Goal: Communication & Community: Answer question/provide support

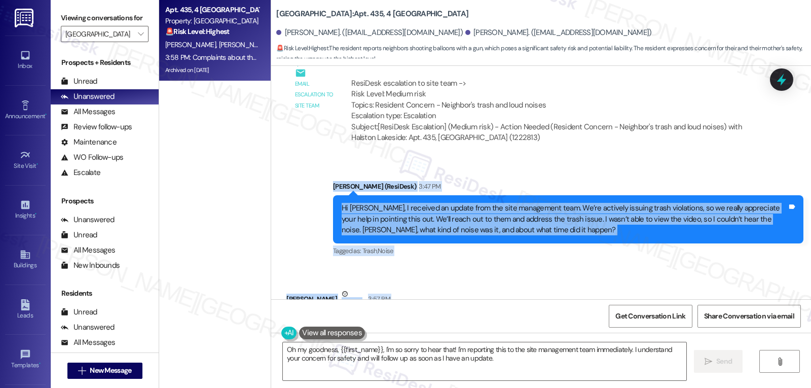
scroll to position [40248, 0]
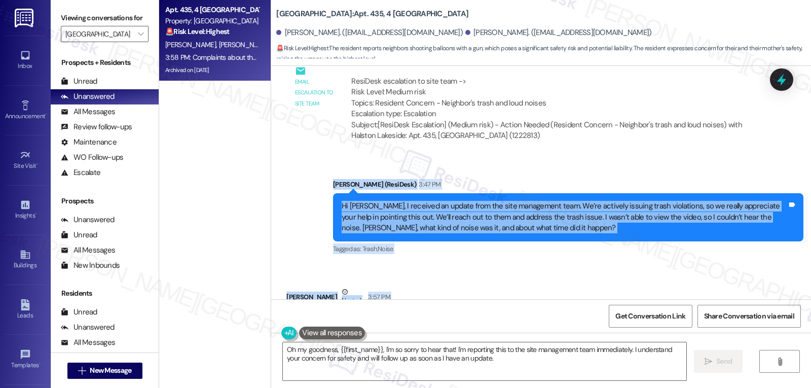
drag, startPoint x: 323, startPoint y: 214, endPoint x: 701, endPoint y: 237, distance: 378.3
click at [701, 237] on div "WO Opened request: Toilte Not ... [DATE] 2:14 AM Status : Completed Show detail…" at bounding box center [541, 182] width 540 height 233
copy div "Sarah (ResiDesk) 3:47 PM Hi Lisa, I received an update from the site management…"
click at [435, 366] on textarea "Oh my goodness, {{first_name}}, I'm so sorry to hear that! I'm reporting this t…" at bounding box center [484, 361] width 403 height 38
paste textarea "Hi Lisa, I understand this is very concerning and upsetting, especially with th…"
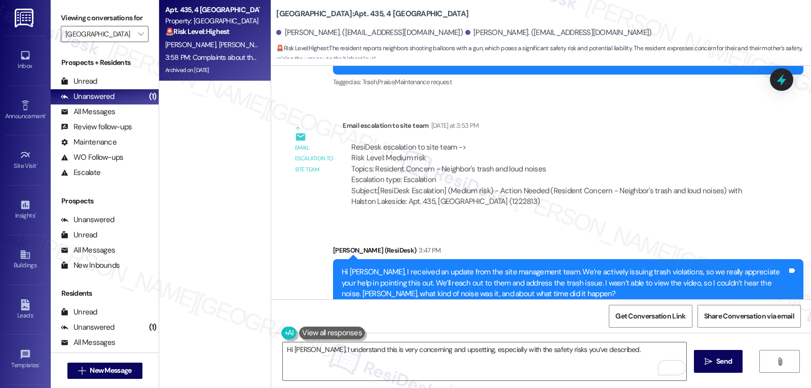
scroll to position [40147, 0]
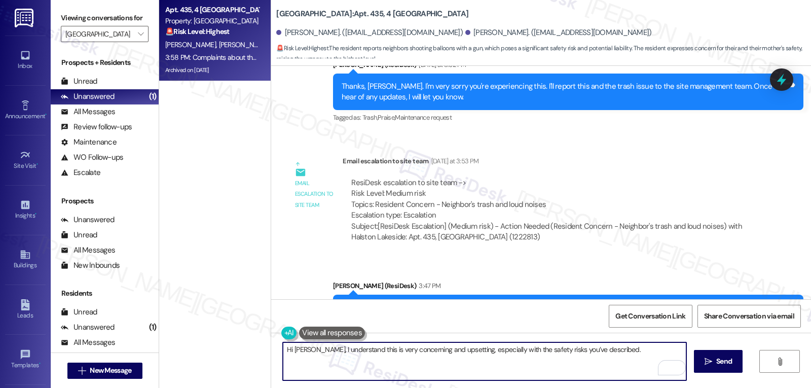
click at [559, 358] on textarea "Hi Lisa, I understand this is very concerning and upsetting, especially with th…" at bounding box center [484, 361] width 403 height 38
paste textarea "e noise was loud and concerning. Just to clarify, was it an actual firearm or s…"
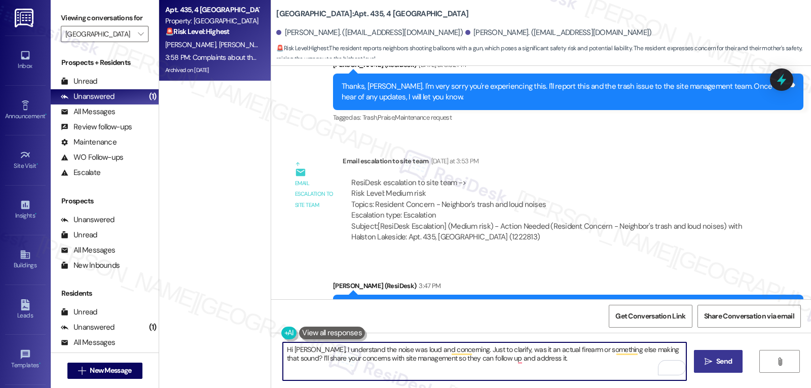
type textarea "Hi [PERSON_NAME], I understand the noise was loud and concerning. Just to clari…"
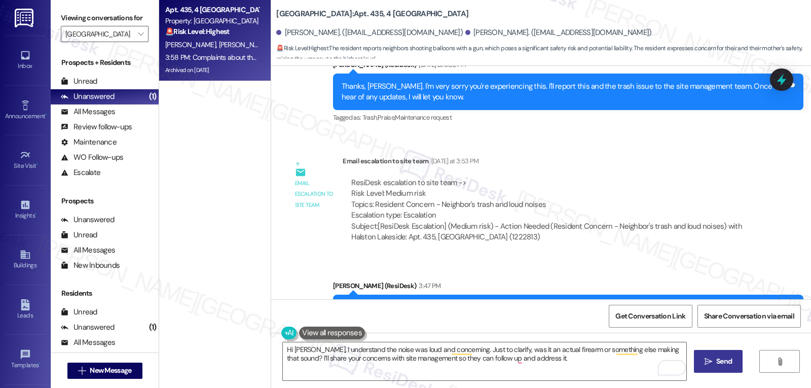
click at [730, 361] on span "Send" at bounding box center [724, 361] width 16 height 11
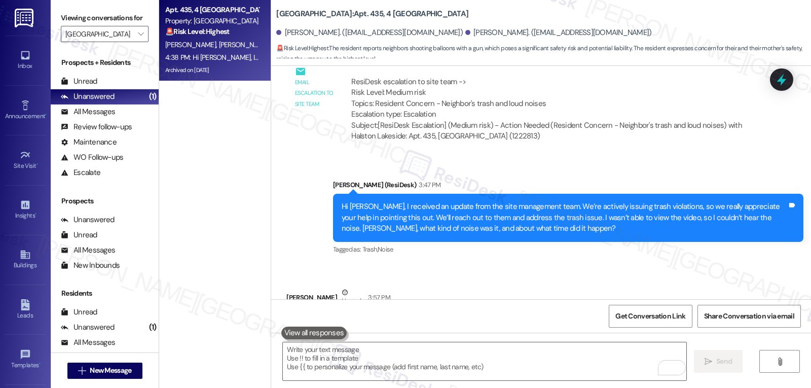
scroll to position [40329, 0]
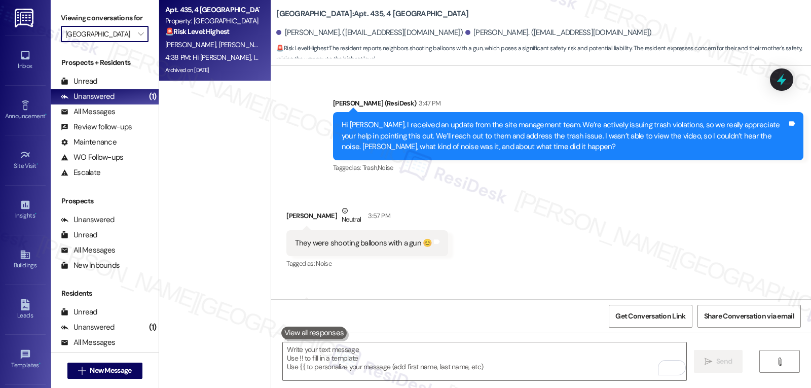
click at [124, 42] on input "[GEOGRAPHIC_DATA]" at bounding box center [98, 34] width 67 height 16
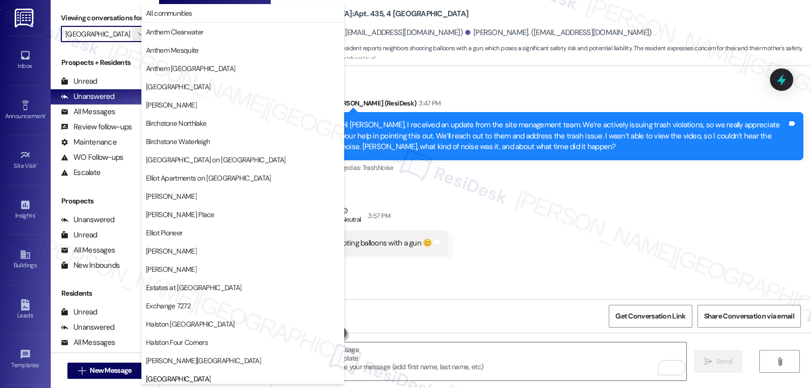
scroll to position [347, 0]
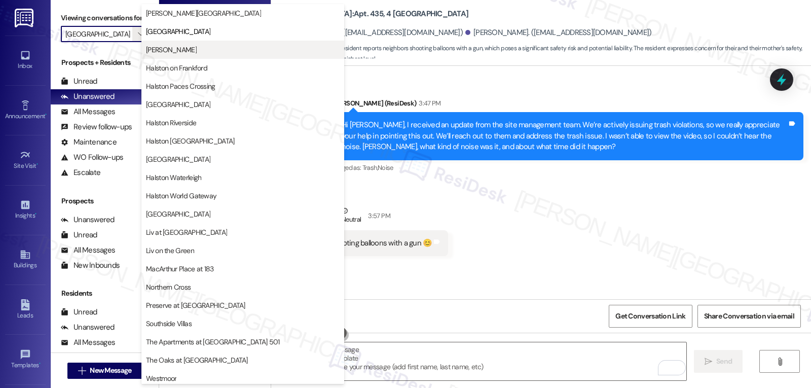
click at [172, 58] on button "[PERSON_NAME]" at bounding box center [242, 50] width 203 height 18
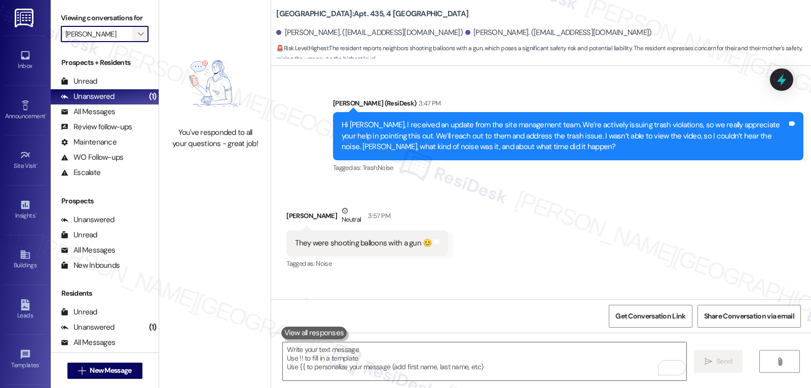
click at [138, 38] on icon "" at bounding box center [141, 34] width 6 height 8
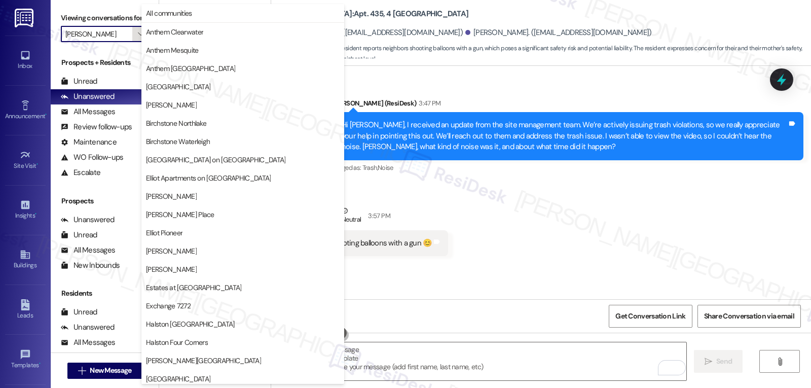
scroll to position [347, 0]
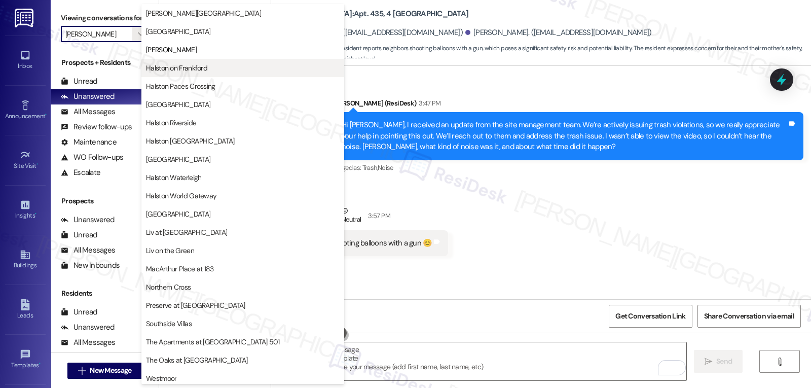
click at [192, 76] on button "Halston on Frankford" at bounding box center [242, 68] width 203 height 18
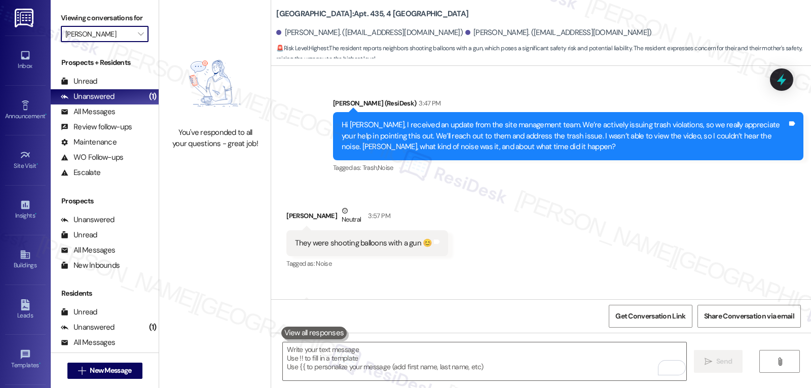
type input "Halston on Frankford"
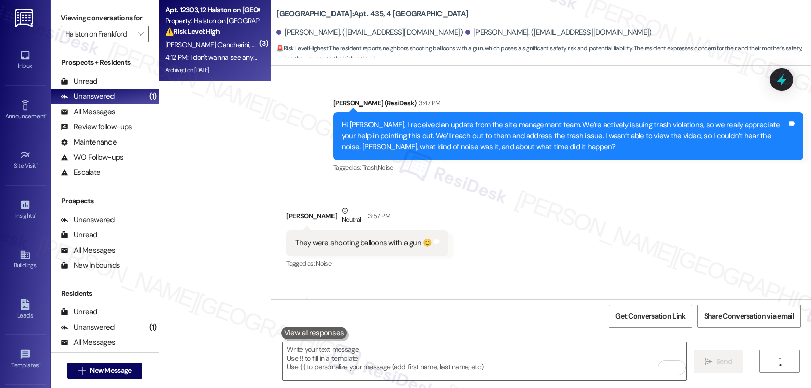
click at [218, 42] on span "[PERSON_NAME] Cancherini" at bounding box center [208, 44] width 87 height 9
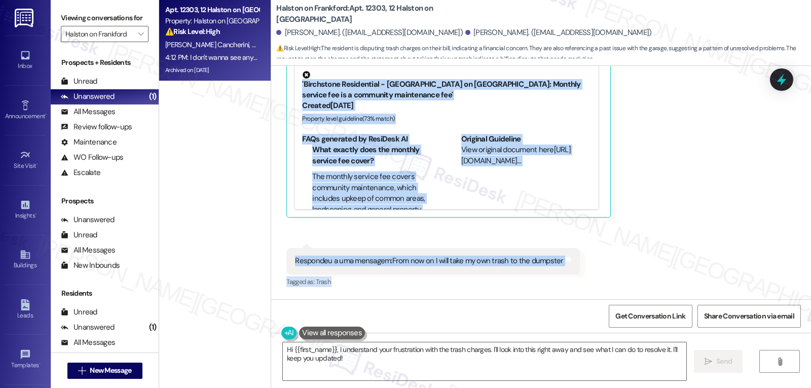
scroll to position [10880, 0]
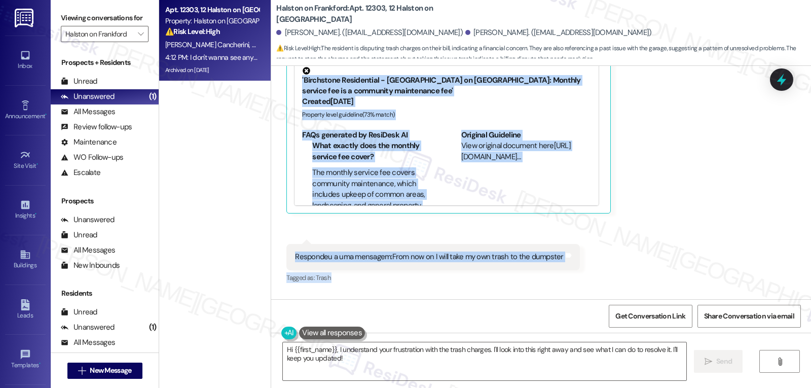
drag, startPoint x: 386, startPoint y: 231, endPoint x: 575, endPoint y: 268, distance: 193.0
click at [575, 268] on div "Received via SMS Gabriel Cancherini Neutral 4:12 PM Respondeu a uma mensagem:Ok…" at bounding box center [541, 146] width 540 height 435
copy div "Ok, about the garage I will wait for an answer but for the trash I request that…"
click at [462, 368] on textarea "Hi {{first_name}}, I understand your frustration with the trash charges. I'll l…" at bounding box center [484, 361] width 403 height 38
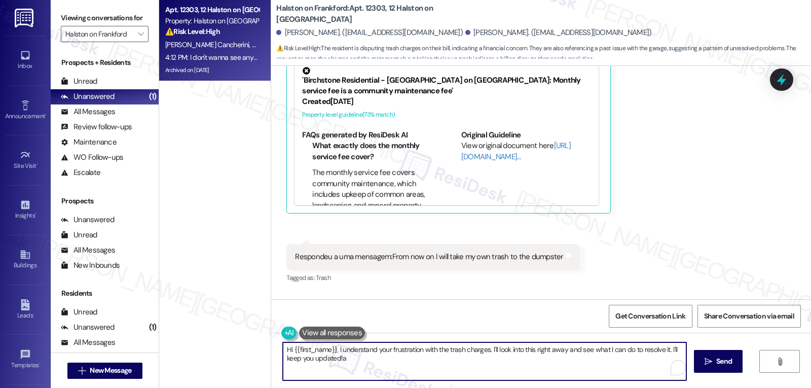
paste textarea "I understand you’re still waiting for an update on the garage and that you’re c…"
paste textarea "To enrich screen reader interactions, please activate Accessibility in Grammarl…"
drag, startPoint x: 670, startPoint y: 351, endPoint x: 678, endPoint y: 348, distance: 8.5
click at [671, 350] on textarea "I understand you’re still waiting for an update on the garage and that you’re c…" at bounding box center [484, 361] width 403 height 38
click at [611, 359] on textarea "I understand you’re still waiting for an update on the garage and that you’re c…" at bounding box center [484, 361] width 403 height 38
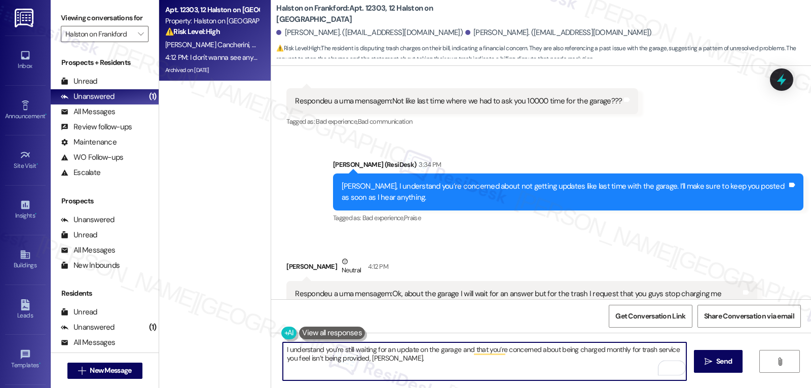
scroll to position [10778, 0]
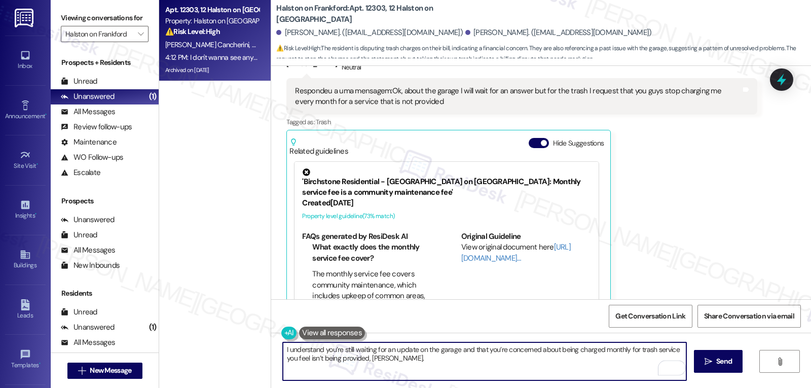
click at [484, 360] on textarea "I understand you’re still waiting for an update on the garage and that you’re c…" at bounding box center [484, 361] width 403 height 38
click at [439, 369] on textarea "I understand you’re still waiting for an update on the garage and that you’re c…" at bounding box center [484, 361] width 403 height 38
paste textarea "I’ll share your request with site management and follow up once I have updates …"
type textarea "I understand you’re still waiting for an update on the garage and that you’re c…"
click at [694, 365] on button " Send" at bounding box center [718, 361] width 49 height 23
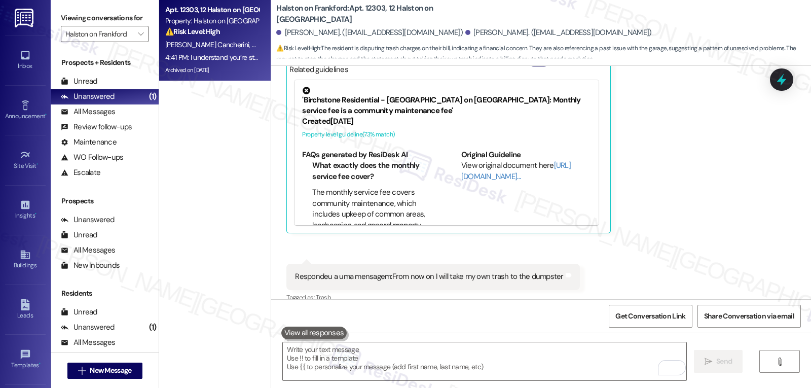
scroll to position [10961, 0]
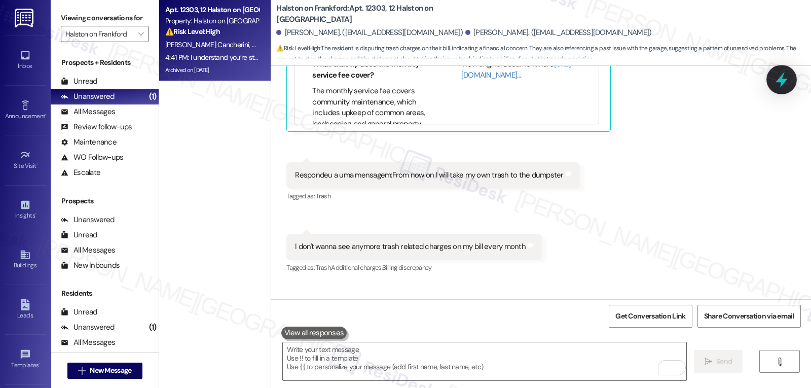
click at [786, 78] on icon at bounding box center [781, 79] width 17 height 17
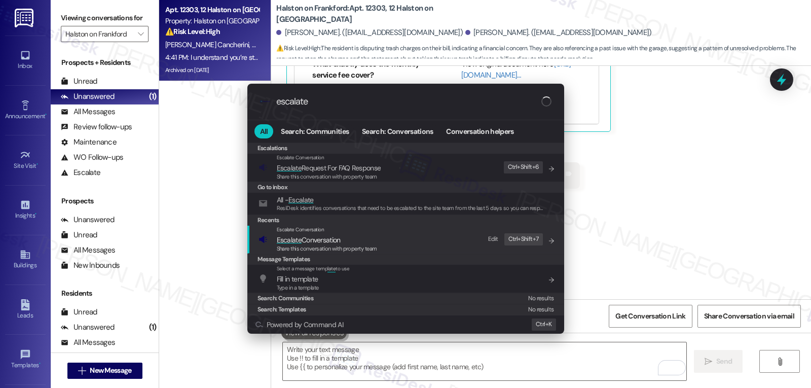
type input "escalate"
click at [320, 237] on span "Escalate Conversation" at bounding box center [309, 239] width 64 height 9
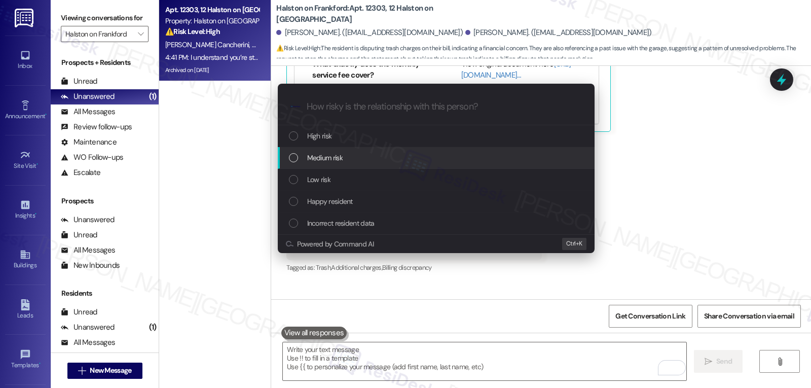
click at [354, 160] on div "Medium risk" at bounding box center [437, 157] width 297 height 11
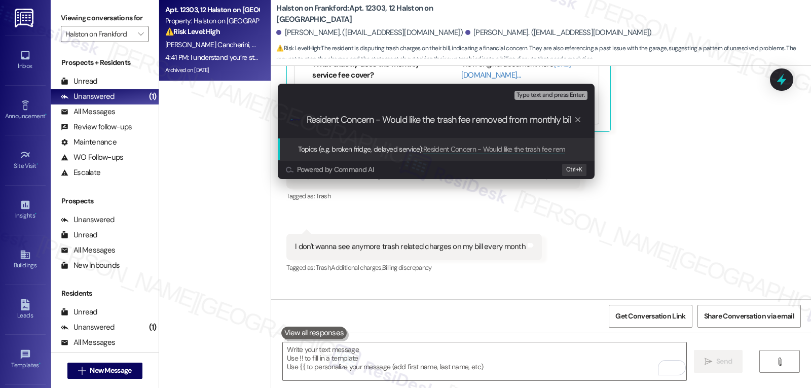
type input "Resident Concern - Would like the trash fee removed from monthly bill"
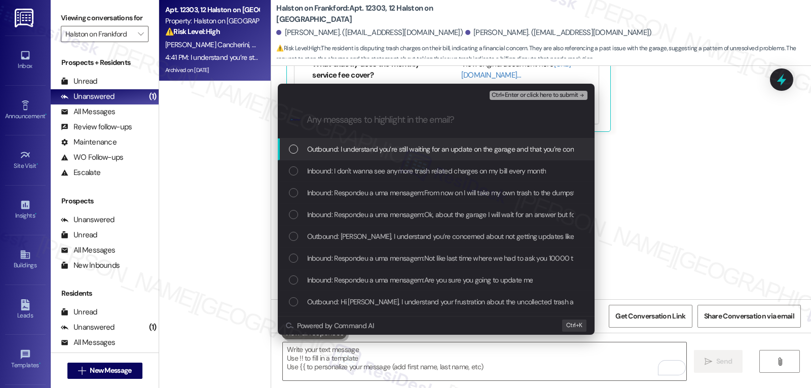
scroll to position [0, 0]
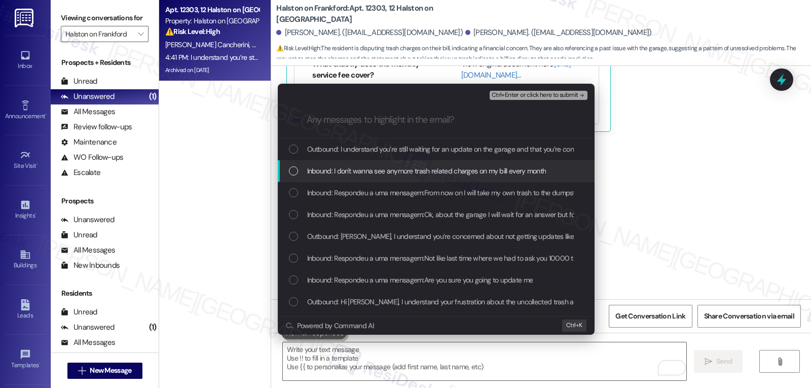
click at [294, 171] on div "List of options" at bounding box center [293, 170] width 9 height 9
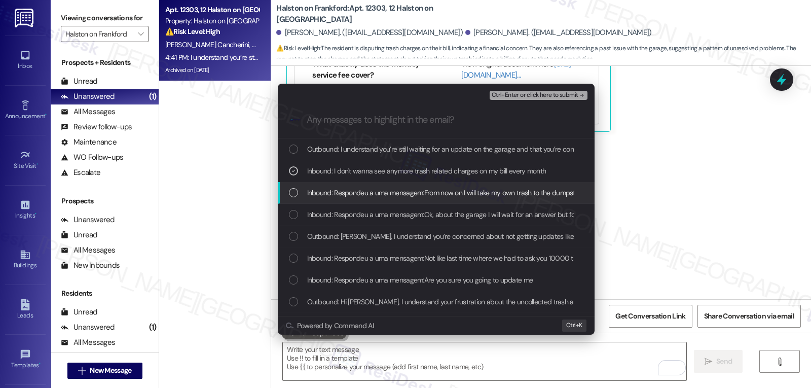
click at [289, 197] on div "List of options" at bounding box center [293, 192] width 9 height 9
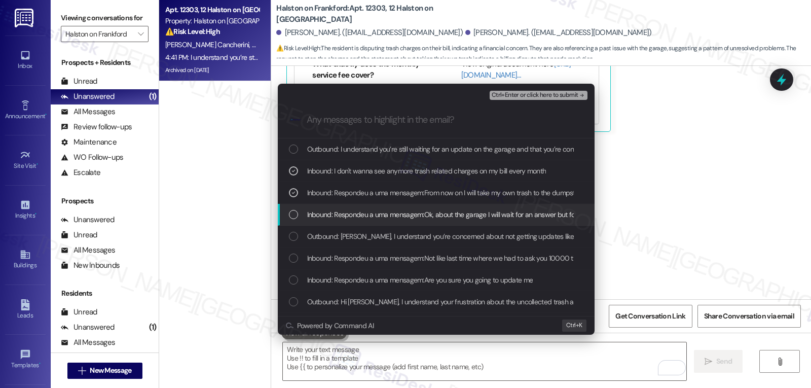
click at [289, 216] on div "List of options" at bounding box center [293, 214] width 9 height 9
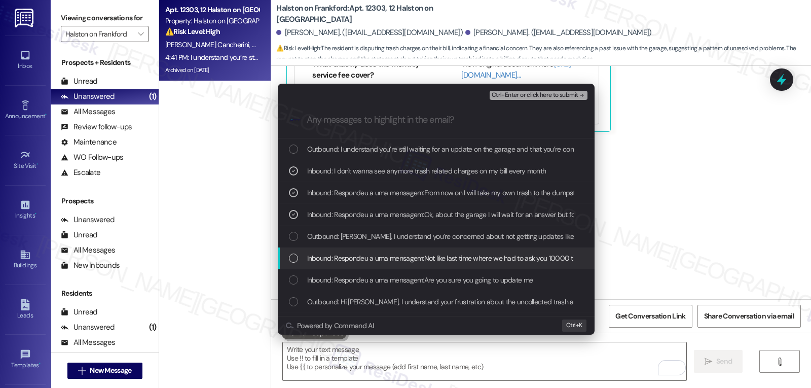
click at [295, 261] on div "List of options" at bounding box center [293, 257] width 9 height 9
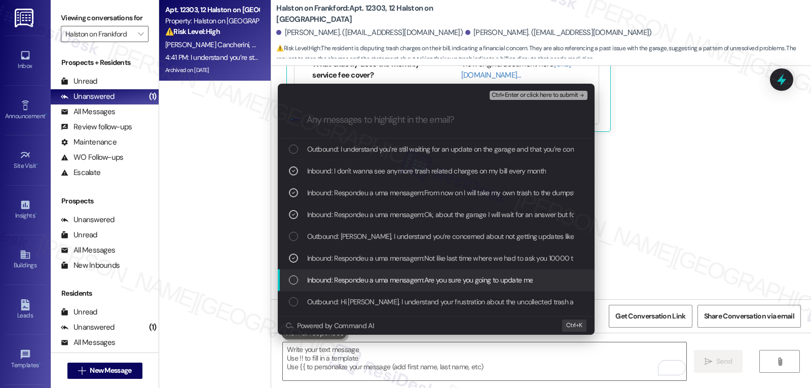
click at [296, 279] on div "List of options" at bounding box center [293, 279] width 9 height 9
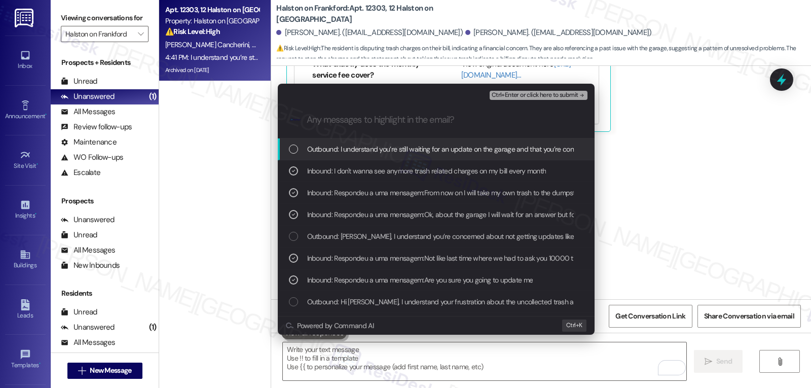
click at [573, 97] on span "Ctrl+Enter or click here to submit" at bounding box center [535, 95] width 87 height 7
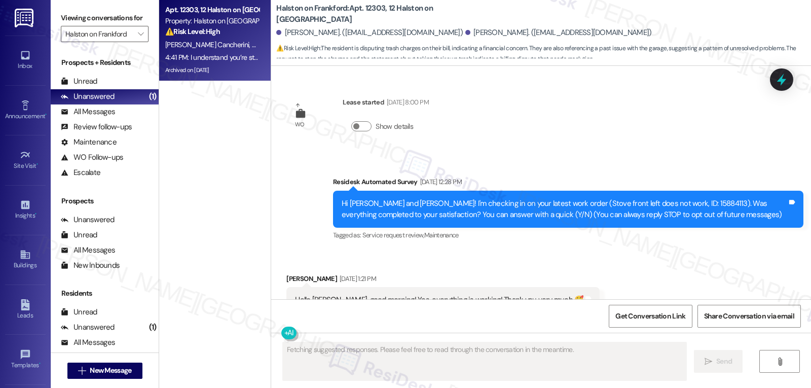
scroll to position [10879, 0]
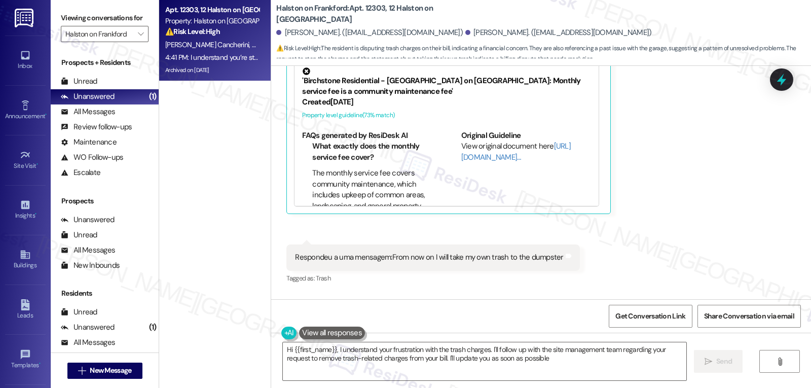
type textarea "Hi {{first_name}}, I understand your frustration with the trash charges. I'll f…"
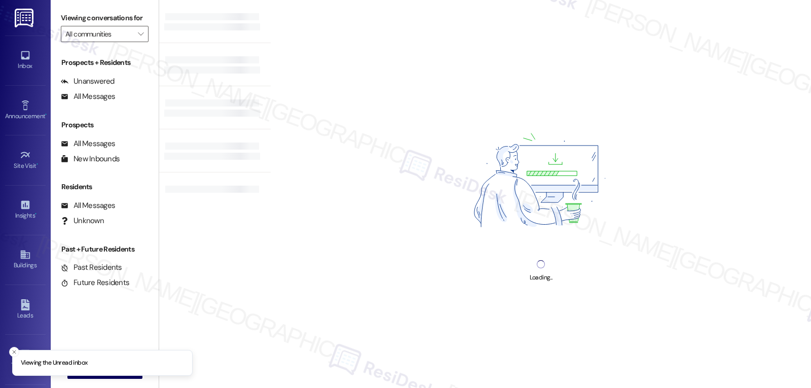
type input "Halston on Frankford"
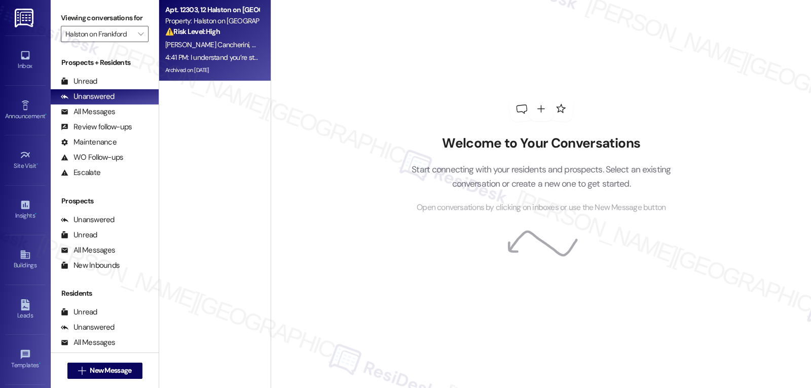
click at [186, 47] on span "[PERSON_NAME] Cancherini" at bounding box center [208, 44] width 87 height 9
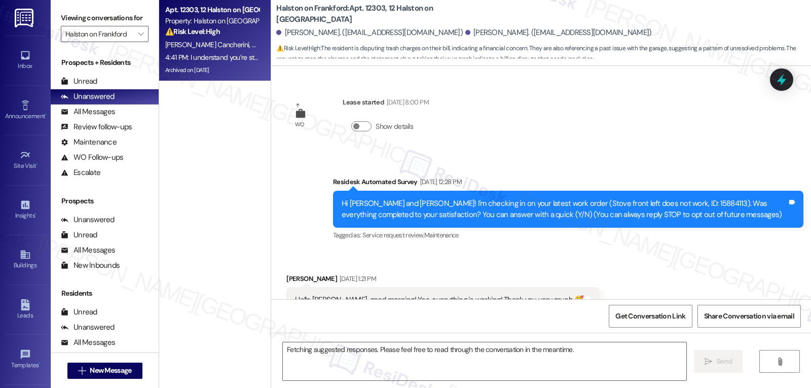
scroll to position [11101, 0]
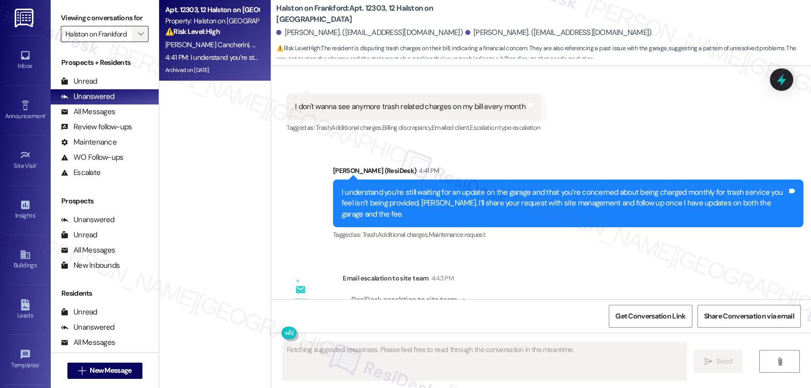
click at [139, 42] on button "" at bounding box center [140, 34] width 16 height 16
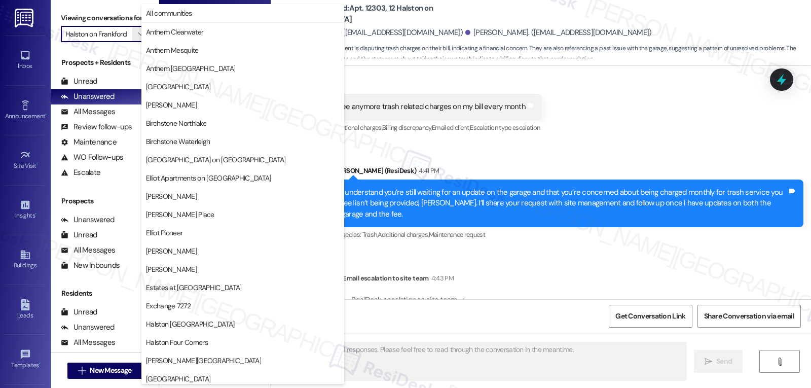
scroll to position [347, 0]
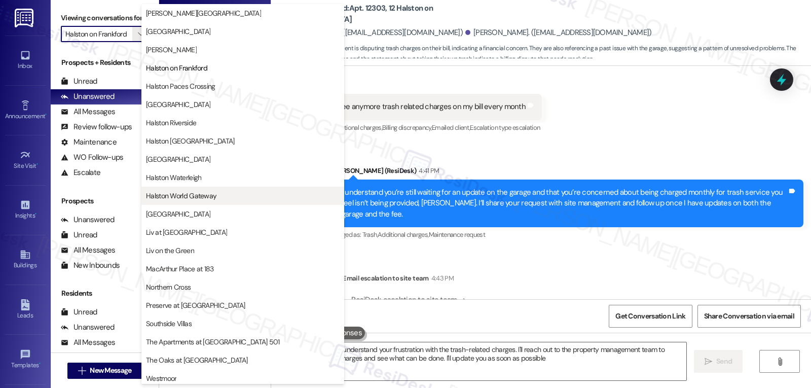
type textarea "Hi {{first_name}}, I understand your frustration with the trash-related charges…"
click at [210, 197] on span "Halston World Gateway" at bounding box center [181, 196] width 70 height 10
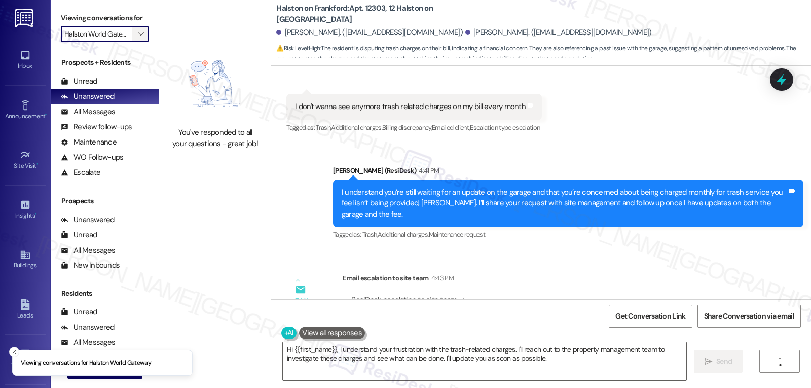
click at [138, 38] on icon "" at bounding box center [141, 34] width 6 height 8
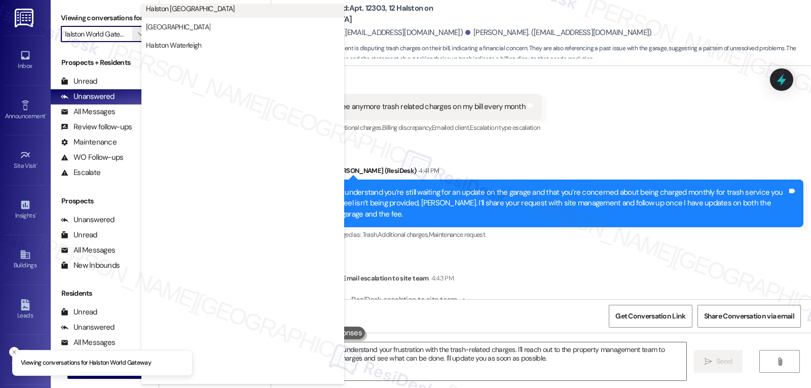
scroll to position [351, 0]
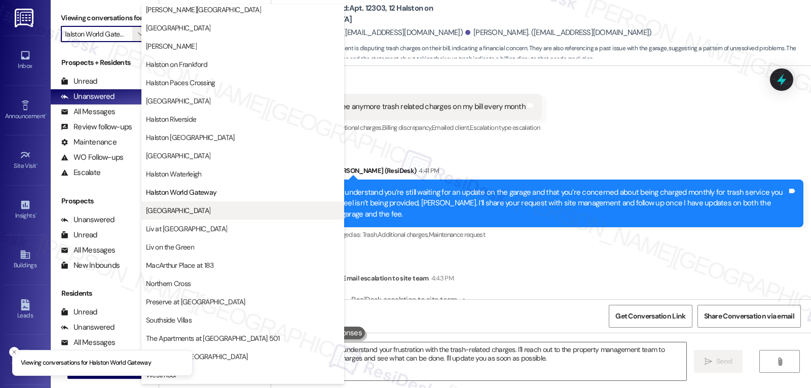
click at [193, 217] on button "[GEOGRAPHIC_DATA]" at bounding box center [242, 210] width 203 height 18
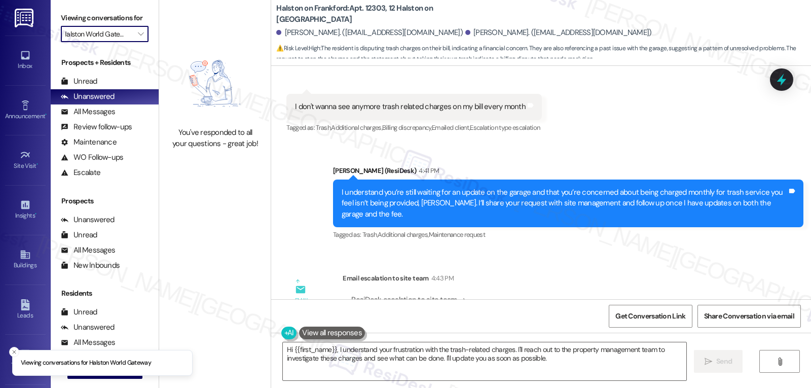
type input "[GEOGRAPHIC_DATA]"
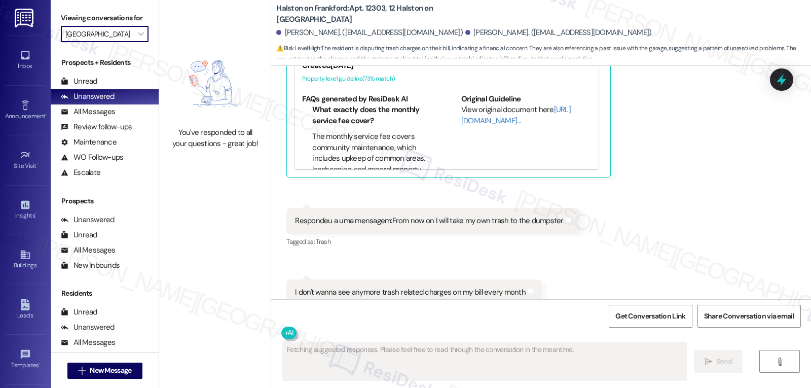
scroll to position [10879, 0]
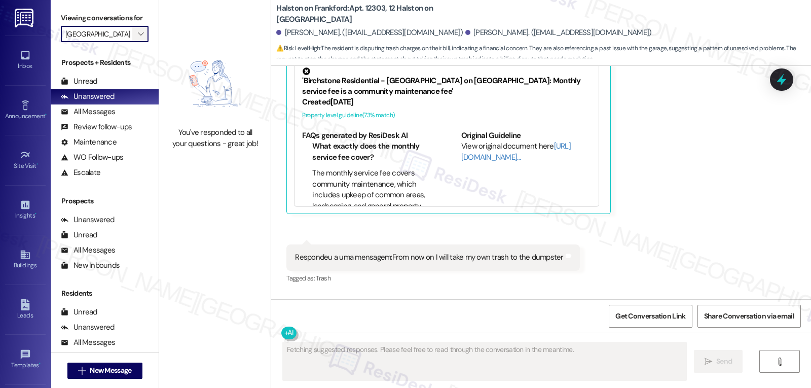
click at [138, 38] on icon "" at bounding box center [141, 34] width 6 height 8
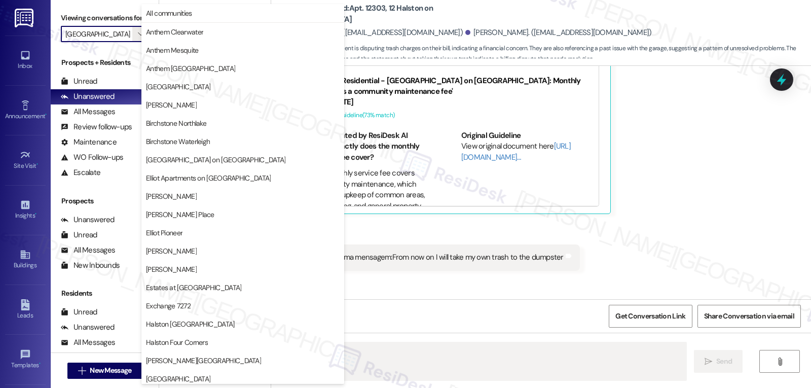
scroll to position [351, 0]
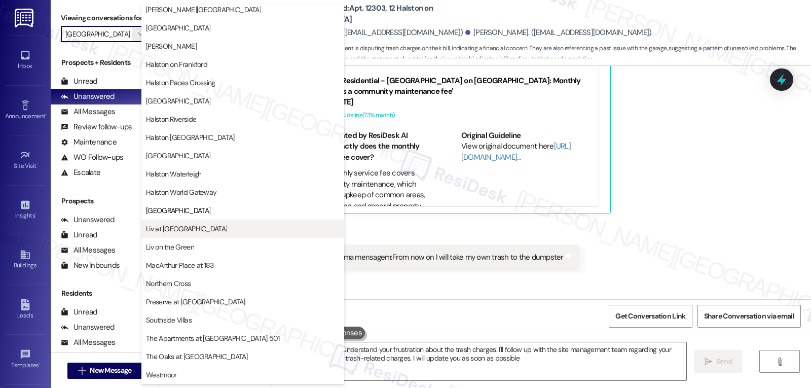
type textarea "Hi {{first_name}}, I understand your frustration about the trash charges. I'll …"
click at [183, 230] on span "Liv at [GEOGRAPHIC_DATA]" at bounding box center [186, 229] width 81 height 10
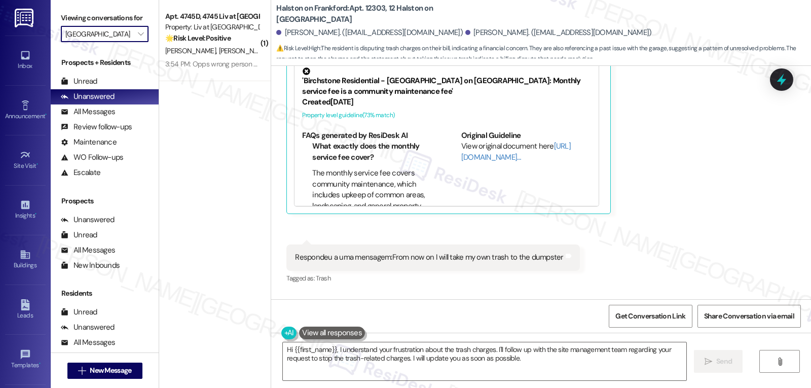
type input "Liv at [GEOGRAPHIC_DATA]"
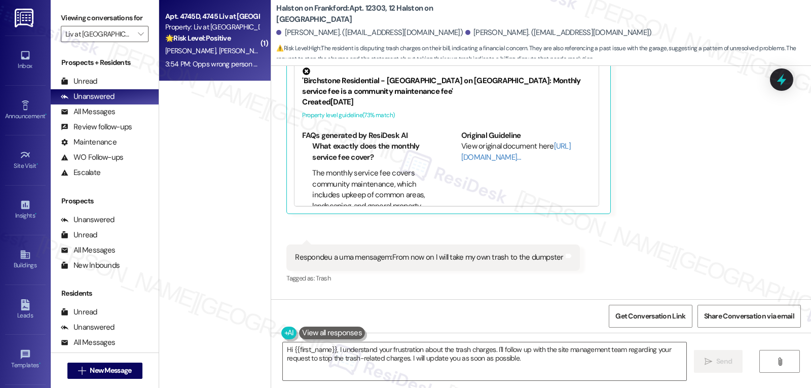
click at [209, 76] on div "Apt. 4745D, 4745 Liv at [GEOGRAPHIC_DATA] Property: Liv at [GEOGRAPHIC_DATA] 🌟 …" at bounding box center [215, 40] width 112 height 81
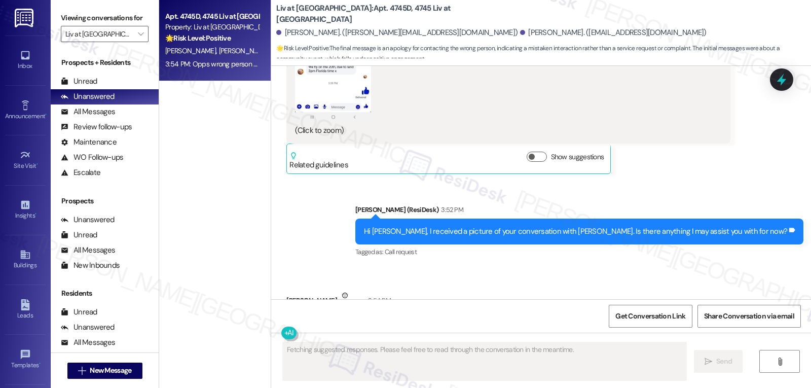
scroll to position [11961, 0]
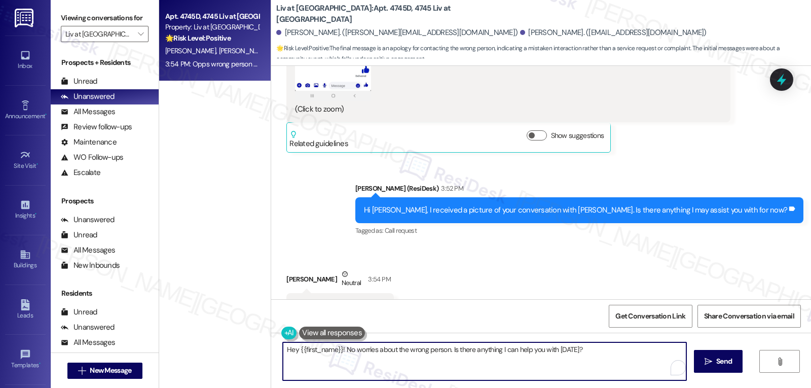
drag, startPoint x: 447, startPoint y: 349, endPoint x: 684, endPoint y: 363, distance: 238.1
click at [684, 363] on textarea "Hey {{first_name}}! No worries about the wrong person. Is there anything I can …" at bounding box center [484, 361] width 403 height 38
paste textarea "If you ever have any questions or need support, don’t hesitate to reach out. I’…"
type textarea "No worries, [PERSON_NAME]! If you ever have any questions or need support, don’…"
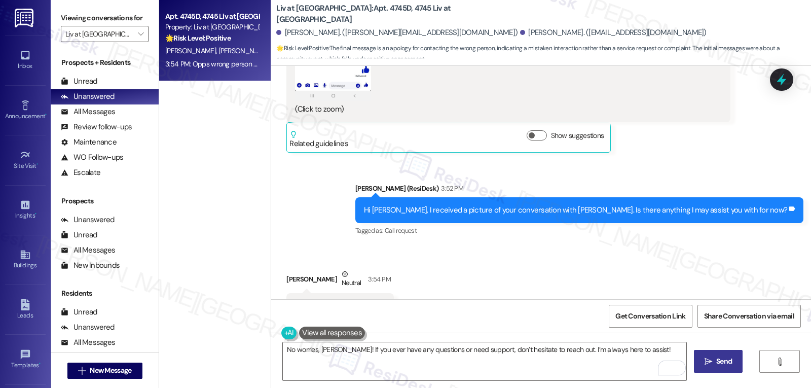
click at [723, 359] on span "Send" at bounding box center [724, 361] width 16 height 11
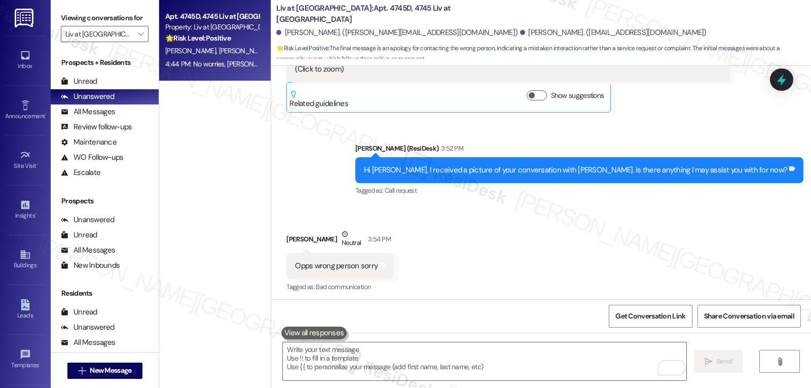
scroll to position [12032, 0]
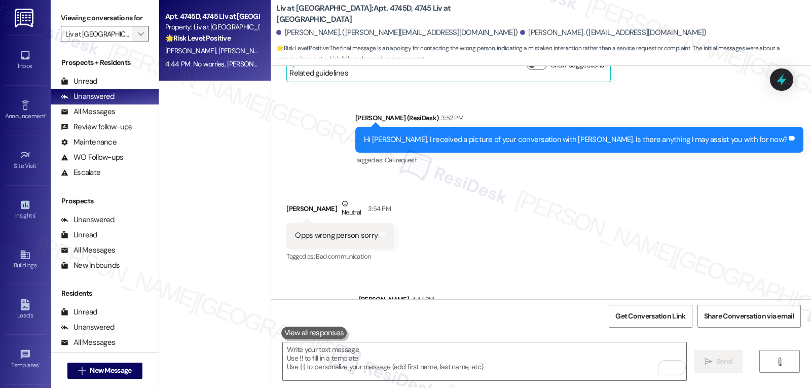
click at [138, 38] on icon "" at bounding box center [141, 34] width 6 height 8
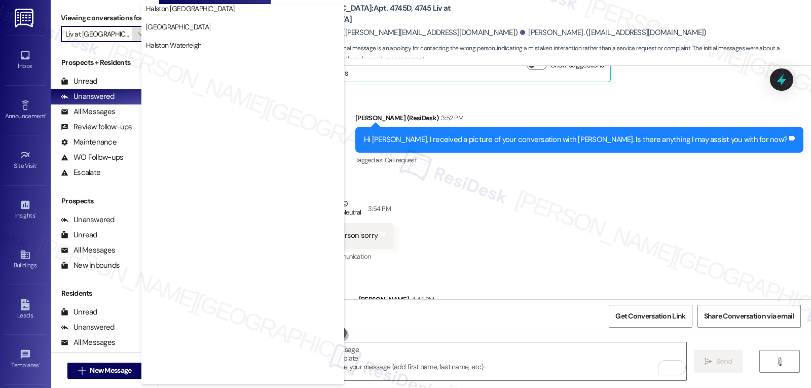
scroll to position [351, 0]
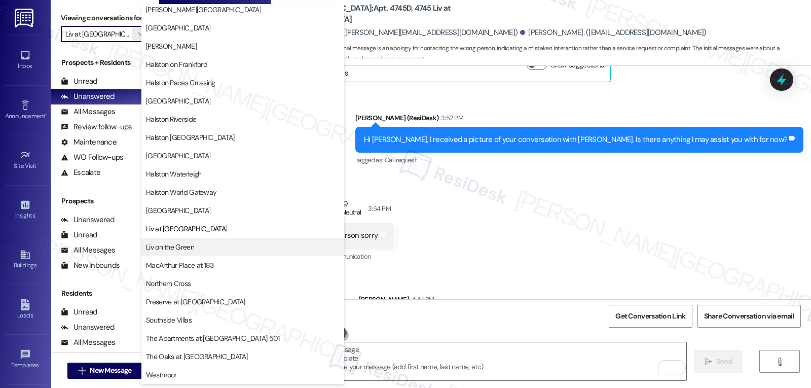
click at [201, 245] on span "Liv on the Green" at bounding box center [243, 247] width 194 height 10
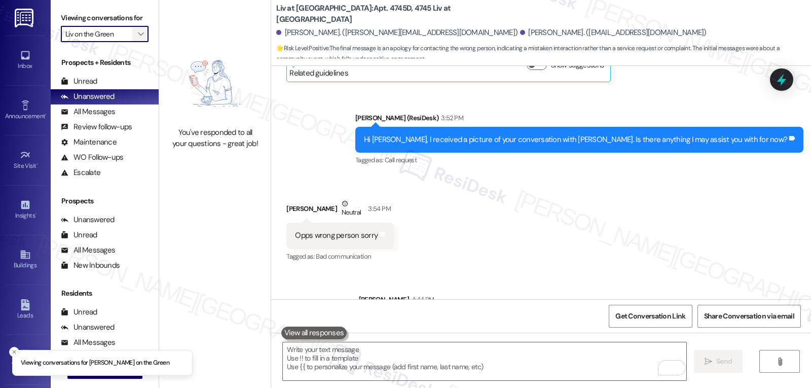
click at [138, 38] on icon "" at bounding box center [141, 34] width 6 height 8
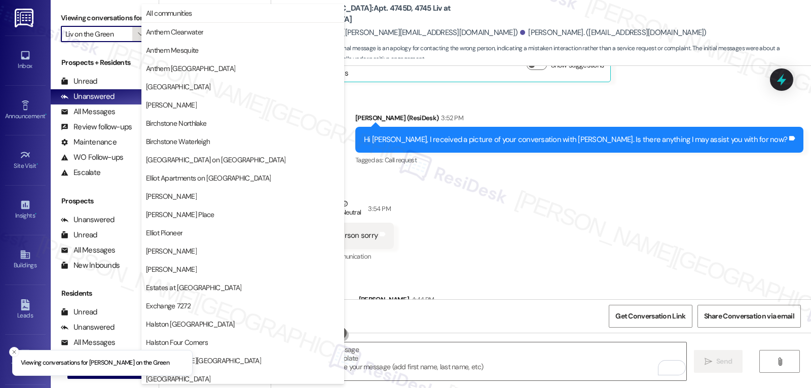
scroll to position [351, 0]
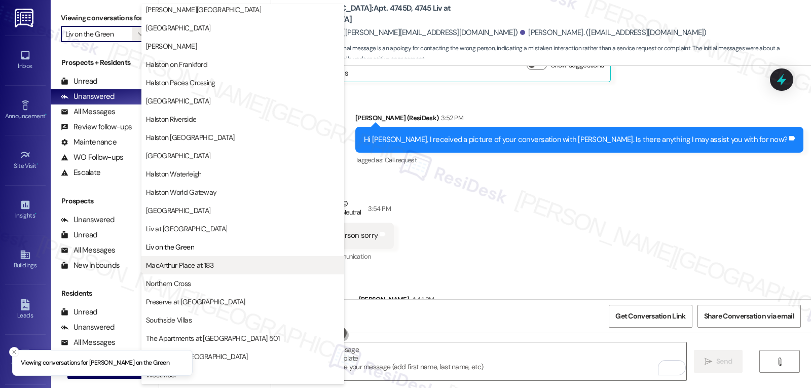
click at [187, 260] on button "MacArthur Place at 183" at bounding box center [242, 265] width 203 height 18
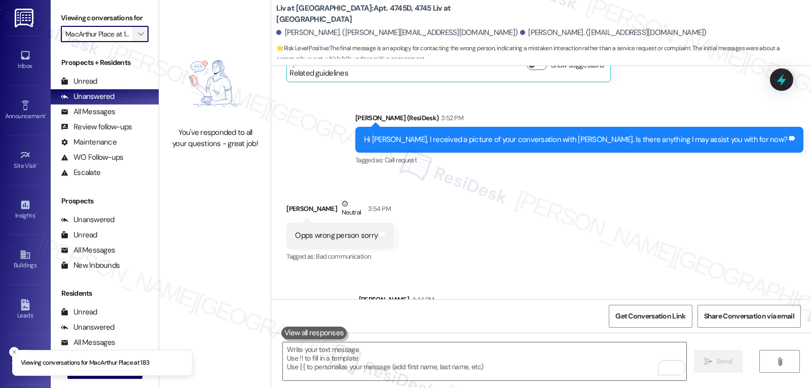
click at [136, 42] on span "" at bounding box center [141, 34] width 10 height 16
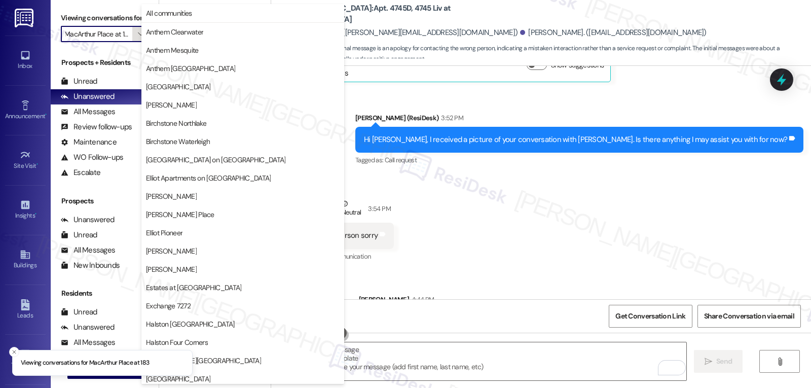
scroll to position [351, 0]
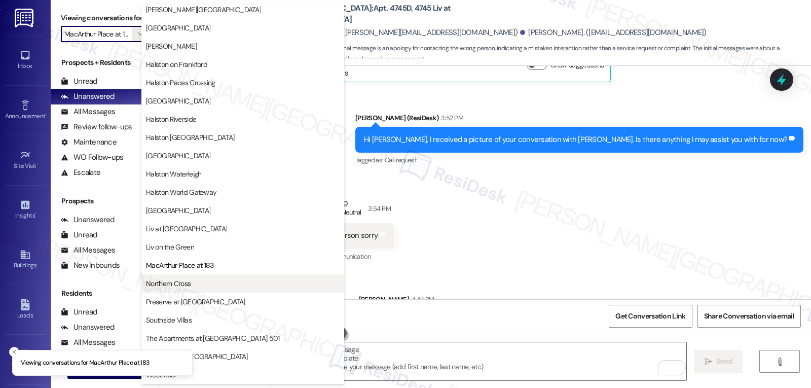
click at [203, 285] on span "Northern Cross" at bounding box center [243, 283] width 194 height 10
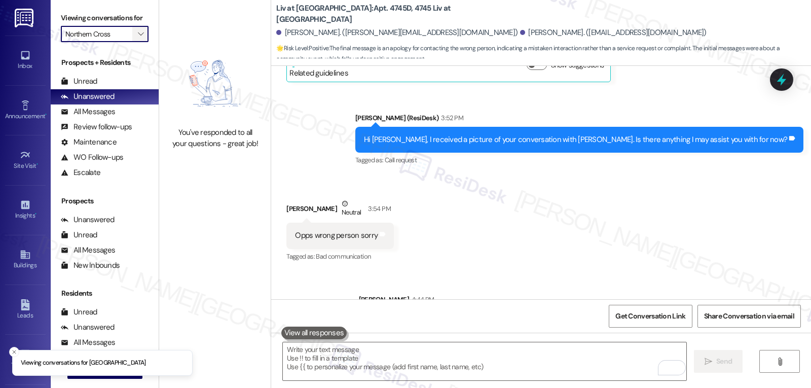
click at [138, 38] on icon "" at bounding box center [141, 34] width 6 height 8
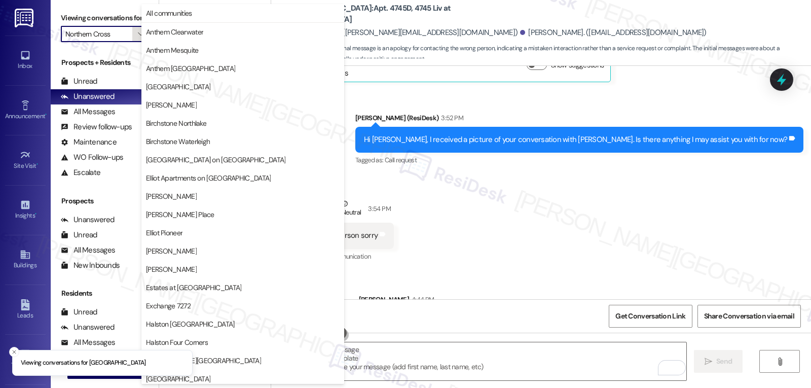
scroll to position [351, 0]
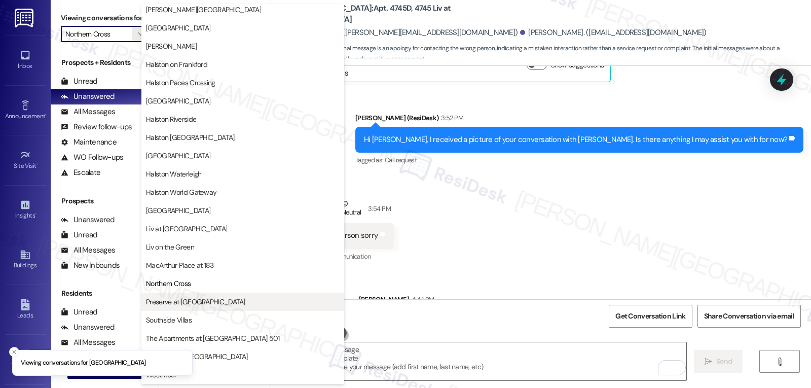
click at [208, 305] on span "Preserve at [GEOGRAPHIC_DATA]" at bounding box center [243, 302] width 194 height 10
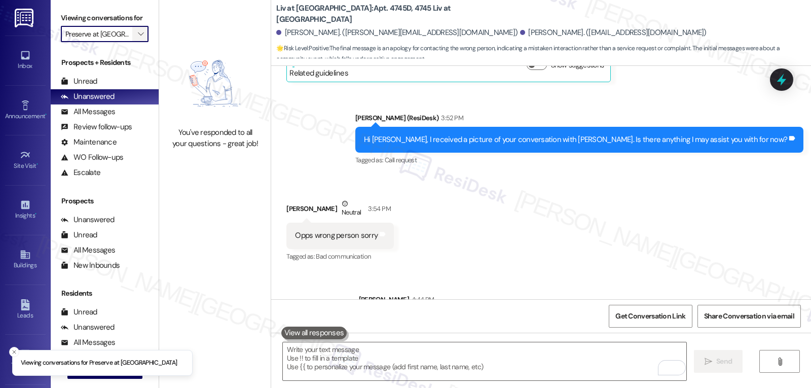
click at [138, 38] on icon "" at bounding box center [141, 34] width 6 height 8
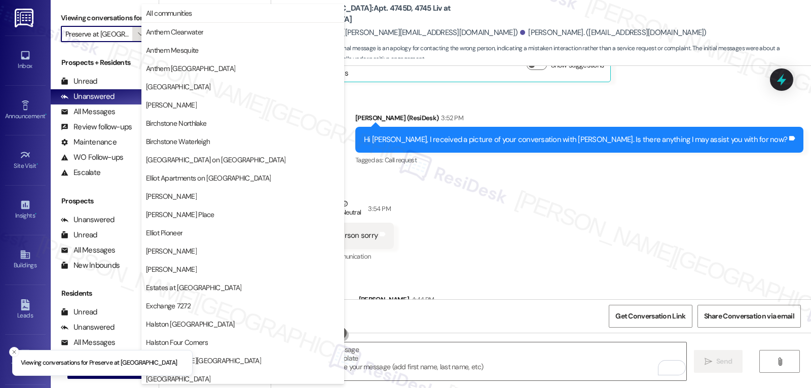
scroll to position [351, 0]
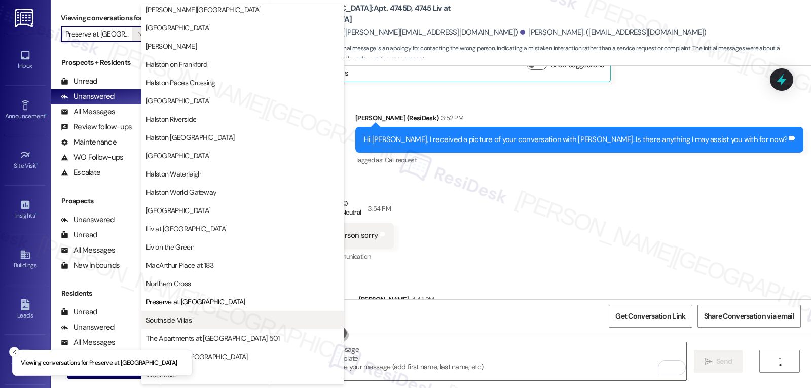
click at [220, 322] on span "Southside Villas" at bounding box center [243, 320] width 194 height 10
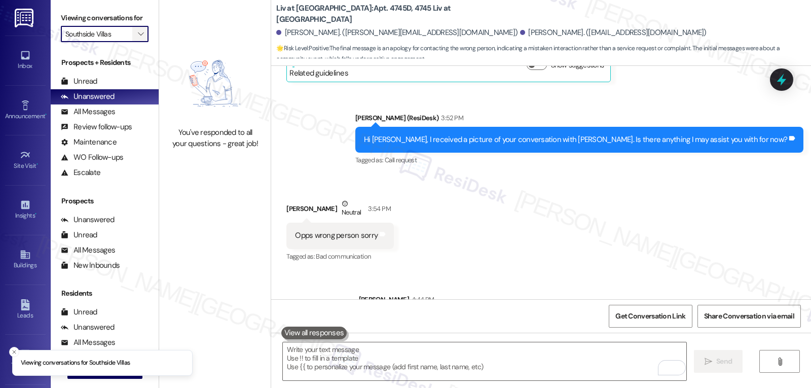
click at [136, 42] on span "" at bounding box center [141, 34] width 10 height 16
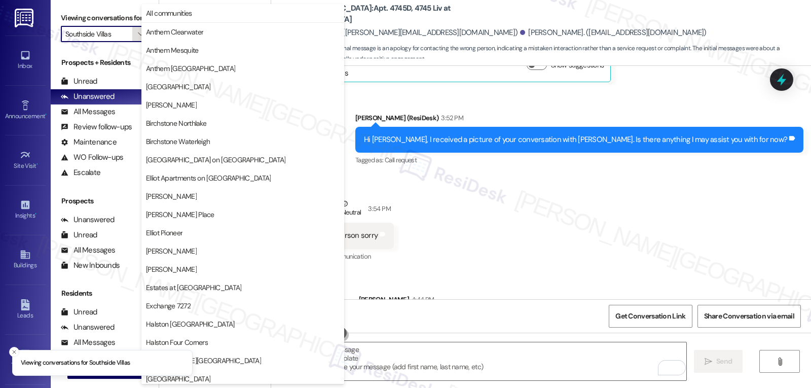
scroll to position [351, 0]
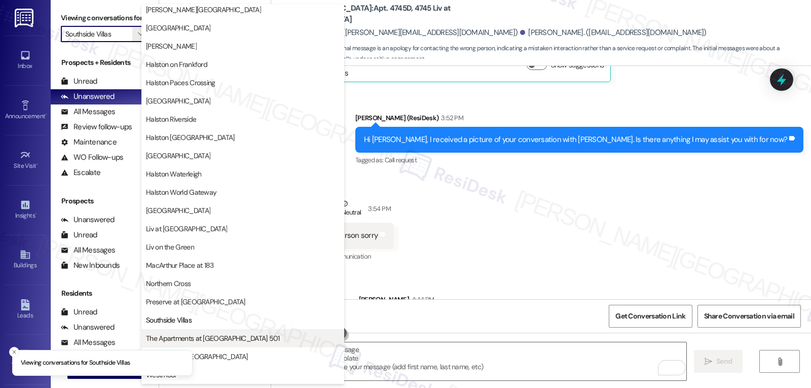
click at [212, 336] on span "The Apartments at [GEOGRAPHIC_DATA] 501" at bounding box center [213, 338] width 134 height 10
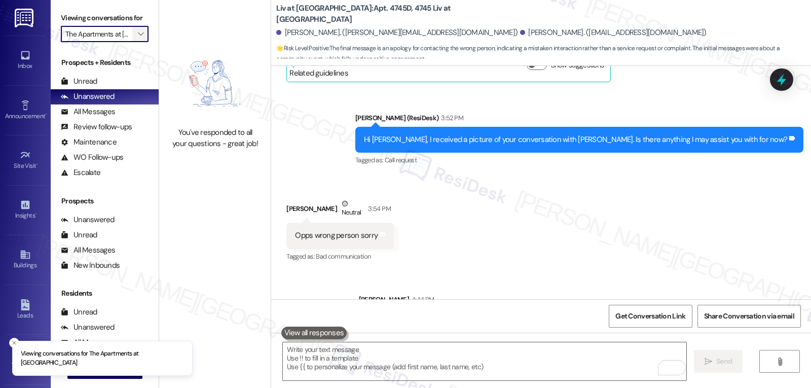
click at [138, 38] on icon "" at bounding box center [141, 34] width 6 height 8
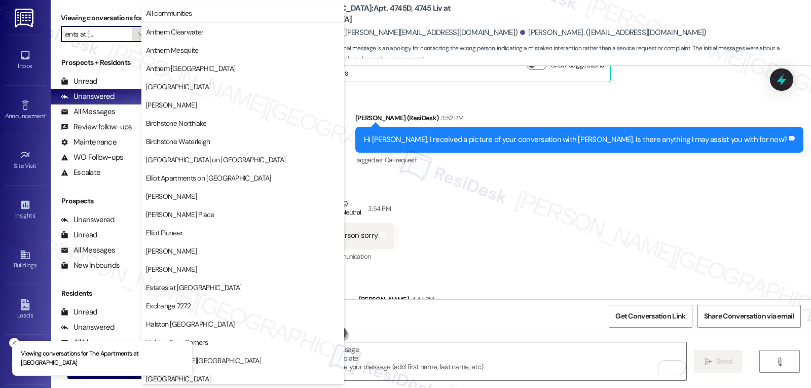
scroll to position [351, 0]
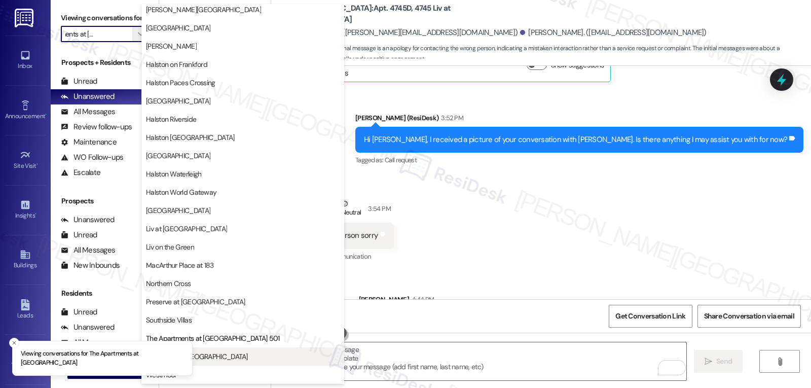
click at [230, 356] on span "The Oaks at [GEOGRAPHIC_DATA]" at bounding box center [243, 356] width 194 height 10
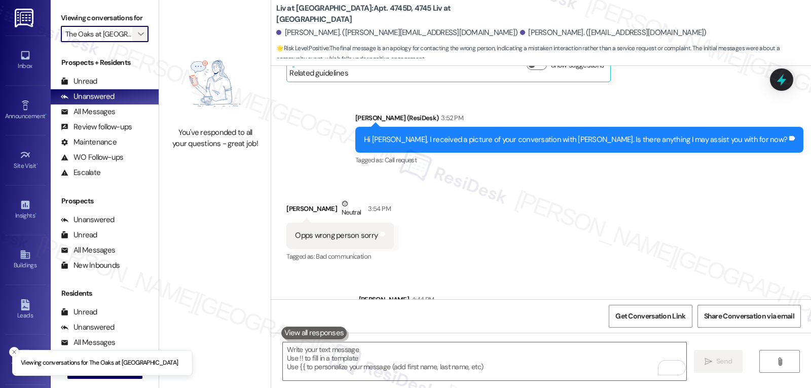
click at [138, 38] on icon "" at bounding box center [141, 34] width 6 height 8
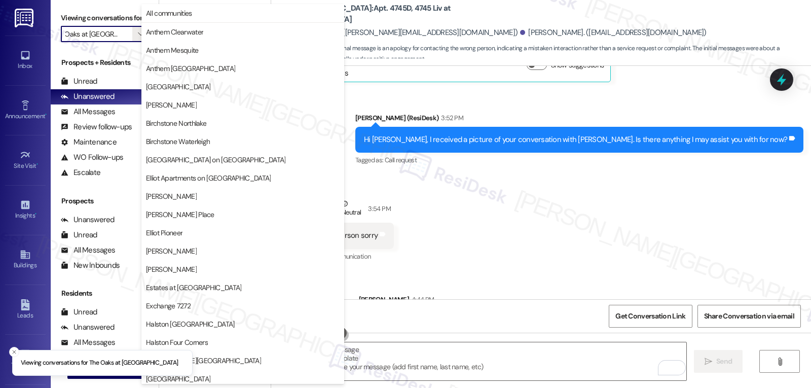
scroll to position [351, 0]
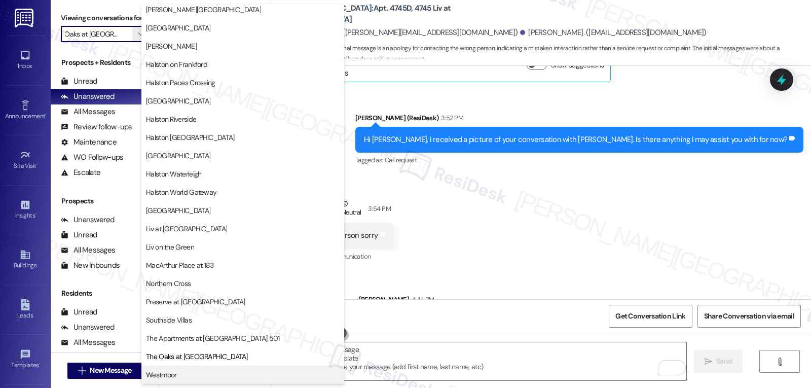
click at [232, 374] on span "Westmoor" at bounding box center [243, 374] width 194 height 10
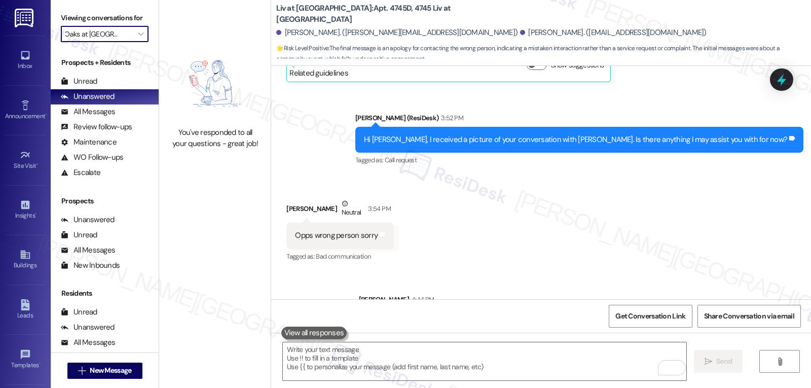
type input "Westmoor"
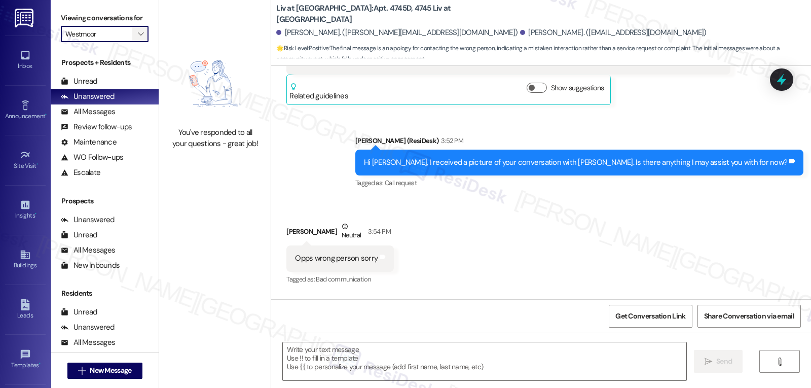
type textarea "Fetching suggested responses. Please feel free to read through the conversation…"
click at [138, 38] on icon "" at bounding box center [141, 34] width 6 height 8
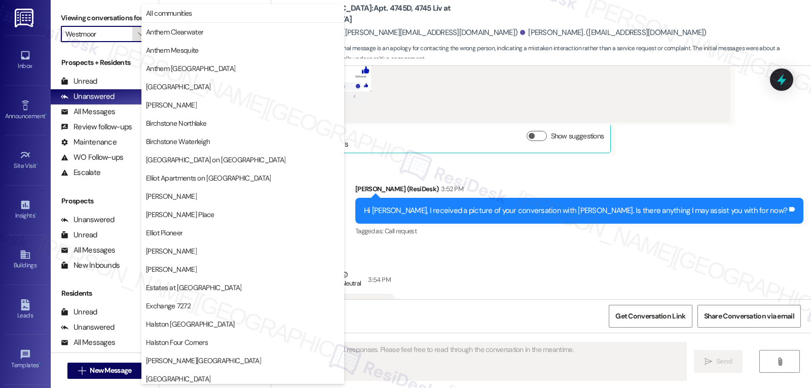
scroll to position [351, 0]
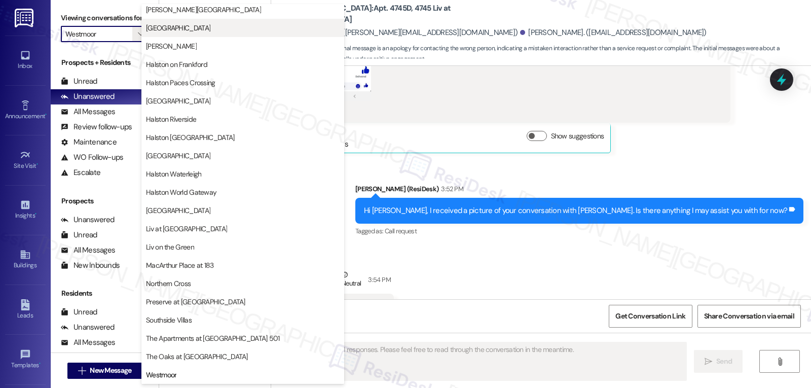
click at [202, 32] on span "[GEOGRAPHIC_DATA]" at bounding box center [243, 28] width 194 height 10
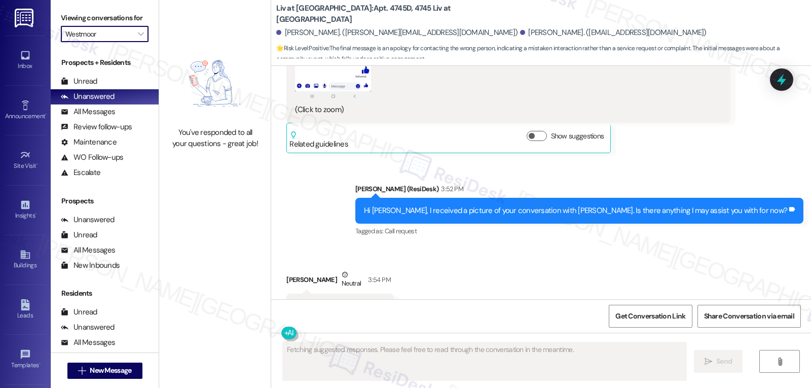
type input "[GEOGRAPHIC_DATA]"
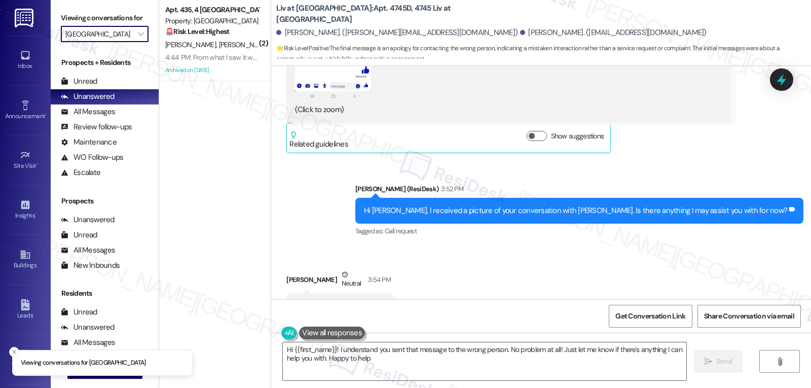
type textarea "Hi {{first_name}}! I understand you sent that message to the wrong person. No p…"
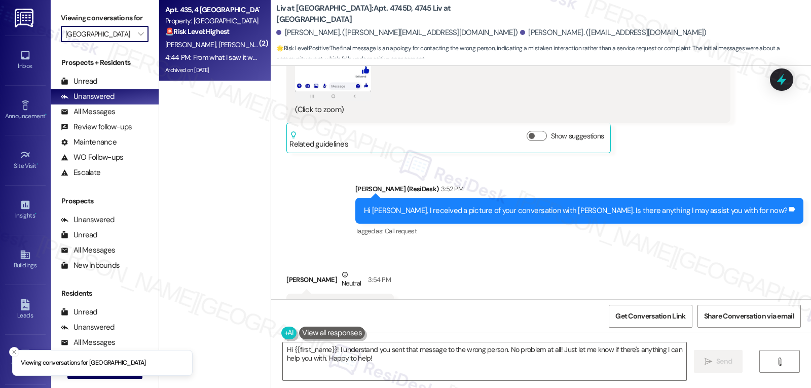
click at [211, 32] on strong "🚨 Risk Level: Highest" at bounding box center [197, 31] width 64 height 9
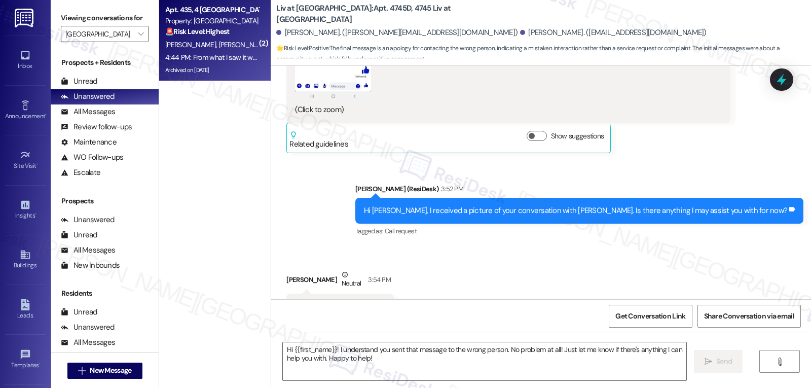
type textarea "Fetching suggested responses. Please feel free to read through the conversation…"
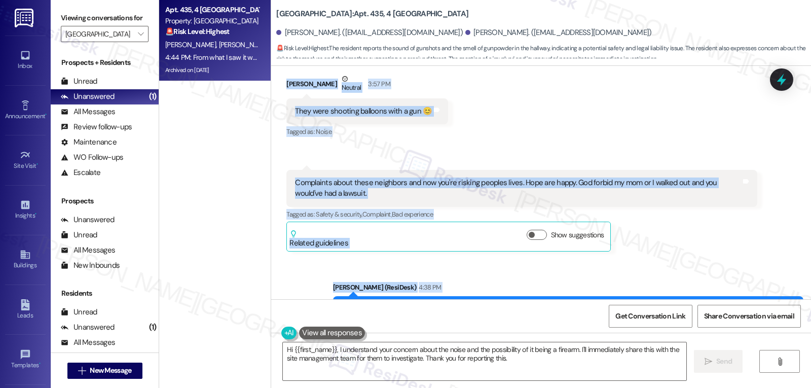
scroll to position [40497, 0]
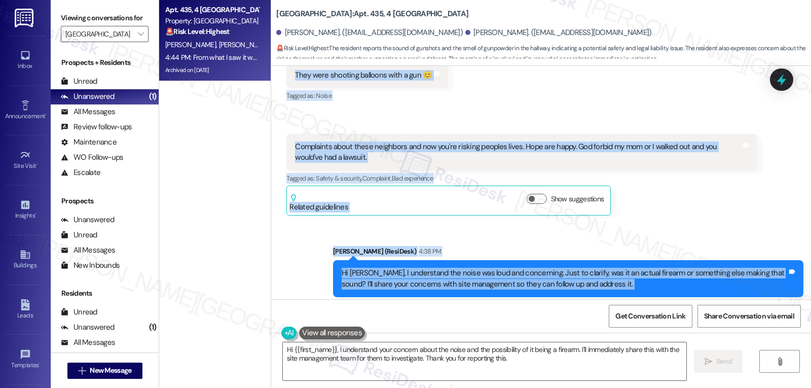
drag, startPoint x: 325, startPoint y: 170, endPoint x: 743, endPoint y: 265, distance: 427.7
click at [743, 265] on div "WO Opened request: Toilte Not ... [DATE] 2:14 AM Status : Completed Show detail…" at bounding box center [541, 182] width 540 height 233
copy div "Lorem (IpsuMdol) 0:08 SI Am Cons, A elitsedd ei tempor inci utl etdo magnaaliqu…"
click at [515, 350] on textarea "Hi {{first_name}}, I understand your concern about the noise and the possibilit…" at bounding box center [484, 361] width 403 height 38
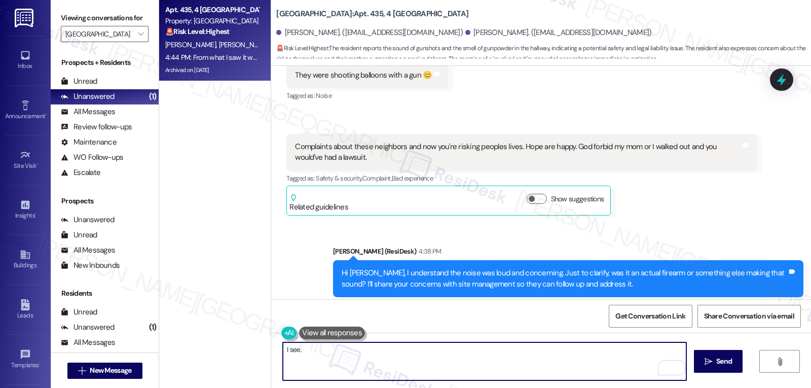
click at [437, 362] on textarea "I see." at bounding box center [484, 361] width 403 height 38
paste textarea "alarming and unsafe that must have felt, especially with the loud noise, gunpow…"
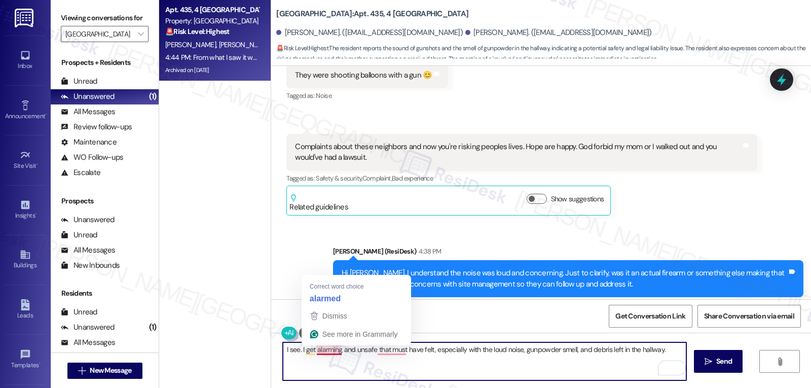
click at [310, 351] on textarea "I see. I get alarming and unsafe that must have felt, especially with the loud …" at bounding box center [484, 361] width 403 height 38
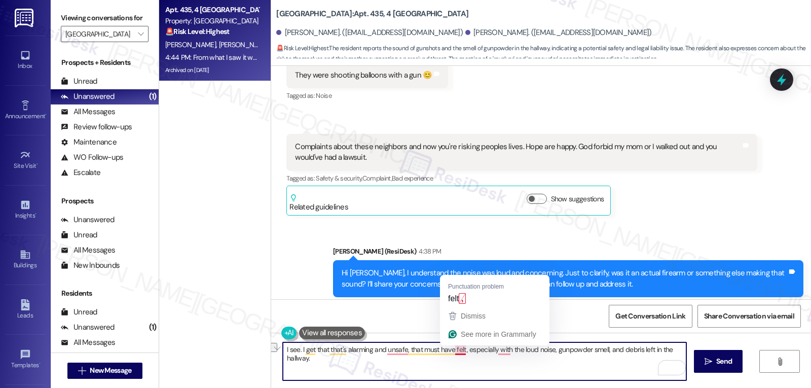
drag, startPoint x: 401, startPoint y: 351, endPoint x: 458, endPoint y: 347, distance: 56.9
click at [458, 347] on textarea "I see. I get that that's alarming and unsafe, that must have felt, especially w…" at bounding box center [484, 361] width 403 height 38
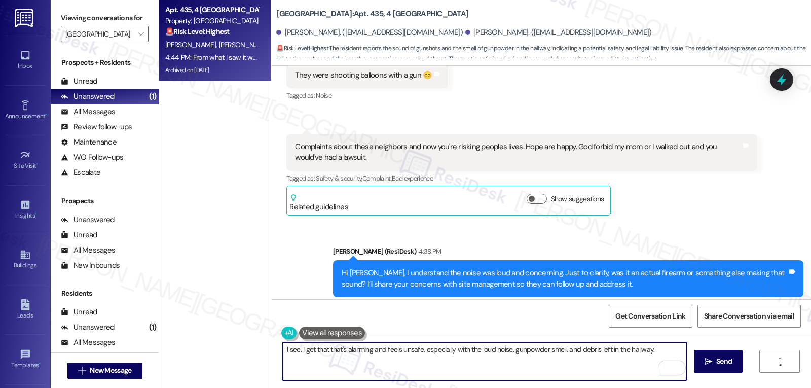
click at [657, 350] on textarea "I see. I get that that's alarming and feels unsafe, especially with the loud no…" at bounding box center [484, 361] width 403 height 38
click at [666, 349] on textarea "I see. I get that that's alarming and feels unsafe, especially with the loud no…" at bounding box center [484, 361] width 403 height 38
paste textarea "I’ll escalate this to site management immediately as a safety concern so they c…"
drag, startPoint x: 392, startPoint y: 359, endPoint x: 447, endPoint y: 360, distance: 55.3
click at [447, 360] on textarea "I see. I get that that's alarming and feels unsafe, especially with the loud no…" at bounding box center [484, 361] width 403 height 38
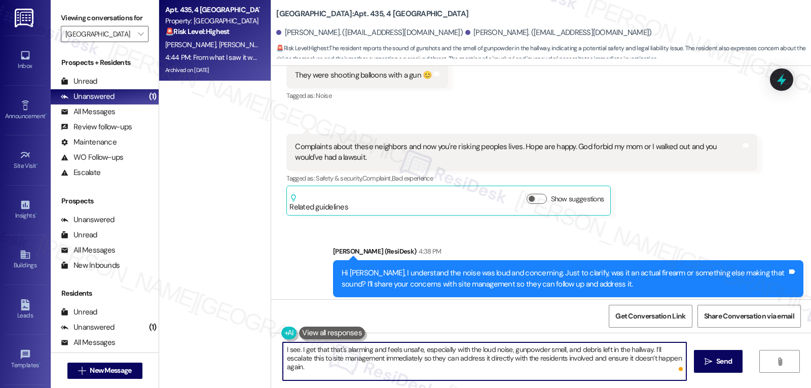
click at [465, 371] on textarea "I see. I get that that's alarming and feels unsafe, especially with the loud no…" at bounding box center [484, 361] width 403 height 38
click at [478, 362] on textarea "I see. I get that that's alarming and feels unsafe, especially with the loud no…" at bounding box center [484, 361] width 403 height 38
click at [481, 359] on textarea "I see. I get that that's alarming and feels unsafe, especially with the loud no…" at bounding box center [484, 361] width 403 height 38
drag, startPoint x: 481, startPoint y: 359, endPoint x: 695, endPoint y: 367, distance: 214.0
click at [693, 367] on div "I see. I get that that's alarming and feels unsafe, especially with the loud no…" at bounding box center [541, 370] width 540 height 76
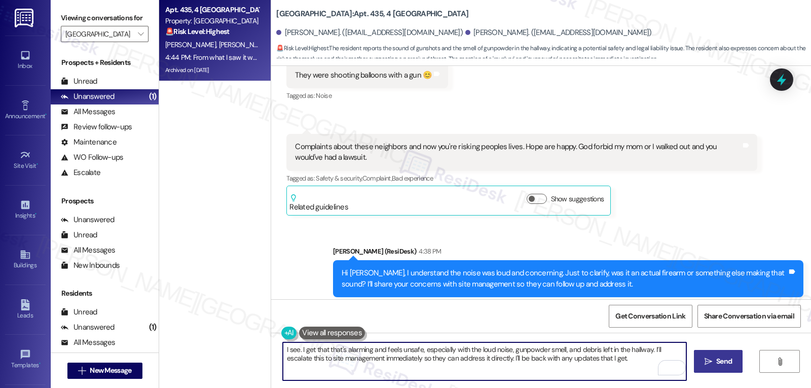
type textarea "I see. I get that that's alarming and feels unsafe, especially with the loud no…"
click at [708, 363] on icon "" at bounding box center [709, 361] width 8 height 8
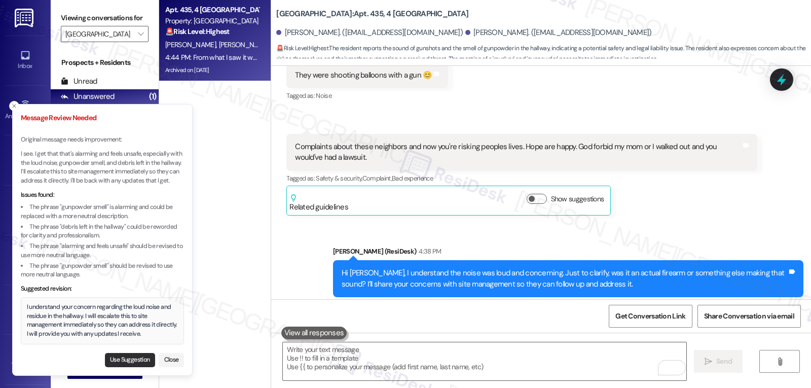
click at [128, 360] on button "Use Suggestion" at bounding box center [130, 360] width 50 height 14
type textarea "I understand your concern regarding the loud noise and residue in the hallway. …"
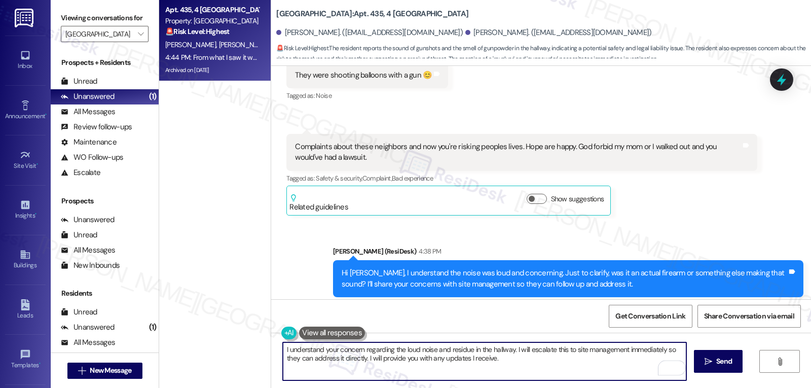
click at [545, 360] on textarea "I understand your concern regarding the loud noise and residue in the hallway. …" at bounding box center [484, 361] width 403 height 38
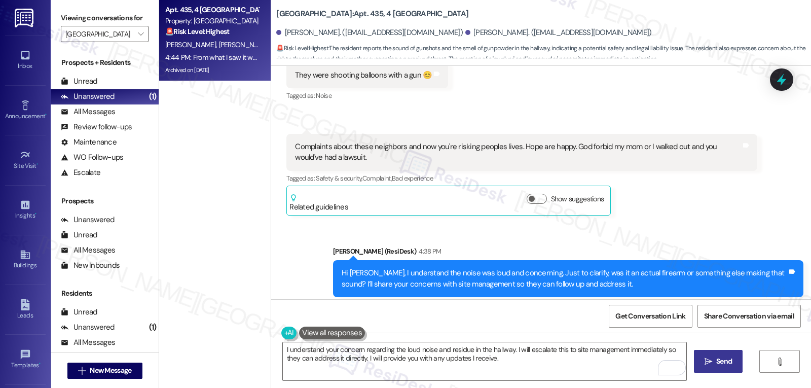
click at [707, 359] on icon "" at bounding box center [709, 361] width 8 height 8
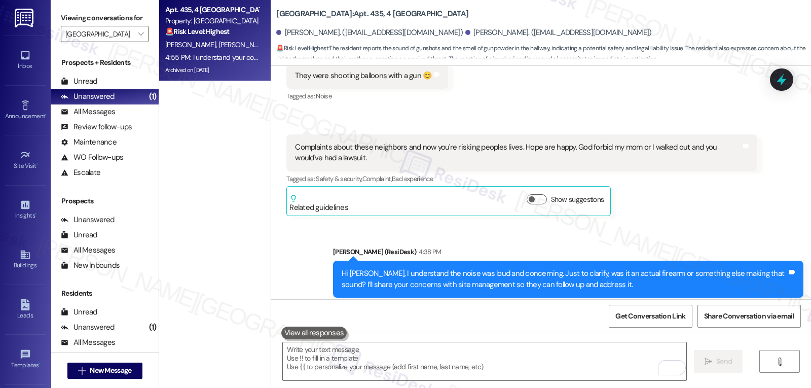
scroll to position [40579, 0]
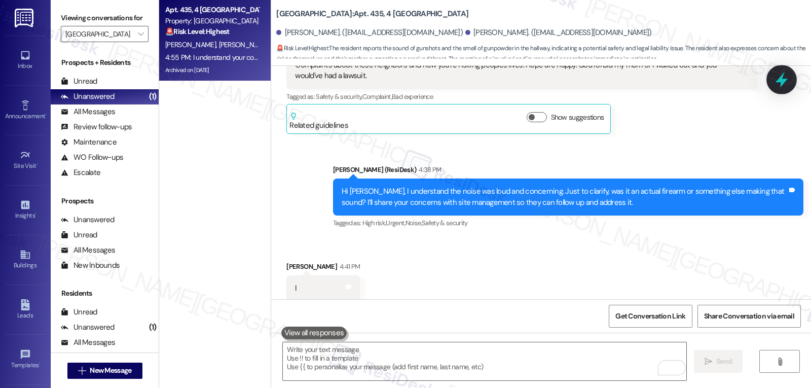
click at [785, 72] on icon at bounding box center [781, 79] width 17 height 17
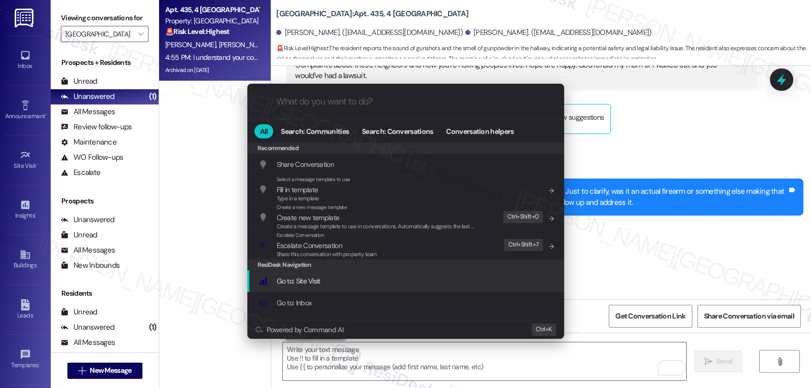
click at [661, 239] on div ".cls-1{fill:#0a055f;}.cls-2{fill:#0cc4c4;} resideskLogoBlueOrange All Search: C…" at bounding box center [405, 194] width 811 height 388
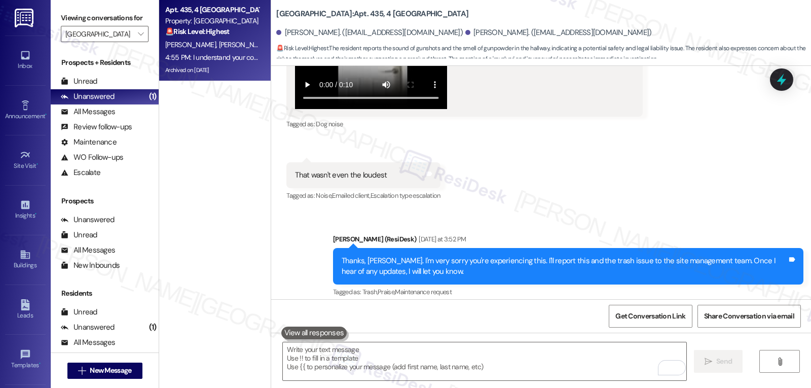
scroll to position [39971, 0]
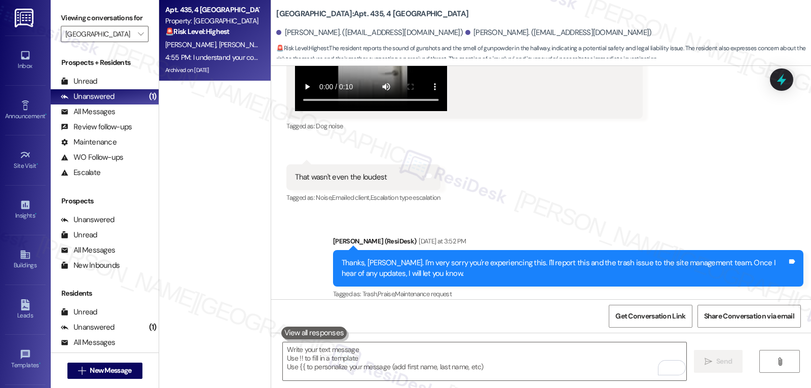
drag, startPoint x: 542, startPoint y: 227, endPoint x: 707, endPoint y: 232, distance: 164.3
copy div "Resident Concern - Neighbor's trash and loud noises"
click at [779, 257] on div "Thanks, [PERSON_NAME]. I'm very sorry you're experiencing this. I'll report thi…" at bounding box center [565, 268] width 446 height 22
click at [779, 81] on icon at bounding box center [781, 80] width 12 height 16
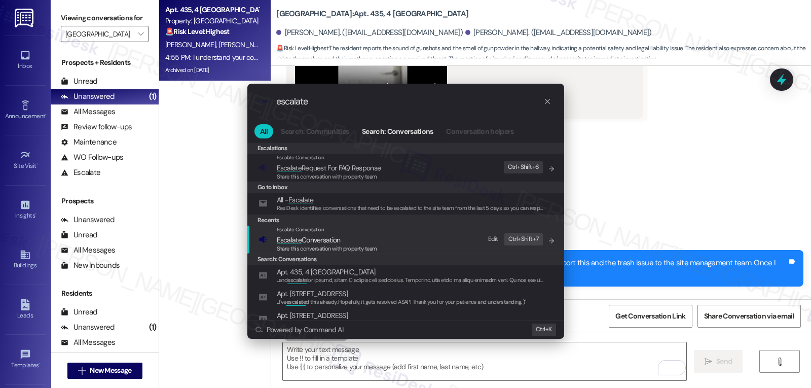
type input "escalate"
click at [311, 241] on span "Escalate Conversation" at bounding box center [309, 239] width 64 height 9
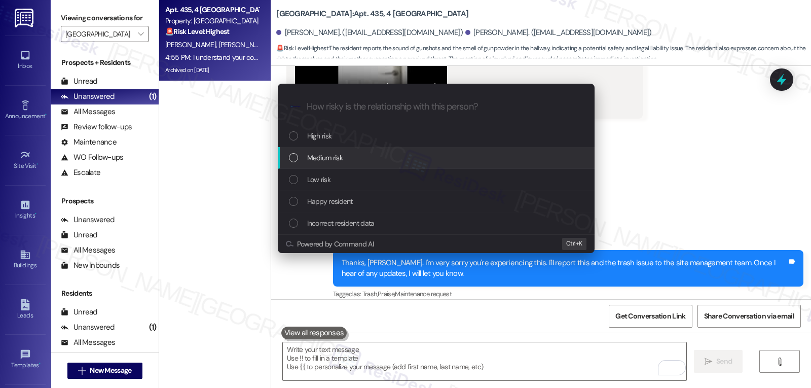
click at [356, 157] on div "Medium risk" at bounding box center [437, 157] width 297 height 11
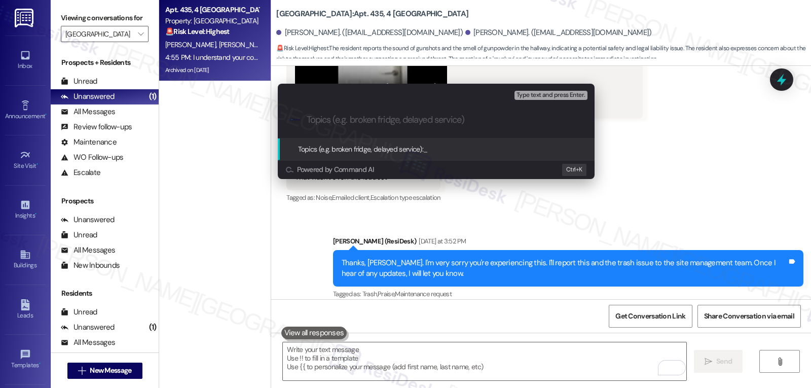
paste input "Resident Concern - Neighbor's trash and loud noises"
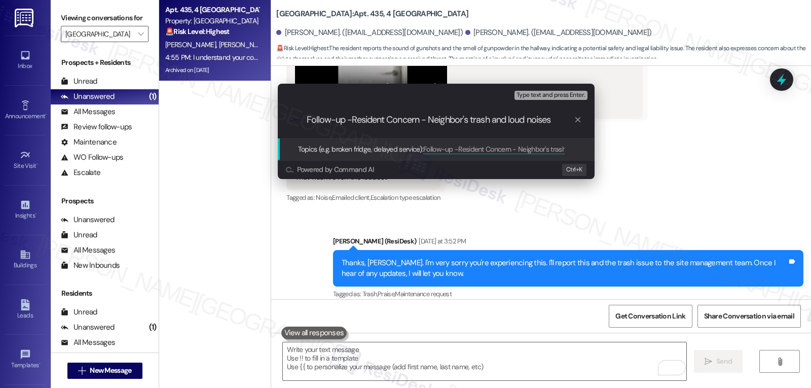
type input "Follow-up - Resident Concern - Neighbor's trash and loud noises"
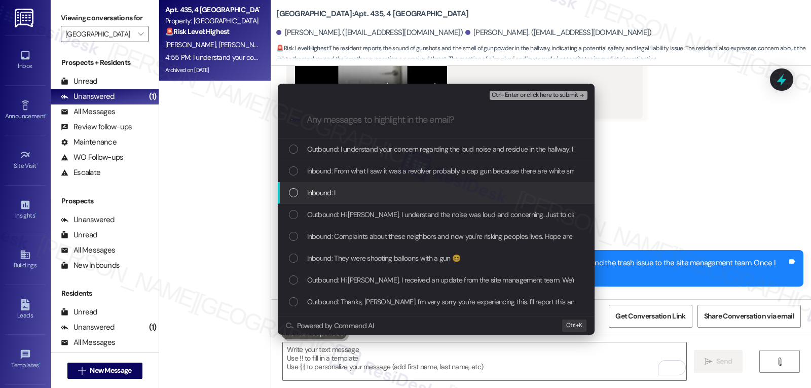
click at [349, 184] on div "Inbound: I" at bounding box center [436, 193] width 317 height 22
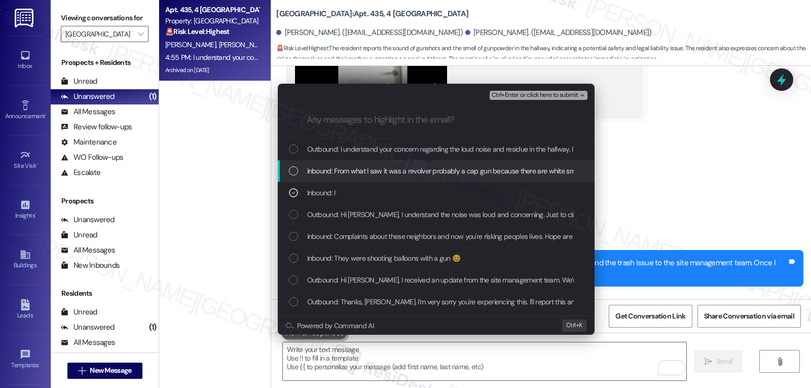
click at [343, 173] on span "Inbound: From what I saw it was a revolver probably a cap gun because there are…" at bounding box center [724, 170] width 835 height 11
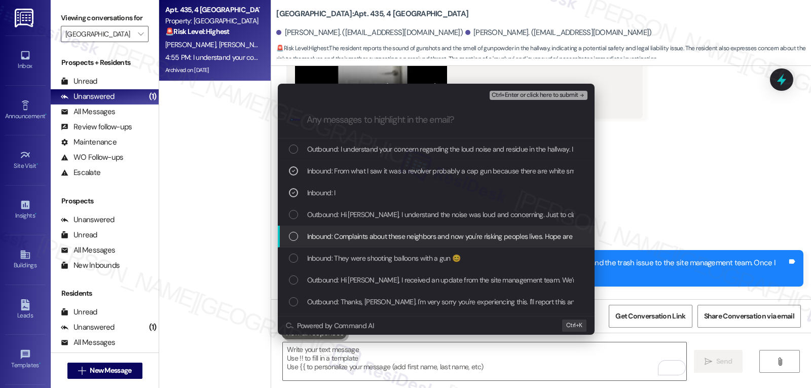
click at [340, 237] on span "Inbound: Complaints about these neighbors and now you're risking peoples lives.…" at bounding box center [550, 236] width 487 height 11
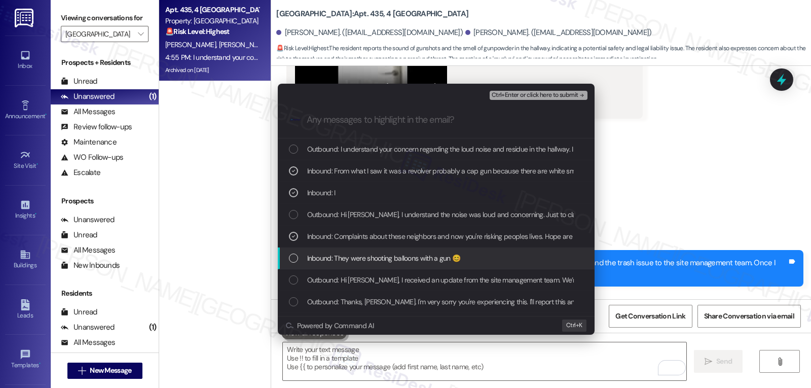
click at [341, 264] on span "Inbound: They were shooting balloons with a gun 😊" at bounding box center [384, 257] width 154 height 11
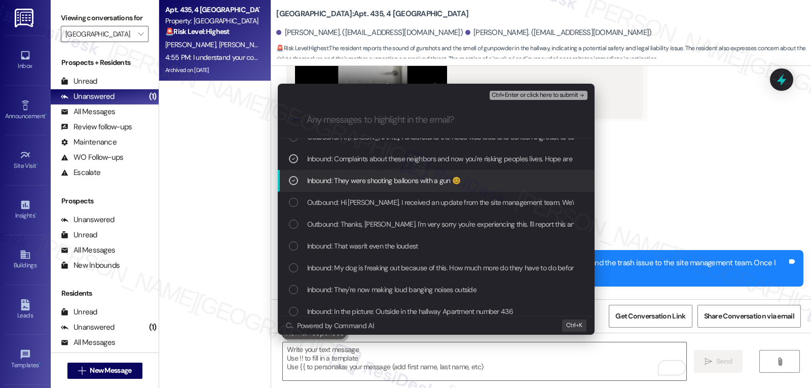
scroll to position [101, 0]
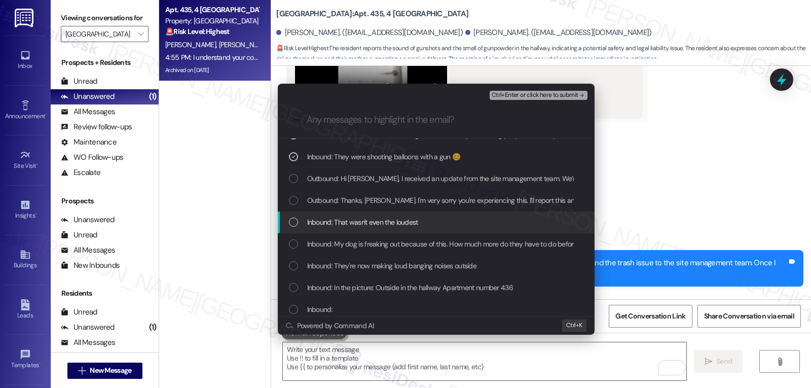
click at [294, 221] on div "List of options" at bounding box center [293, 221] width 9 height 9
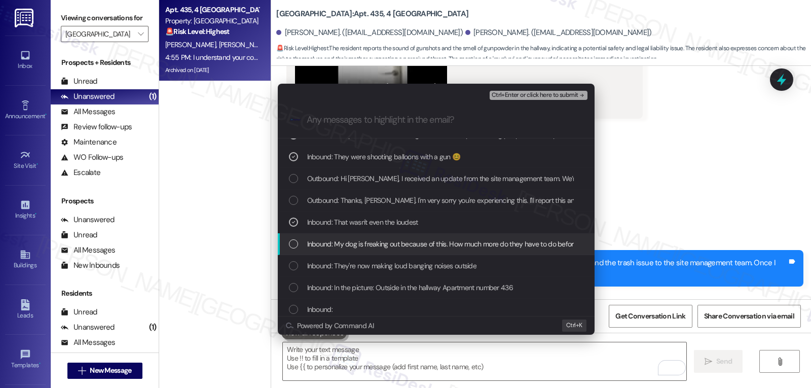
click at [294, 241] on div "List of options" at bounding box center [293, 243] width 9 height 9
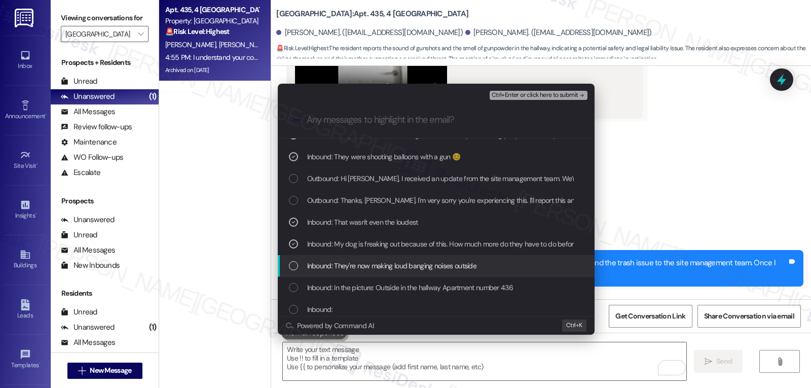
click at [293, 262] on div "List of options" at bounding box center [293, 265] width 9 height 9
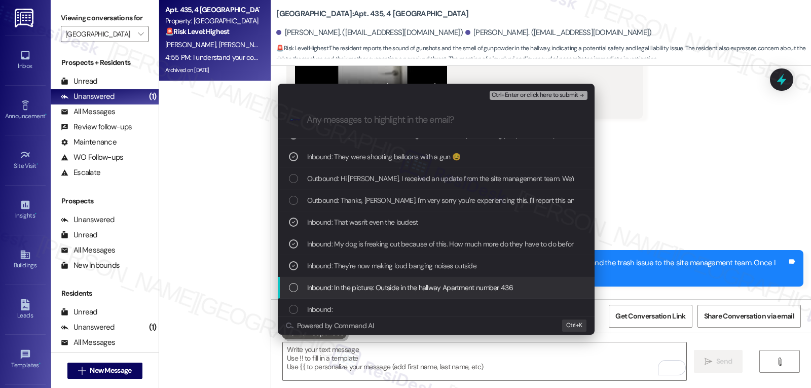
click at [292, 281] on div "Inbound: In the picture: Outside in the hallway Apartment number 436" at bounding box center [436, 288] width 317 height 22
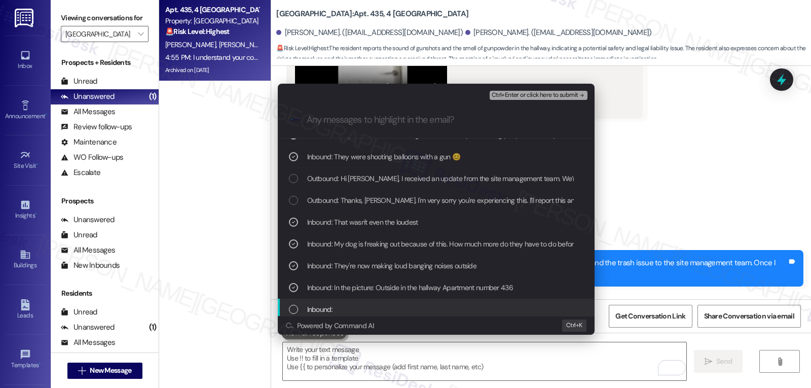
click at [289, 309] on div "List of options" at bounding box center [293, 309] width 9 height 9
click at [552, 97] on span "Ctrl+Enter or click here to submit" at bounding box center [535, 95] width 87 height 7
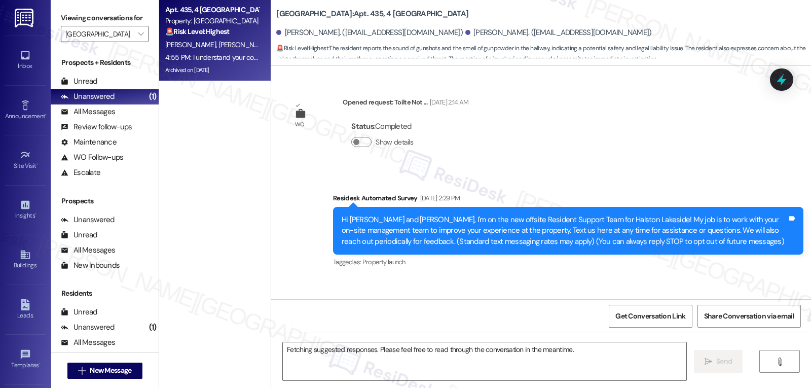
scroll to position [40497, 0]
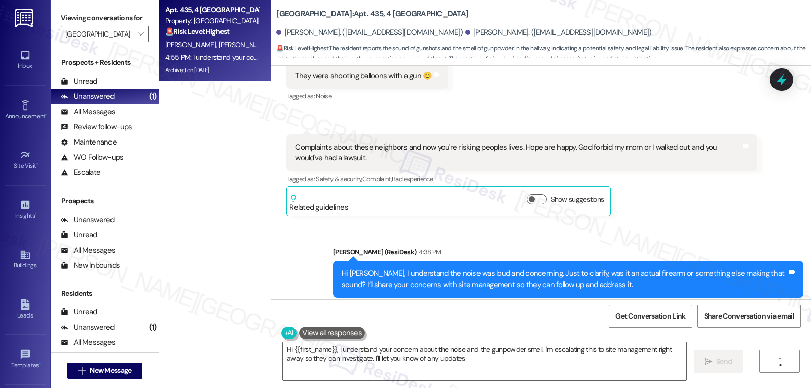
type textarea "Hi {{first_name}}, I understand your concern about the noise and the gunpowder …"
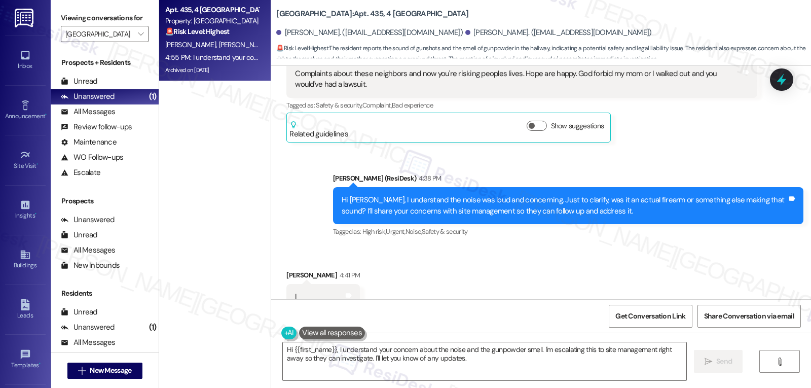
scroll to position [40594, 0]
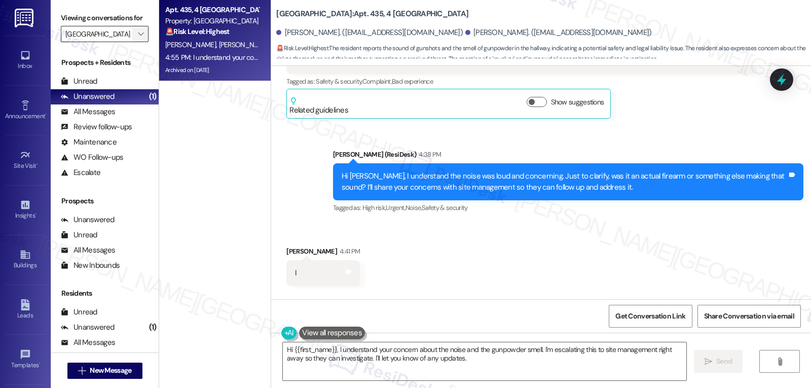
click at [138, 38] on icon "" at bounding box center [141, 34] width 6 height 8
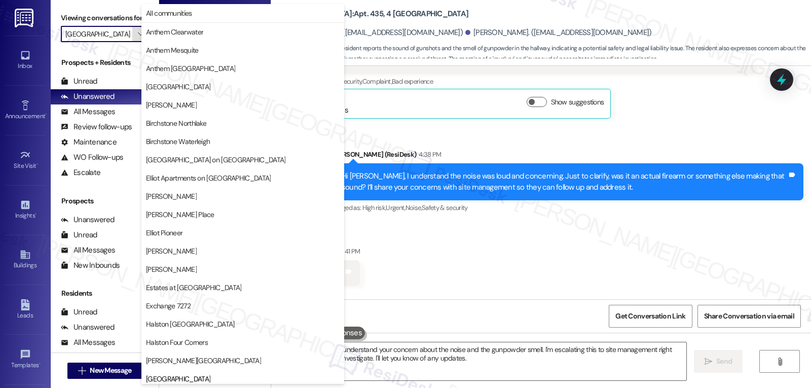
scroll to position [347, 0]
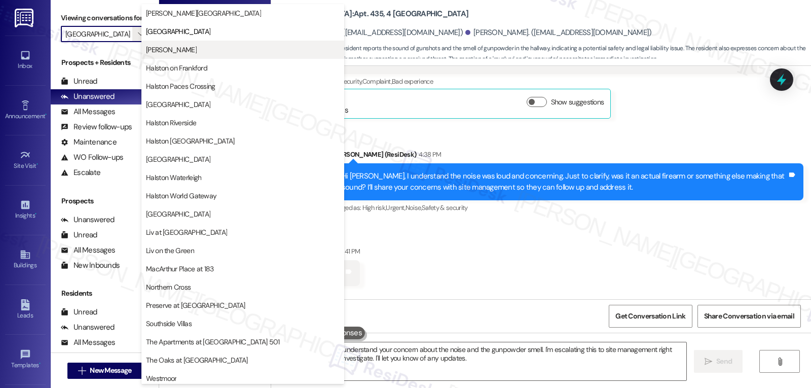
click at [197, 54] on span "[PERSON_NAME]" at bounding box center [171, 50] width 51 height 10
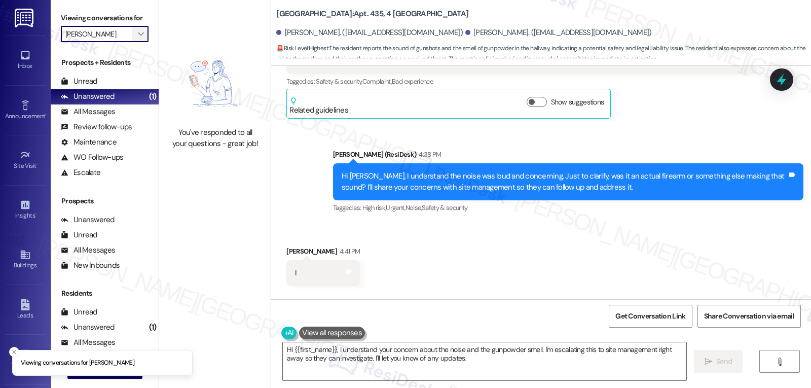
click at [137, 42] on span "" at bounding box center [141, 34] width 10 height 16
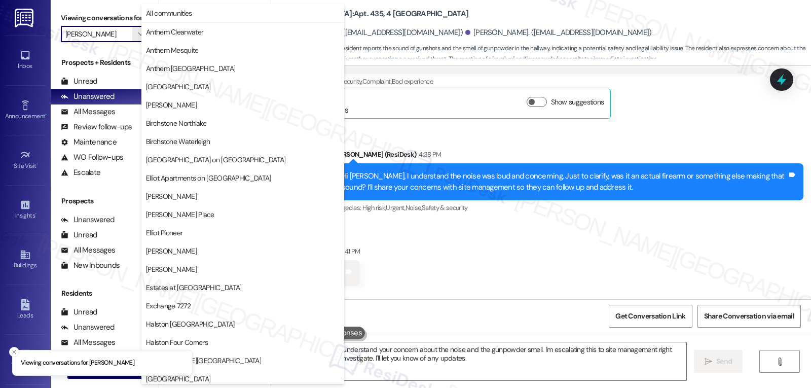
scroll to position [347, 0]
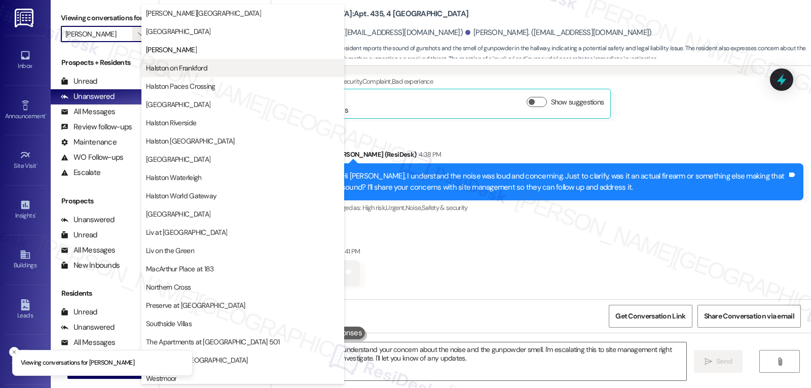
click at [171, 73] on button "Halston on Frankford" at bounding box center [242, 68] width 203 height 18
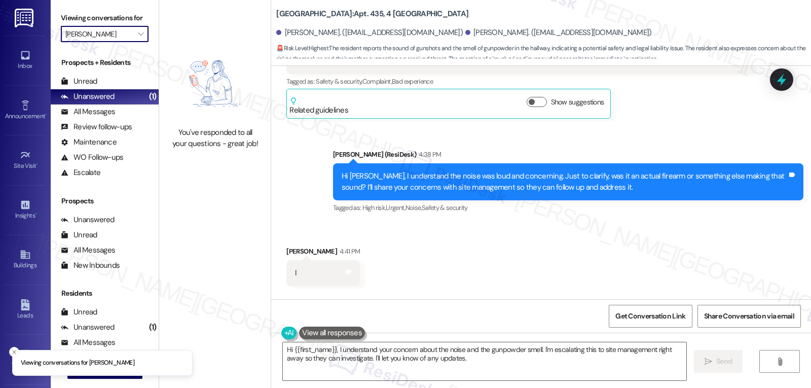
type input "Halston on Frankford"
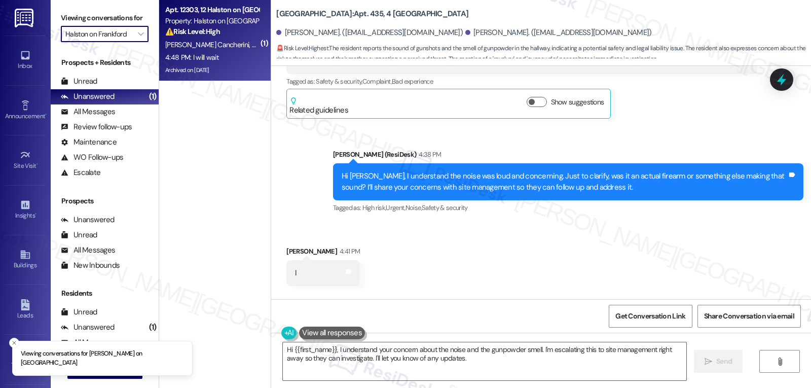
click at [224, 39] on div "[PERSON_NAME] Cancherini [PERSON_NAME] Cancherini" at bounding box center [212, 45] width 96 height 13
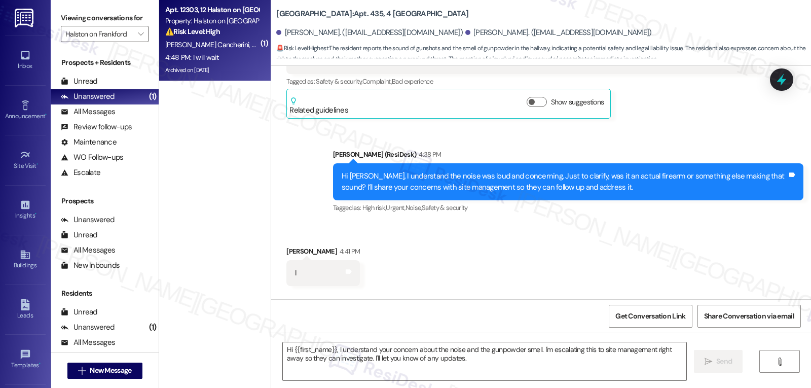
type textarea "Fetching suggested responses. Please feel free to read through the conversation…"
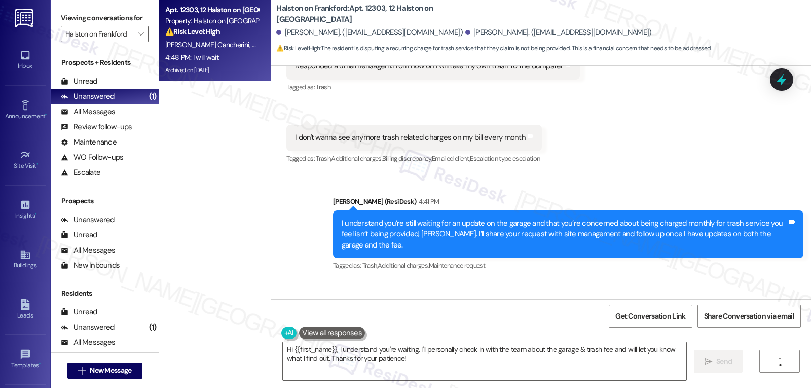
scroll to position [11017, 0]
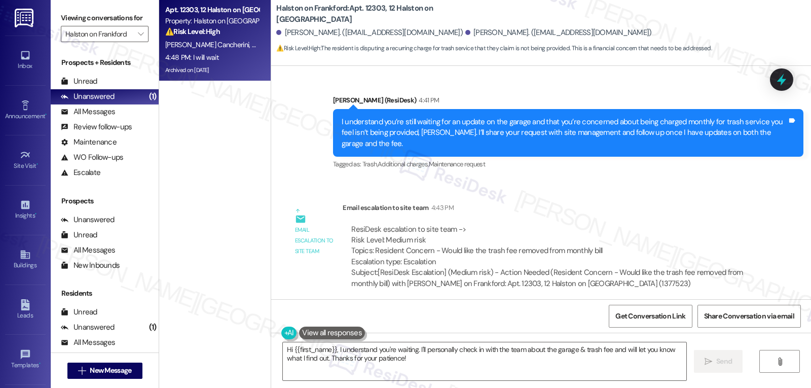
click at [288, 327] on div "[PERSON_NAME] 4:48 PM" at bounding box center [324, 334] width 76 height 14
copy div "[PERSON_NAME]"
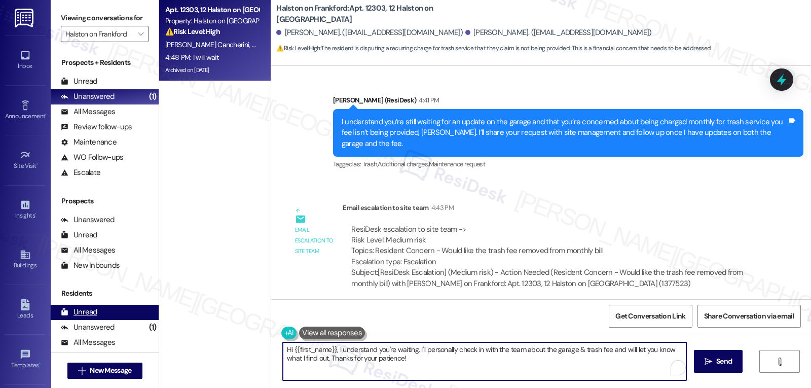
drag, startPoint x: 445, startPoint y: 365, endPoint x: 141, endPoint y: 323, distance: 306.9
click at [141, 323] on div "Viewing conversations for [PERSON_NAME] on Frankford  Prospects + Residents Un…" at bounding box center [431, 194] width 760 height 388
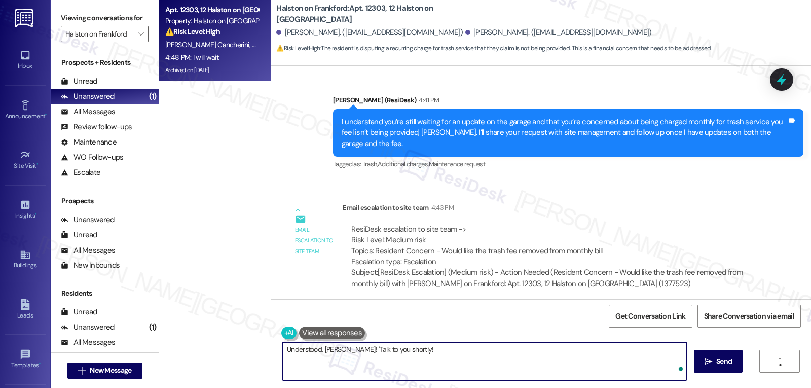
type textarea "Understood, [PERSON_NAME]! 'Talk to you shortly!"
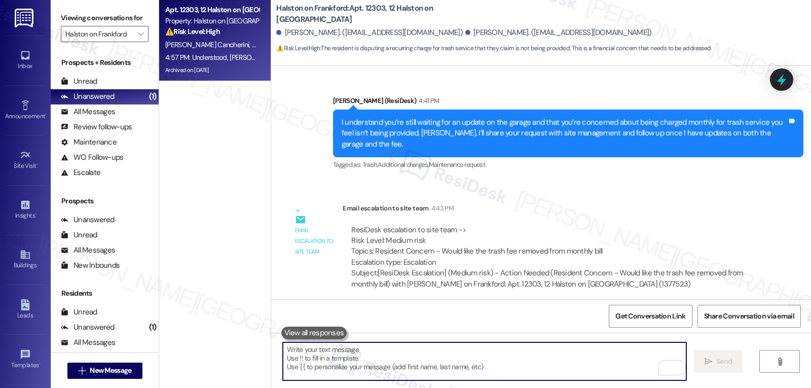
scroll to position [11088, 0]
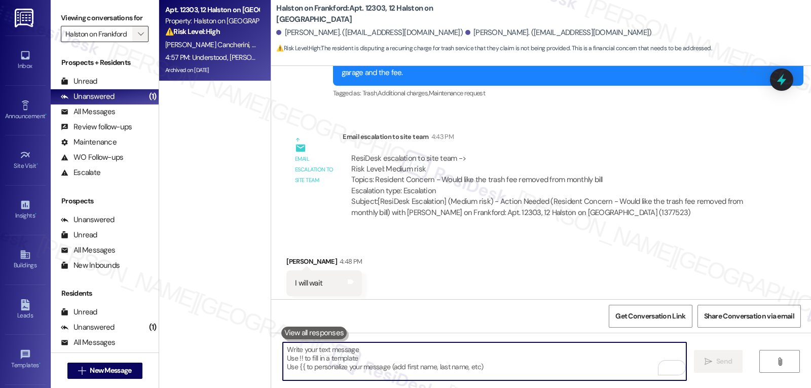
click at [136, 42] on span "" at bounding box center [141, 34] width 10 height 16
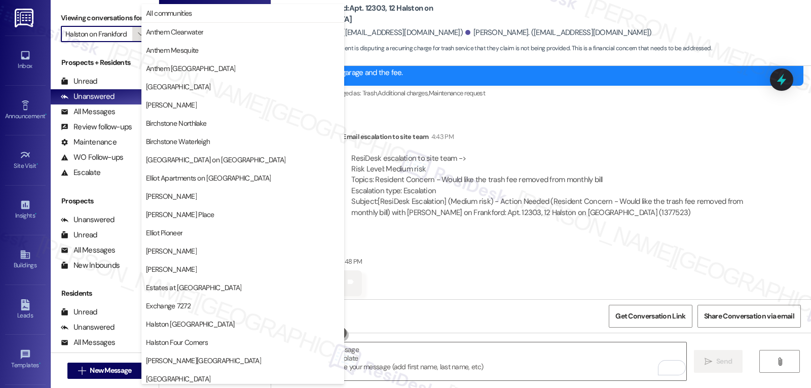
scroll to position [347, 0]
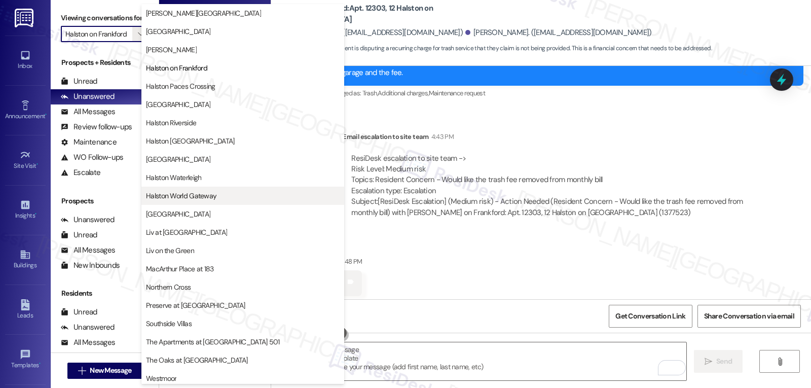
click at [179, 199] on span "Halston World Gateway" at bounding box center [181, 196] width 70 height 10
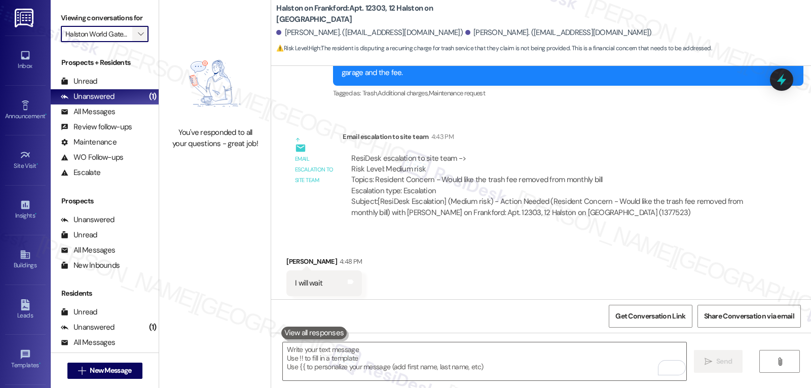
click at [138, 38] on icon "" at bounding box center [141, 34] width 6 height 8
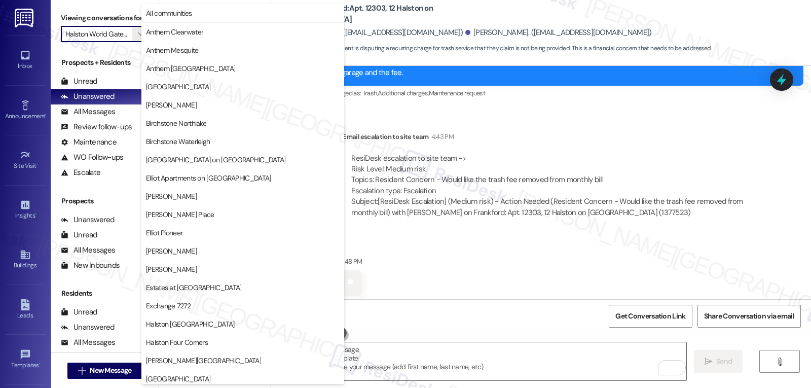
scroll to position [351, 0]
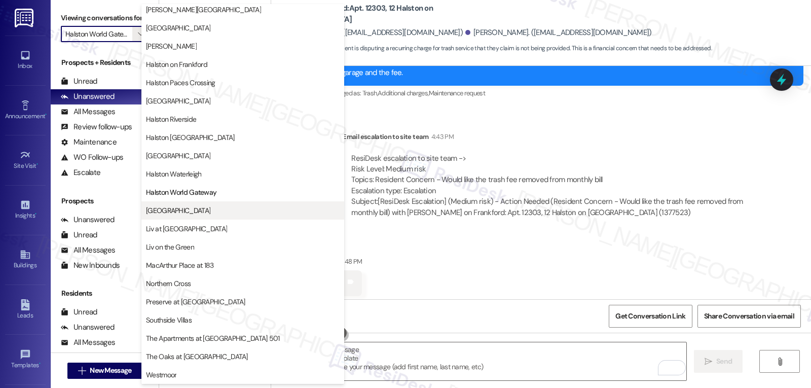
click at [191, 213] on span "[GEOGRAPHIC_DATA]" at bounding box center [243, 210] width 194 height 10
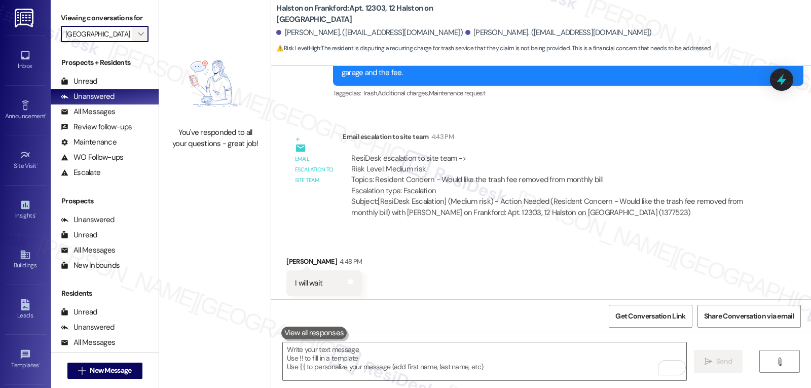
click at [132, 42] on button "" at bounding box center [140, 34] width 16 height 16
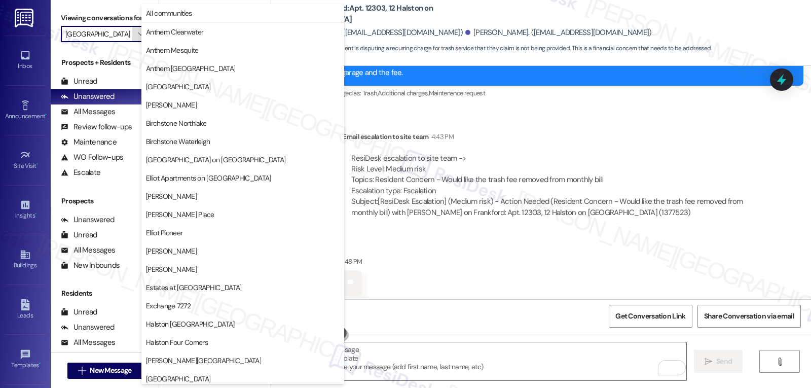
scroll to position [351, 0]
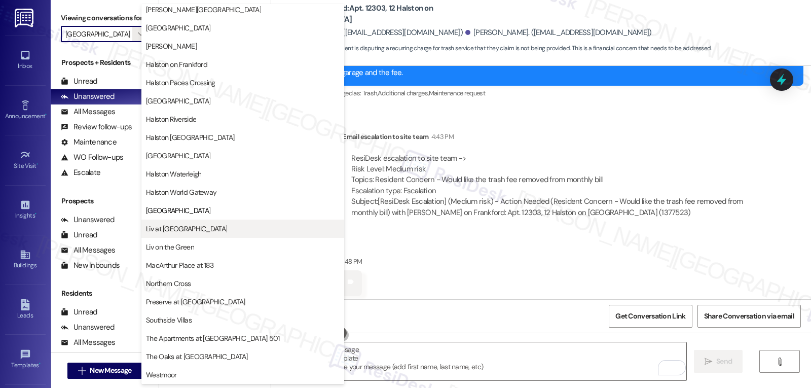
click at [172, 232] on span "Liv at [GEOGRAPHIC_DATA]" at bounding box center [186, 229] width 81 height 10
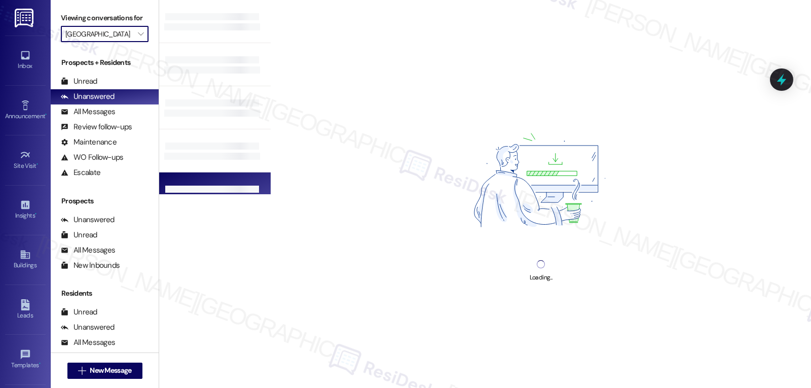
type input "Liv at [GEOGRAPHIC_DATA]"
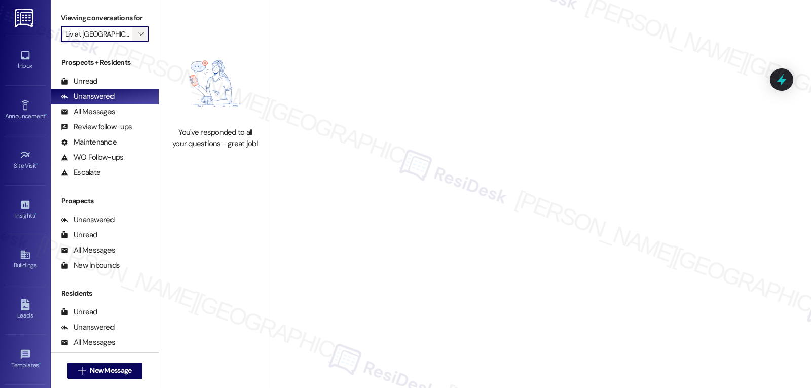
click at [138, 38] on icon "" at bounding box center [141, 34] width 6 height 8
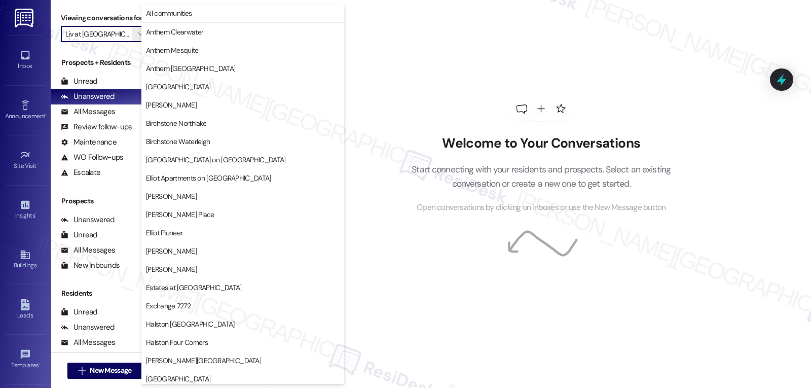
scroll to position [351, 0]
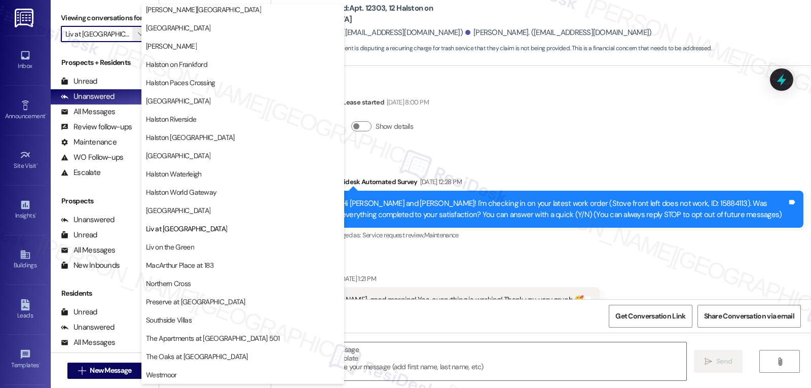
type textarea "Fetching suggested responses. Please feel free to read through the conversation…"
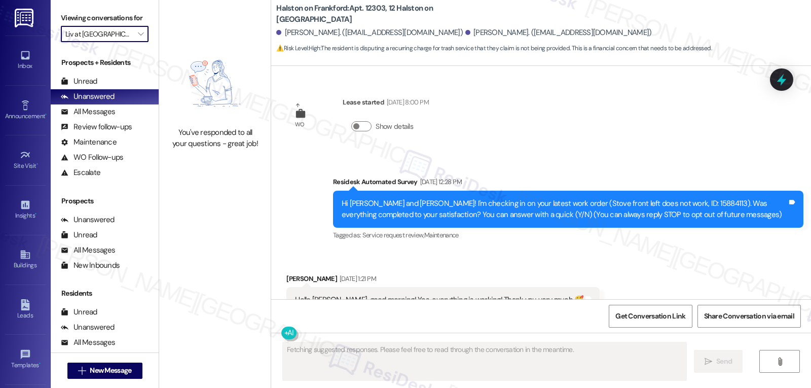
scroll to position [11016, 0]
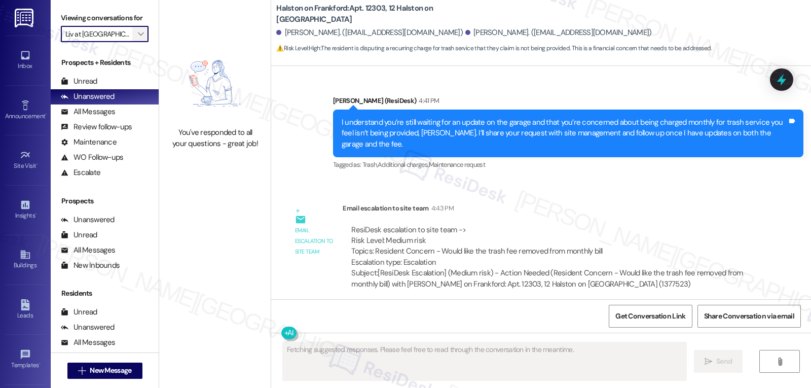
click at [136, 42] on span "" at bounding box center [141, 34] width 10 height 16
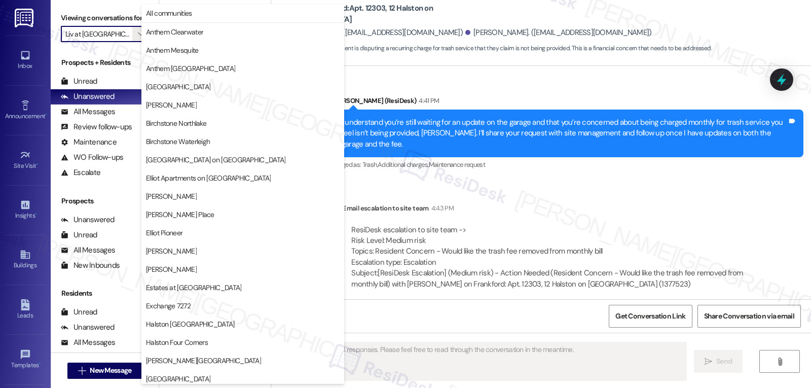
scroll to position [351, 0]
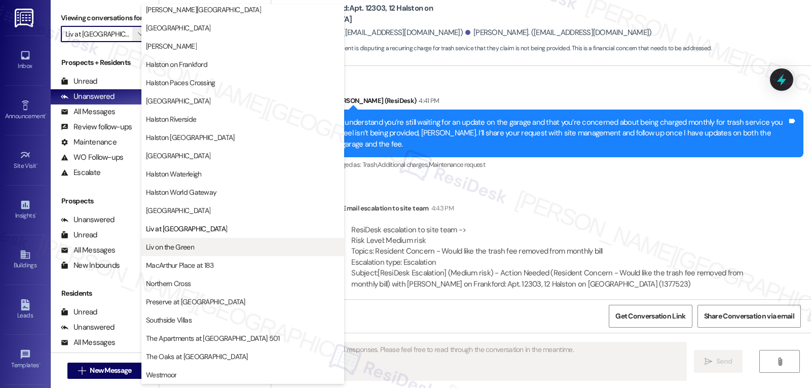
click at [177, 251] on span "Liv on the Green" at bounding box center [170, 247] width 48 height 10
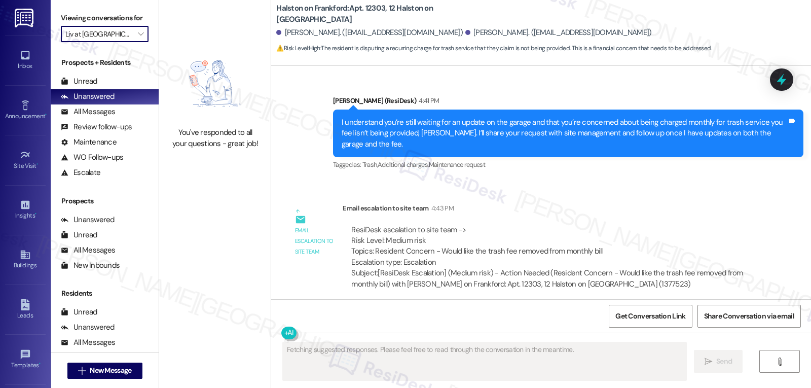
type input "Liv on the Green"
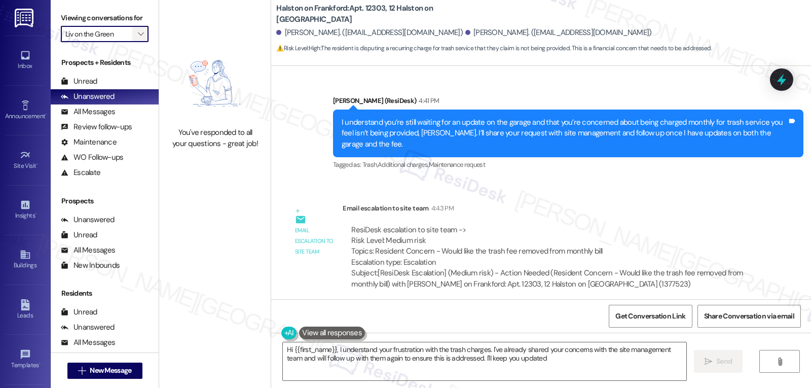
type textarea "Hi {{first_name}}, I understand your frustration with the trash charges. I've a…"
click at [136, 42] on span "" at bounding box center [141, 34] width 10 height 16
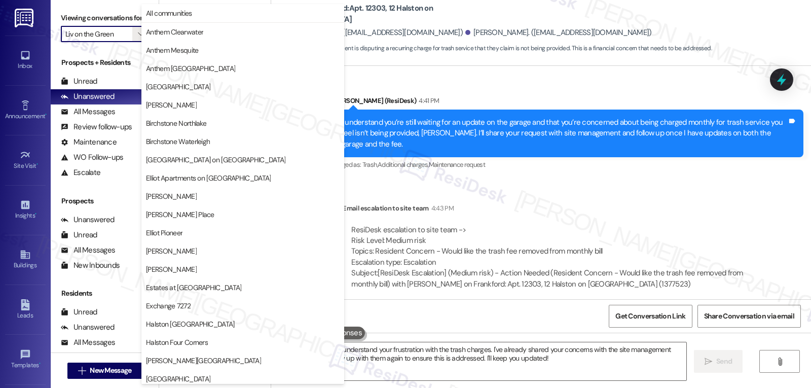
scroll to position [351, 0]
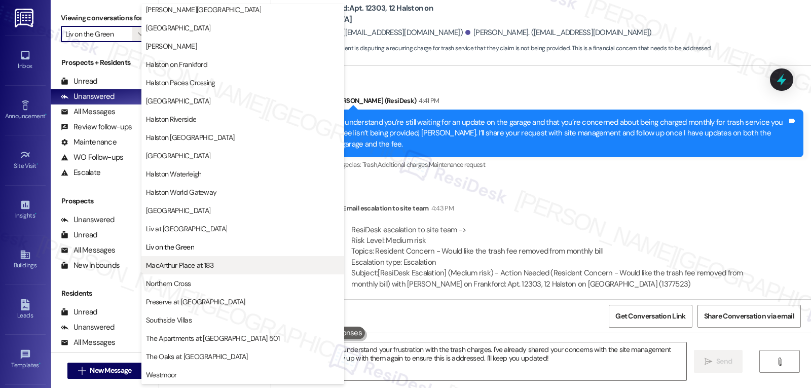
click at [175, 267] on span "MacArthur Place at 183" at bounding box center [180, 265] width 68 height 10
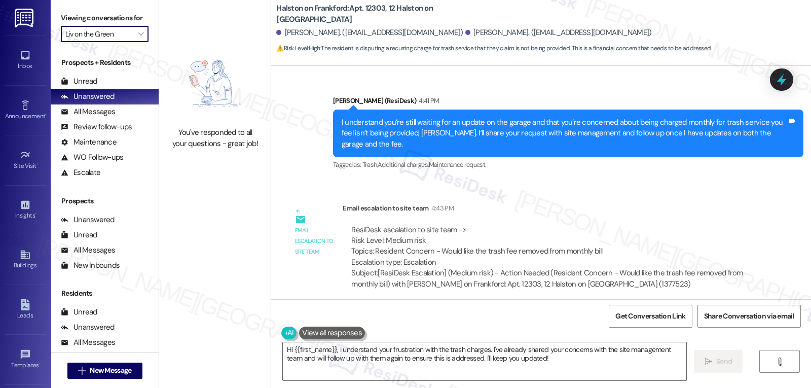
type input "MacArthur Place at 183"
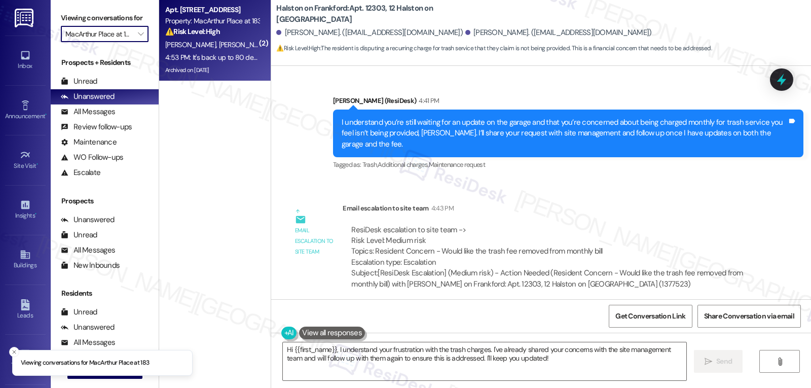
click at [206, 39] on div "[PERSON_NAME] [PERSON_NAME]" at bounding box center [212, 45] width 96 height 13
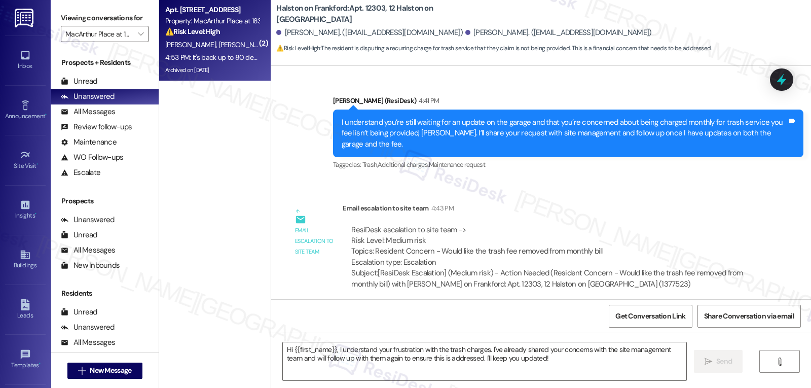
type textarea "Fetching suggested responses. Please feel free to read through the conversation…"
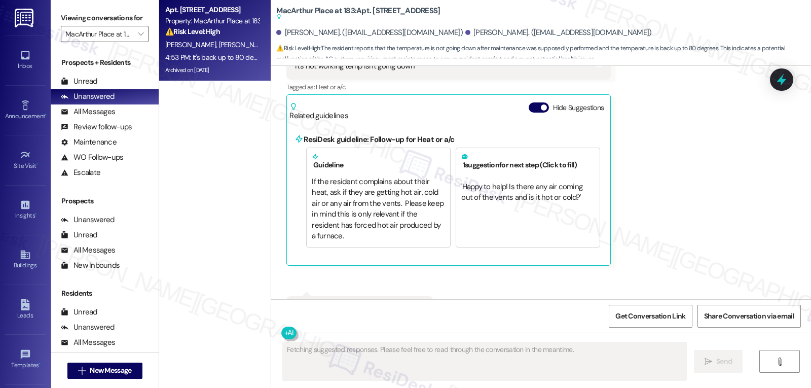
scroll to position [11023, 0]
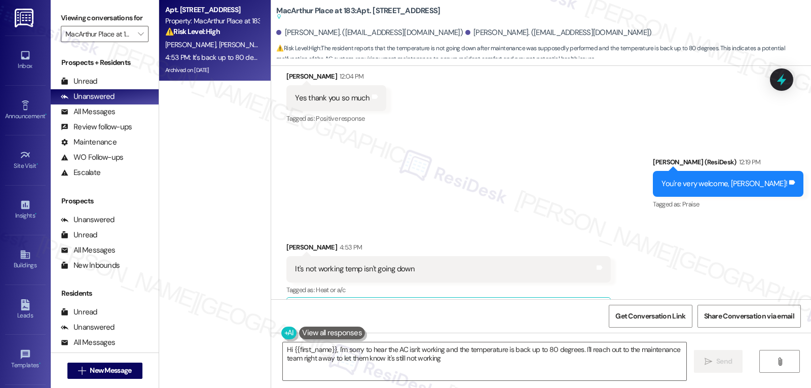
type textarea "Hi {{first_name}}, I'm sorry to hear the AC isn't working and the temperature i…"
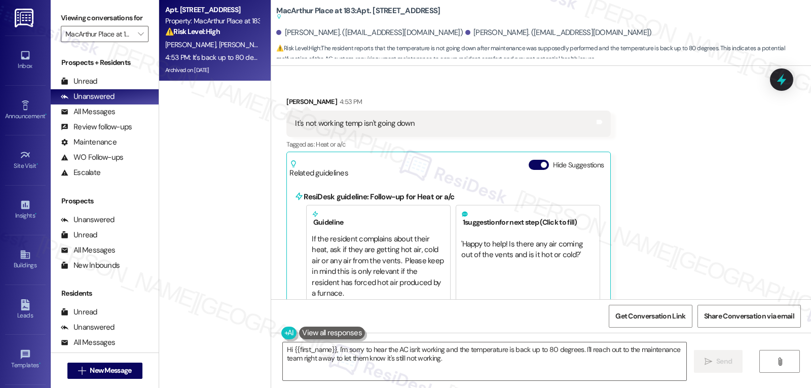
scroll to position [11226, 0]
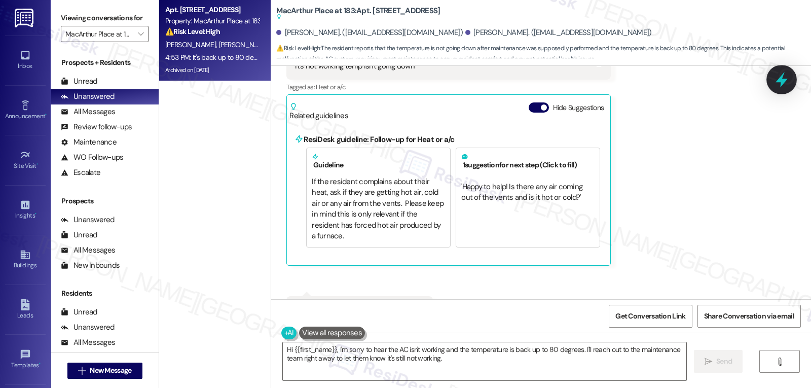
click at [784, 78] on icon at bounding box center [781, 79] width 17 height 17
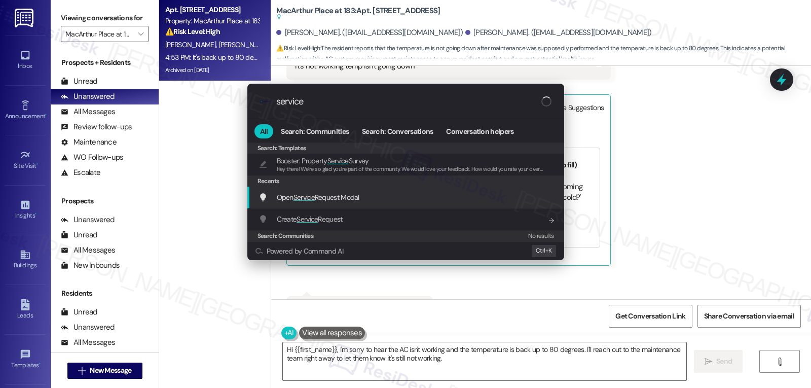
type input "service"
click at [300, 199] on span "Service" at bounding box center [303, 197] width 21 height 9
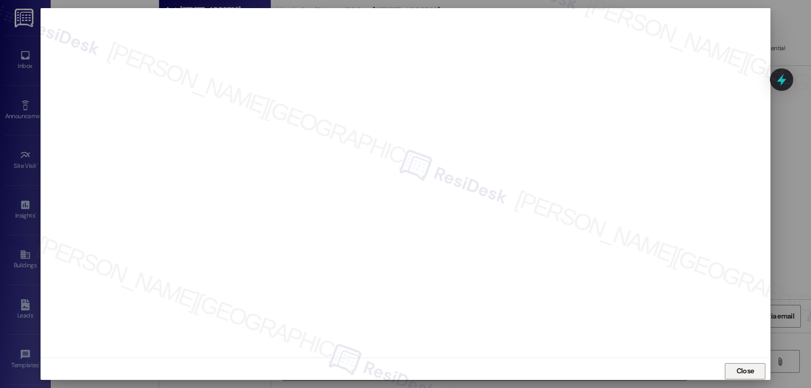
click at [746, 371] on span "Close" at bounding box center [745, 370] width 18 height 11
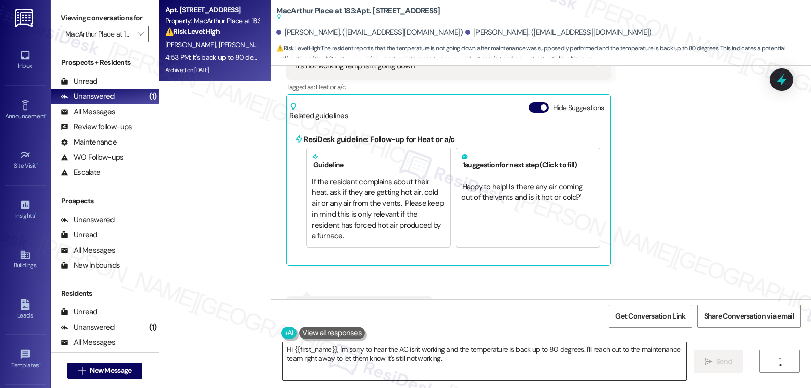
click at [402, 348] on textarea "Hi {{first_name}}, I'm sorry to hear the AC isn't working and the temperature i…" at bounding box center [484, 361] width 403 height 38
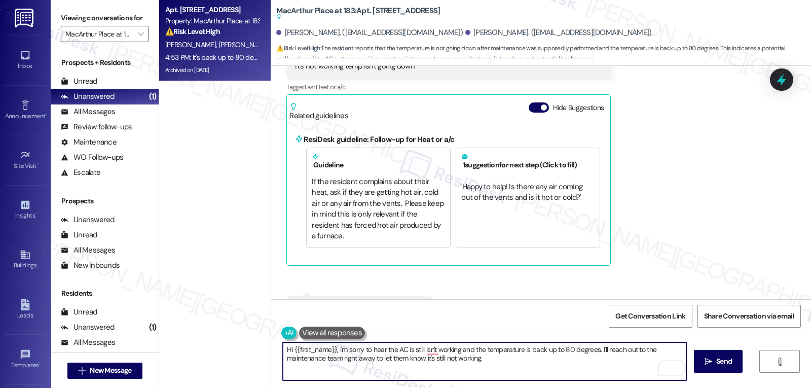
click at [530, 365] on textarea "Hi {{first_name}}, I'm sorry to hear the AC is still isn't working and the temp…" at bounding box center [484, 361] width 403 height 38
drag, startPoint x: 596, startPoint y: 350, endPoint x: 652, endPoint y: 405, distance: 78.8
click at [652, 387] on html "Inbox Go to Inbox Announcement • Send A Text Announcement Site Visit • Go to Si…" at bounding box center [405, 194] width 811 height 388
click at [602, 350] on textarea "Hi {{first_name}}, I'm sorry to hear the AC is still not working and the temper…" at bounding box center [484, 361] width 403 height 38
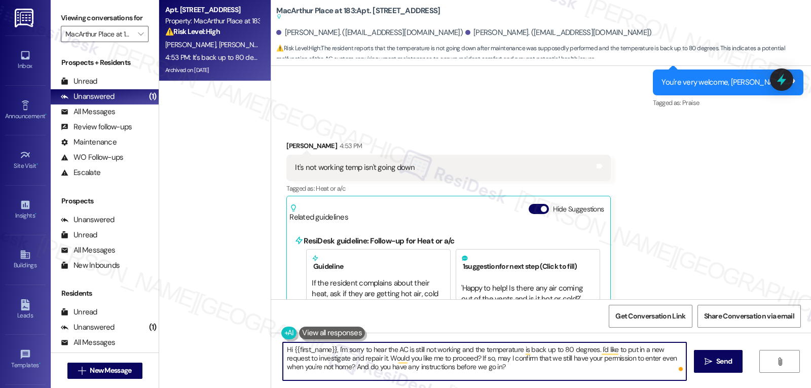
scroll to position [11023, 0]
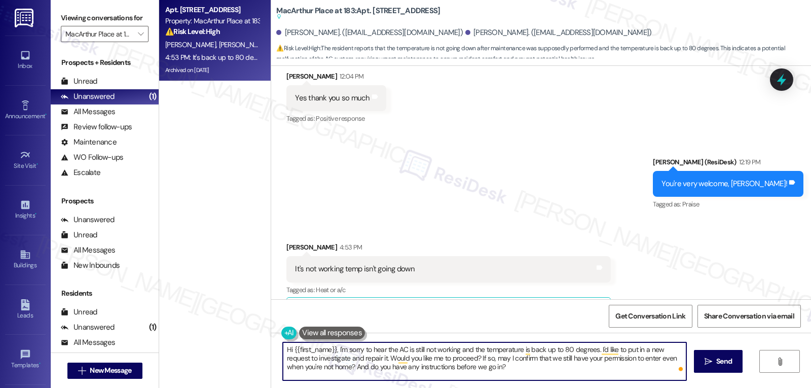
drag, startPoint x: 288, startPoint y: 349, endPoint x: 268, endPoint y: 349, distance: 20.3
click at [271, 349] on div "Hi {{first_name}}, I'm sorry to hear the AC is still not working and the temper…" at bounding box center [541, 370] width 540 height 76
type textarea "[PERSON_NAME], I'm sorry to hear the AC is still not working and the temperatur…"
click at [479, 368] on textarea "[PERSON_NAME], I'm sorry to hear the AC is still not working and the temperatur…" at bounding box center [484, 361] width 403 height 38
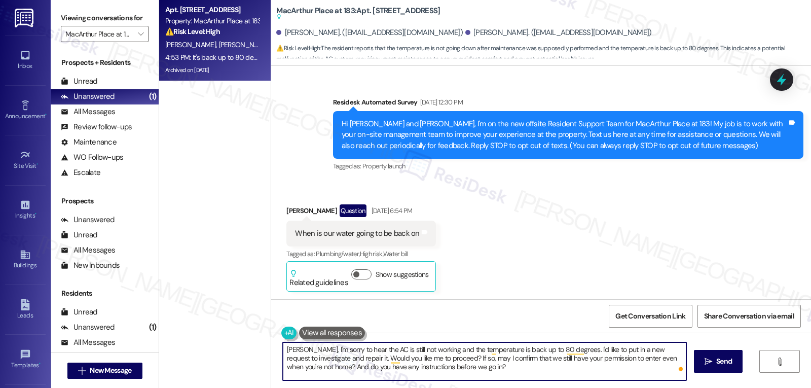
scroll to position [11023, 0]
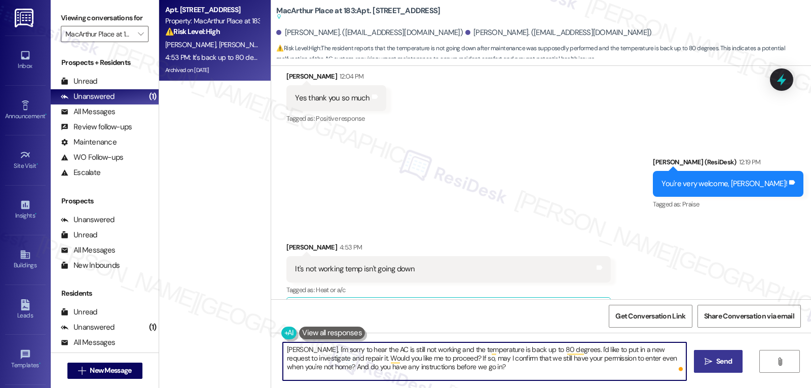
type textarea "[PERSON_NAME], I'm sorry to hear the AC is still not working and the temperatur…"
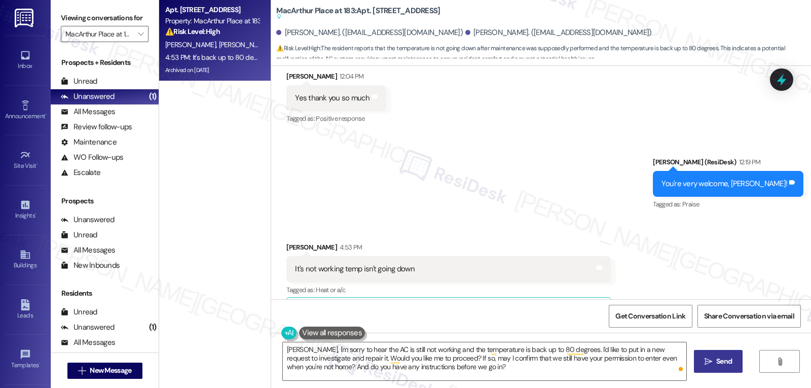
click at [710, 362] on icon "" at bounding box center [709, 361] width 8 height 8
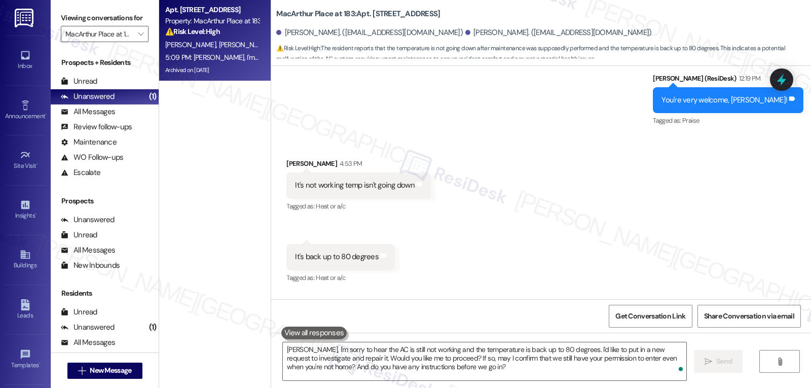
scroll to position [11128, 0]
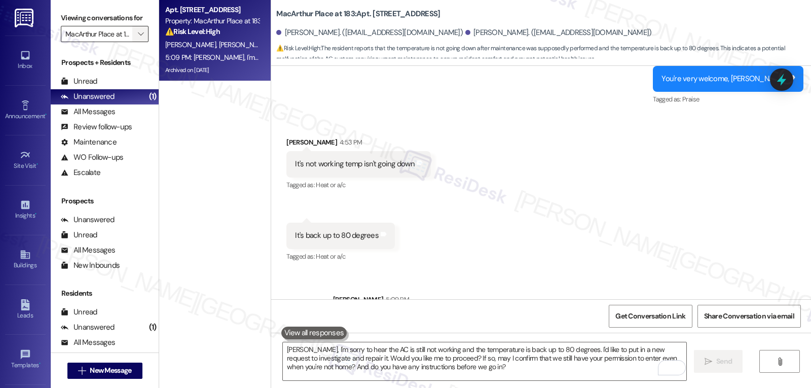
click at [137, 42] on span "" at bounding box center [141, 34] width 10 height 16
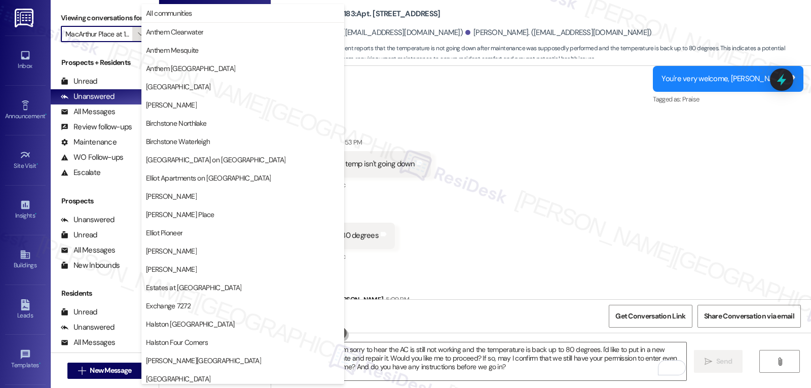
scroll to position [351, 0]
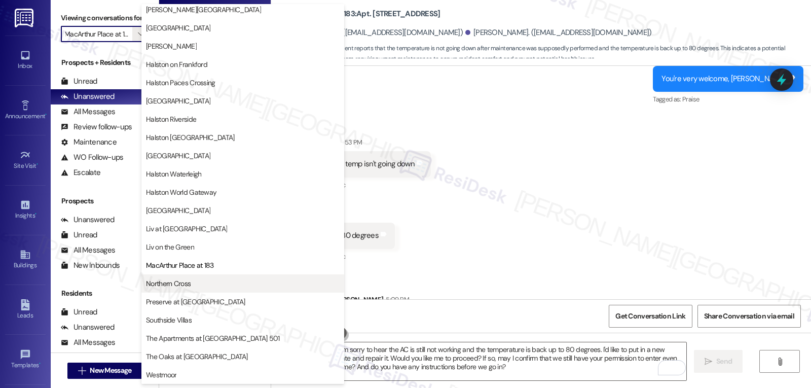
click at [179, 278] on span "Northern Cross" at bounding box center [168, 283] width 45 height 10
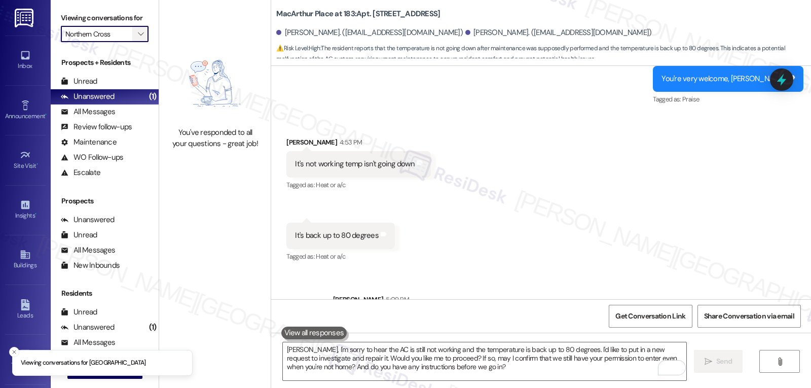
click at [132, 42] on button "" at bounding box center [140, 34] width 16 height 16
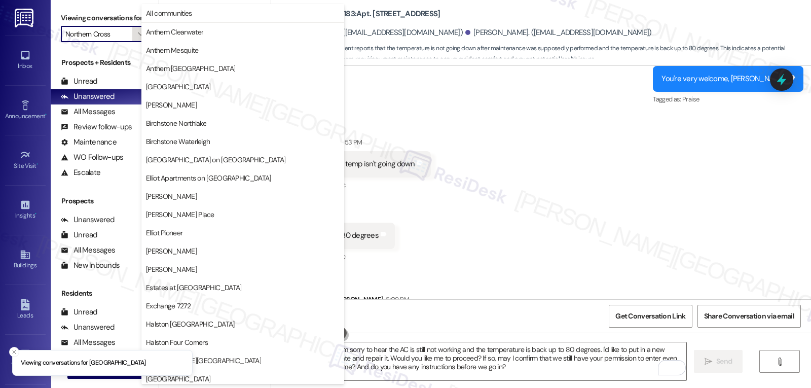
scroll to position [351, 0]
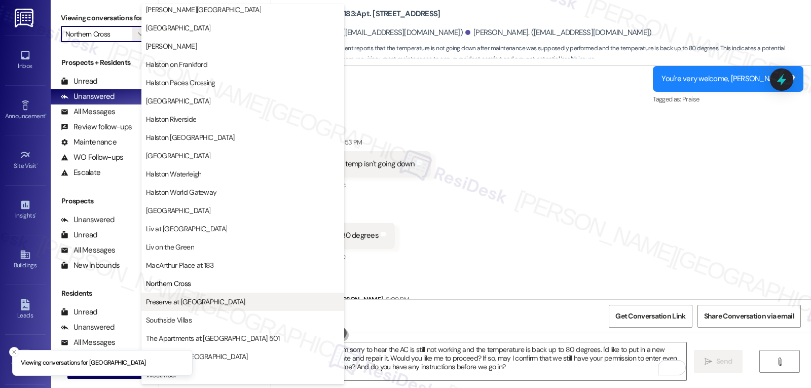
click at [203, 303] on span "Preserve at [GEOGRAPHIC_DATA]" at bounding box center [195, 302] width 99 height 10
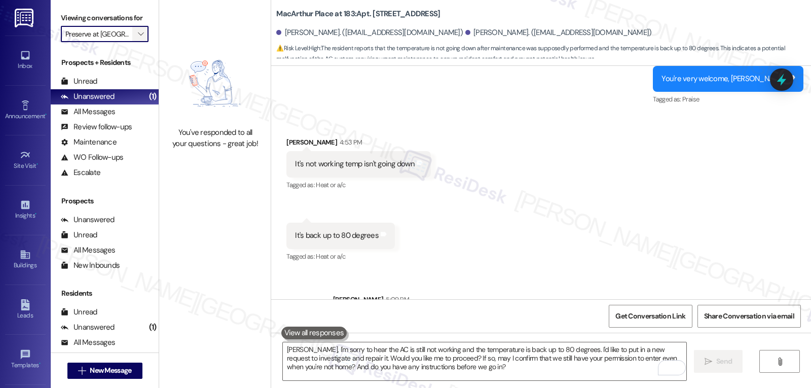
click at [136, 42] on span "" at bounding box center [141, 34] width 10 height 16
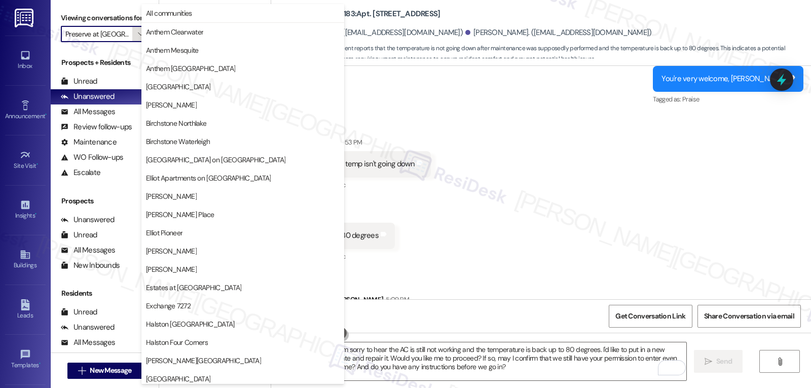
scroll to position [351, 0]
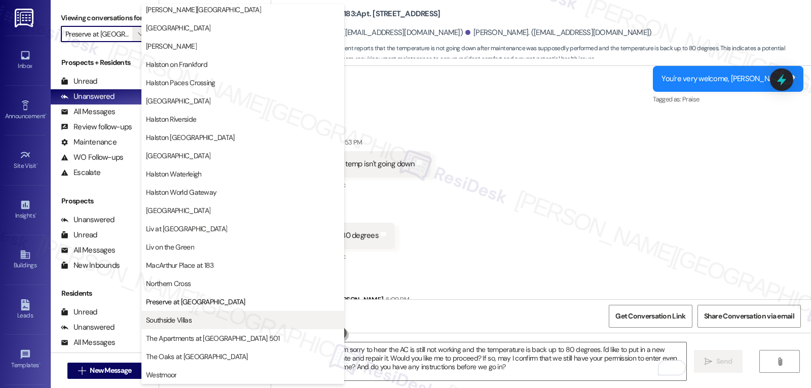
click at [197, 321] on span "Southside Villas" at bounding box center [243, 320] width 194 height 10
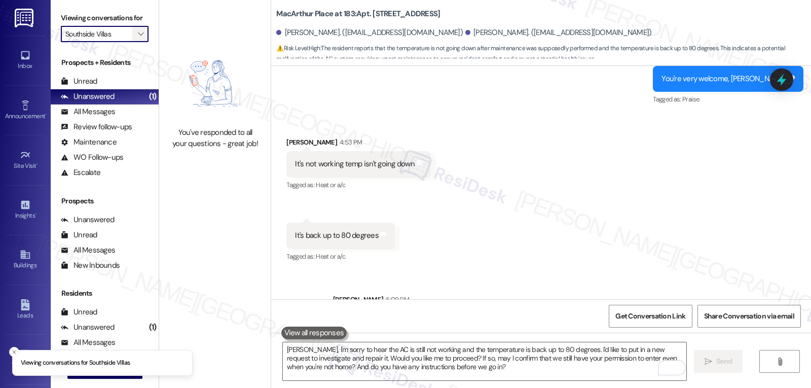
click at [138, 38] on icon "" at bounding box center [141, 34] width 6 height 8
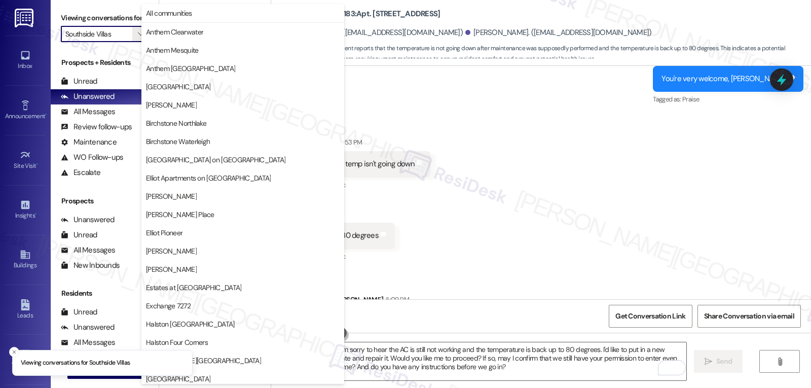
scroll to position [351, 0]
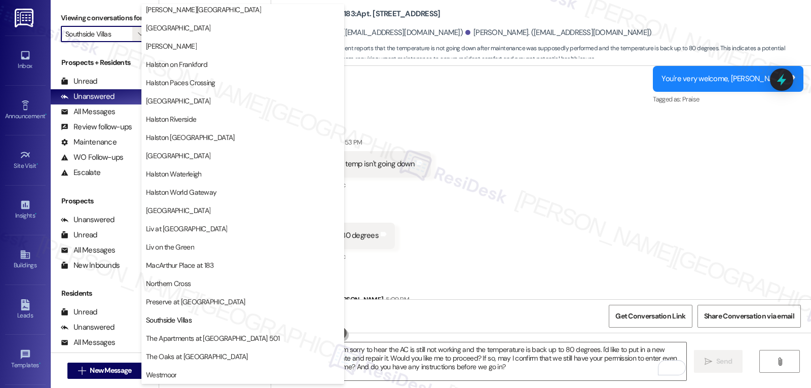
click at [205, 337] on span "The Apartments at [GEOGRAPHIC_DATA] 501" at bounding box center [213, 338] width 134 height 10
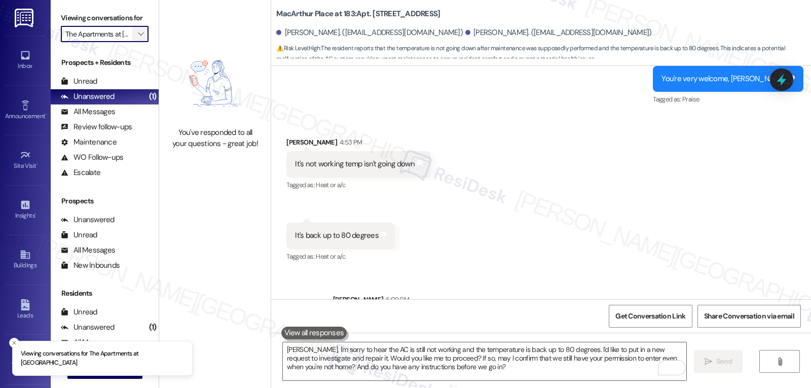
click at [138, 38] on icon "" at bounding box center [141, 34] width 6 height 8
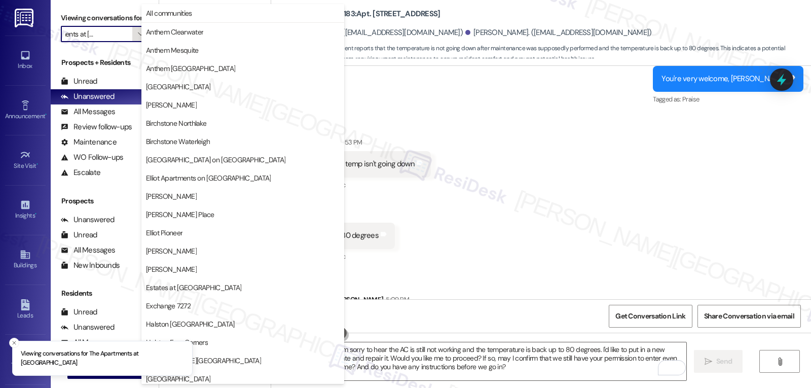
scroll to position [351, 0]
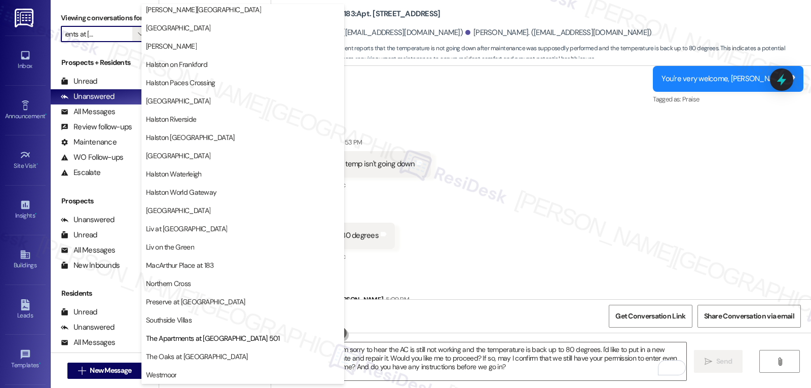
drag, startPoint x: 189, startPoint y: 355, endPoint x: 202, endPoint y: 345, distance: 15.9
click at [191, 355] on span "The Oaks at [GEOGRAPHIC_DATA]" at bounding box center [197, 356] width 102 height 10
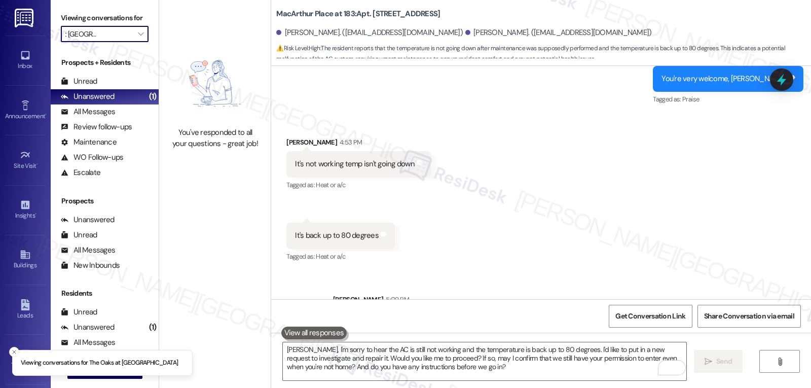
scroll to position [0, 14]
click at [138, 38] on icon "" at bounding box center [141, 34] width 6 height 8
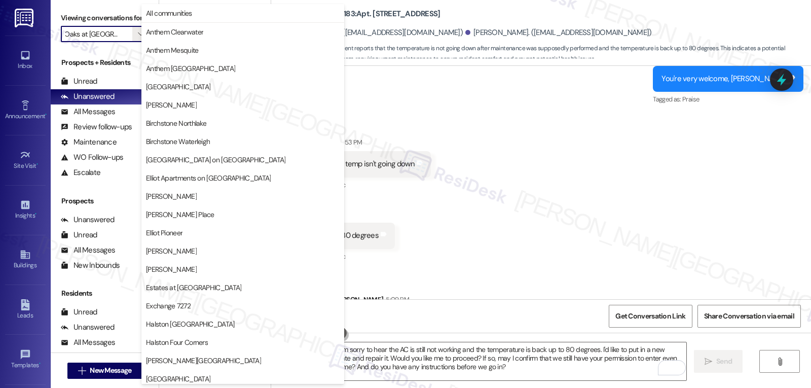
scroll to position [351, 0]
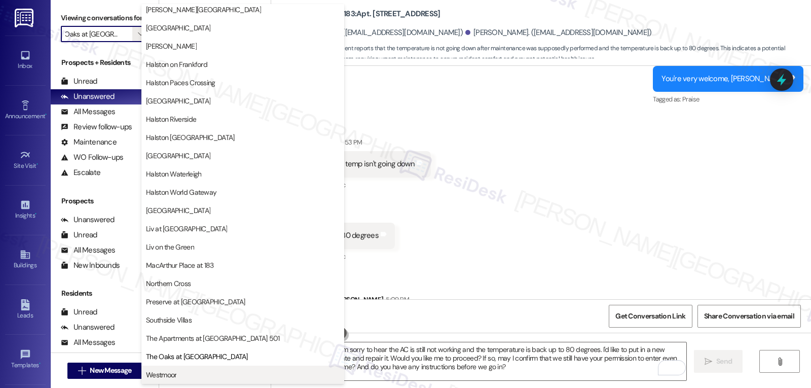
click at [201, 378] on span "Westmoor" at bounding box center [243, 374] width 194 height 10
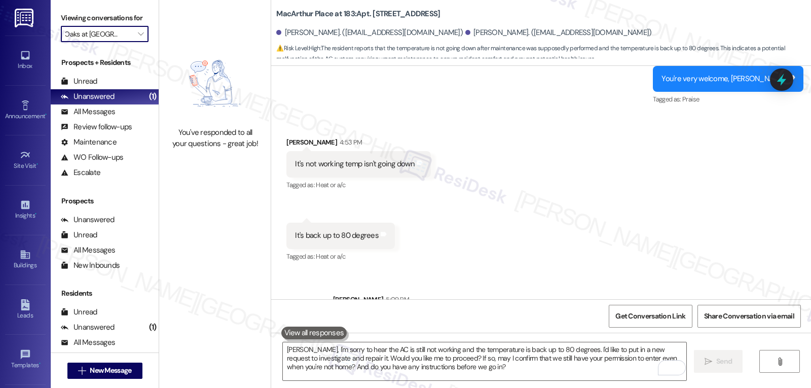
type input "Westmoor"
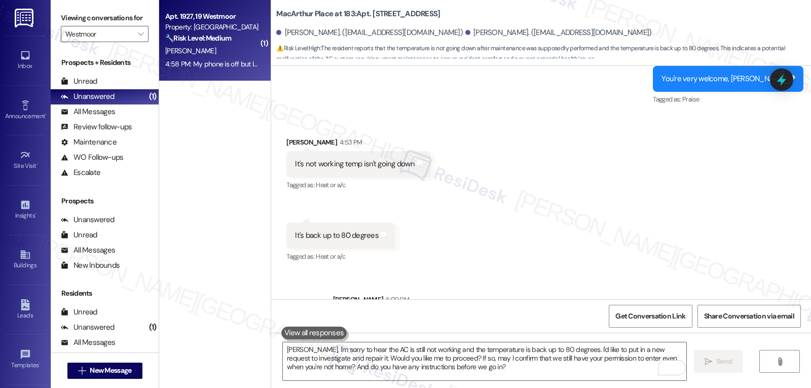
click at [194, 64] on div "4:58 PM: My phone is off but I will make the payment on 8/21/25 4:58 PM: My pho…" at bounding box center [258, 63] width 186 height 9
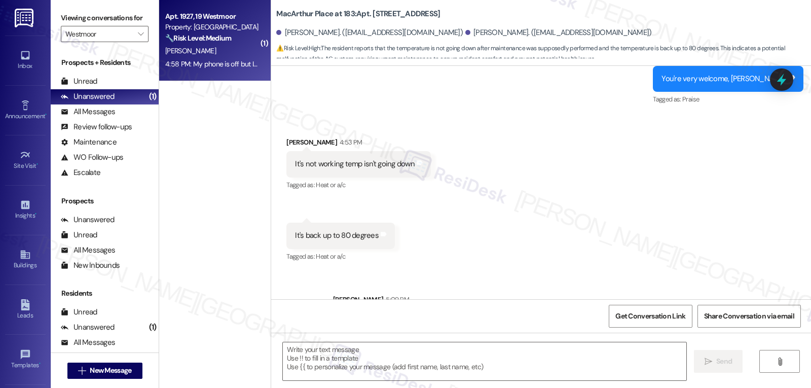
type textarea "Fetching suggested responses. Please feel free to read through the conversation…"
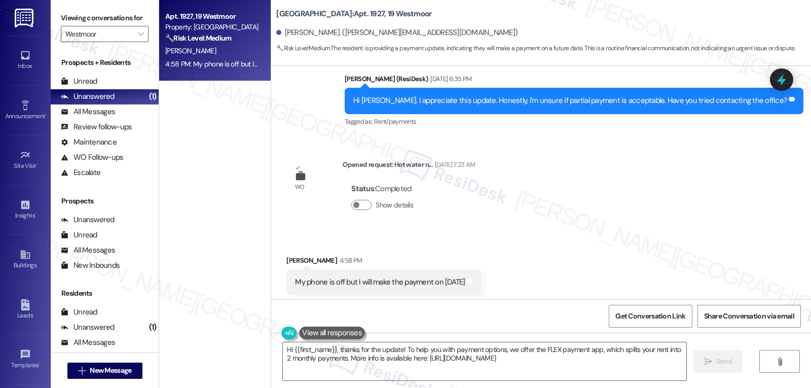
scroll to position [1868, 0]
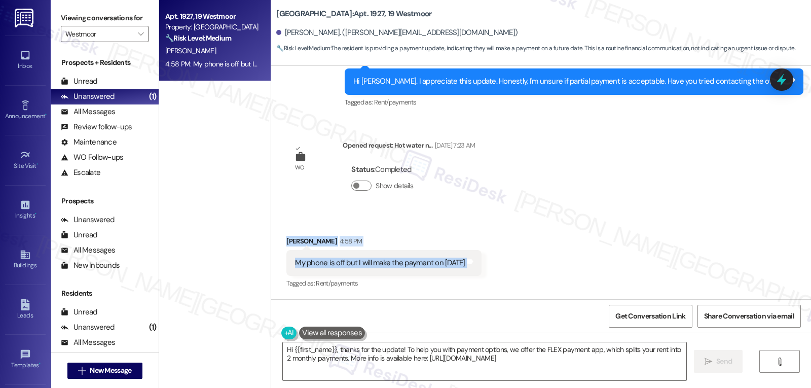
drag, startPoint x: 274, startPoint y: 243, endPoint x: 470, endPoint y: 265, distance: 196.9
click at [470, 265] on div "Received via SMS Derrick Johnson 4:58 PM My phone is off but I will make the pa…" at bounding box center [384, 263] width 210 height 70
copy div "Derrick Johnson 4:58 PM My phone is off but I will make the payment on 8/21/25 …"
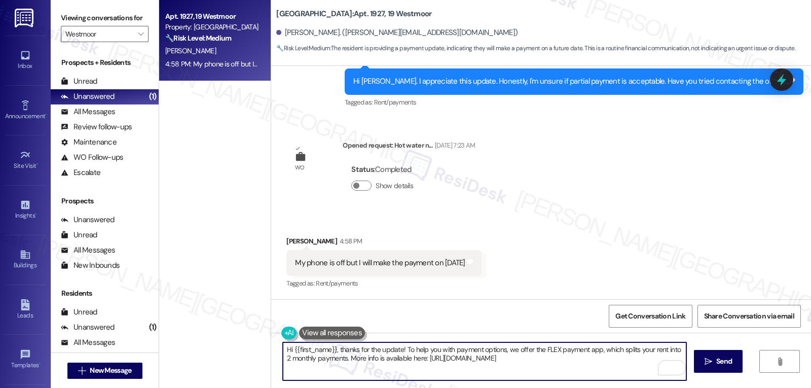
drag, startPoint x: 398, startPoint y: 350, endPoint x: 688, endPoint y: 401, distance: 294.0
click at [688, 387] on html "Inbox Go to Inbox Announcement • Send A Text Announcement Site Visit • Go to Si…" at bounding box center [405, 194] width 811 height 388
type textarea "Hi {{first_name}}, thanks for the update! I understand you'll be making the pay…"
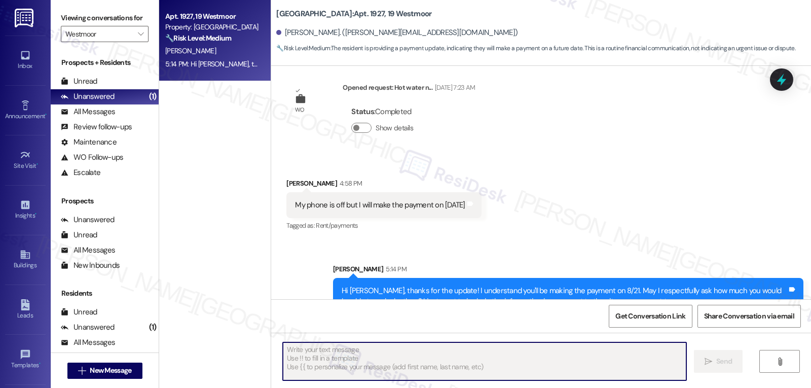
scroll to position [1949, 0]
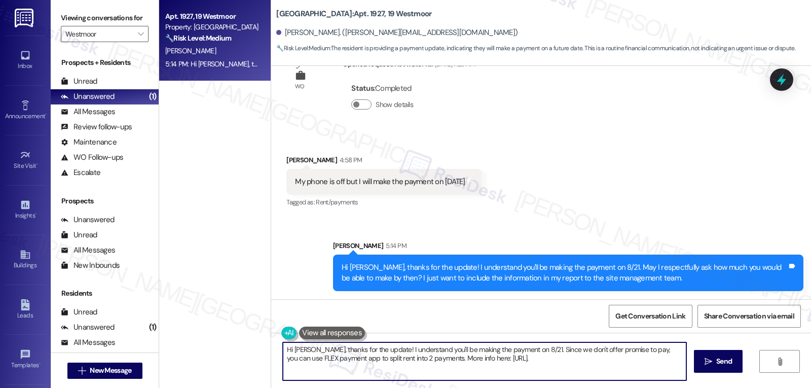
type textarea "Hi Derrick, thanks for the update! I understand you'll be making the payment on…"
click at [138, 38] on icon "" at bounding box center [141, 34] width 6 height 8
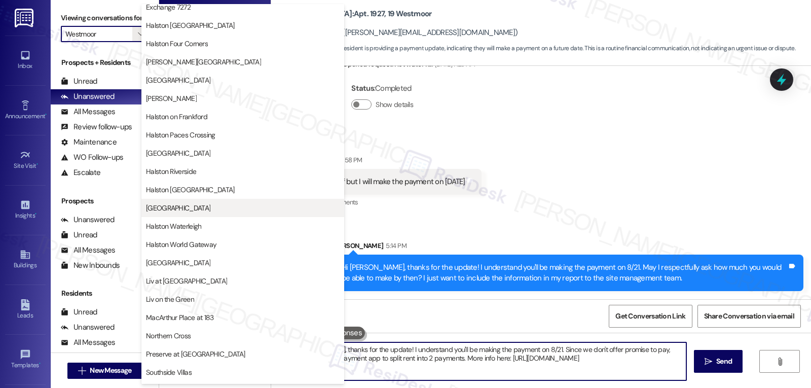
scroll to position [351, 0]
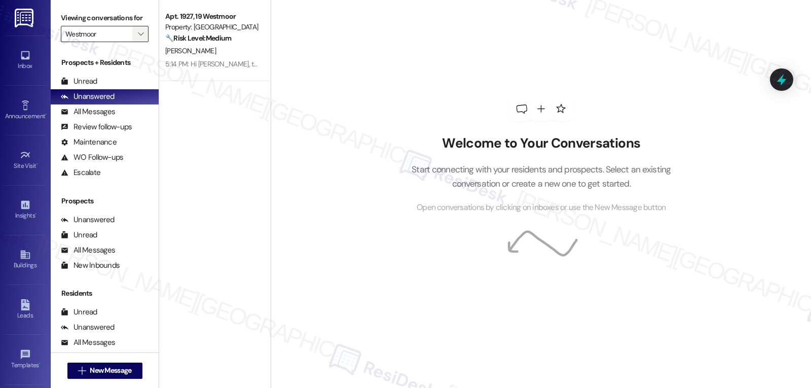
click at [138, 38] on icon "" at bounding box center [141, 34] width 6 height 8
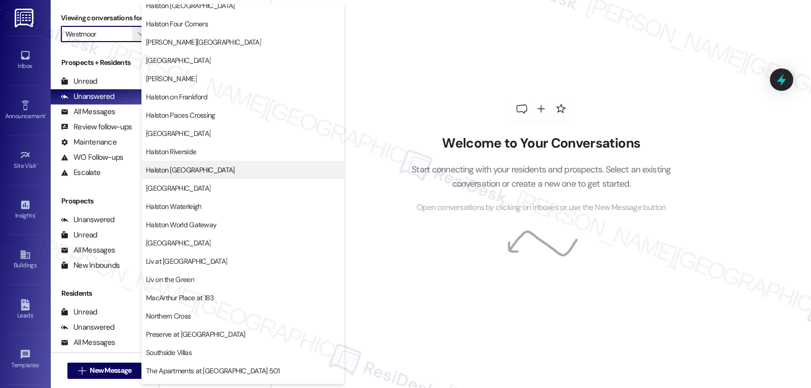
scroll to position [351, 0]
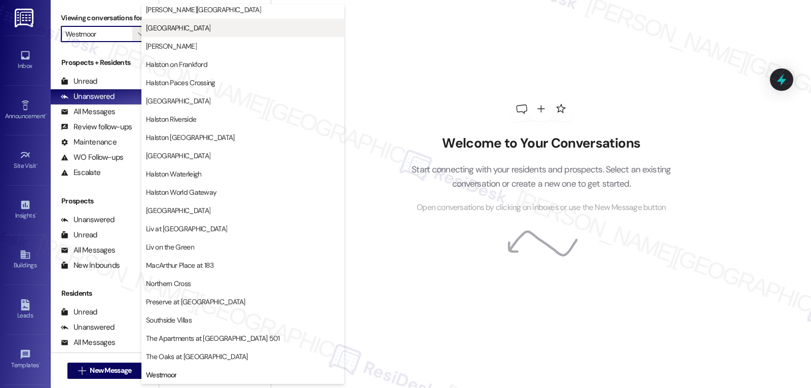
click at [194, 20] on button "[GEOGRAPHIC_DATA]" at bounding box center [242, 28] width 203 height 18
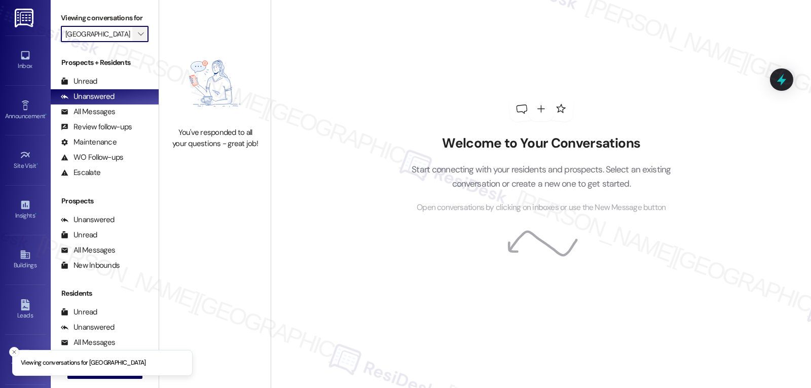
click at [138, 38] on icon "" at bounding box center [141, 34] width 6 height 8
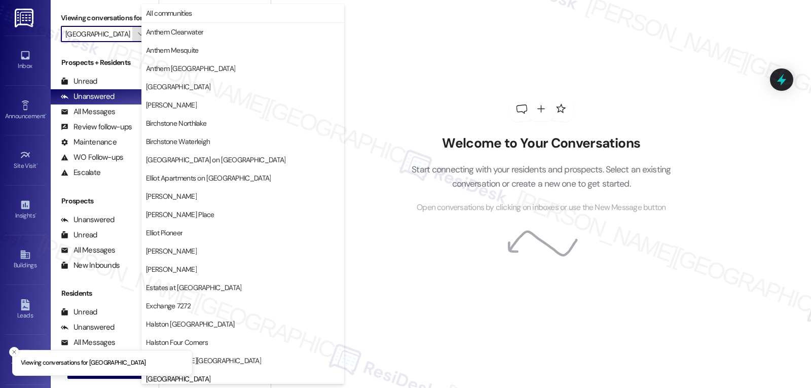
scroll to position [347, 0]
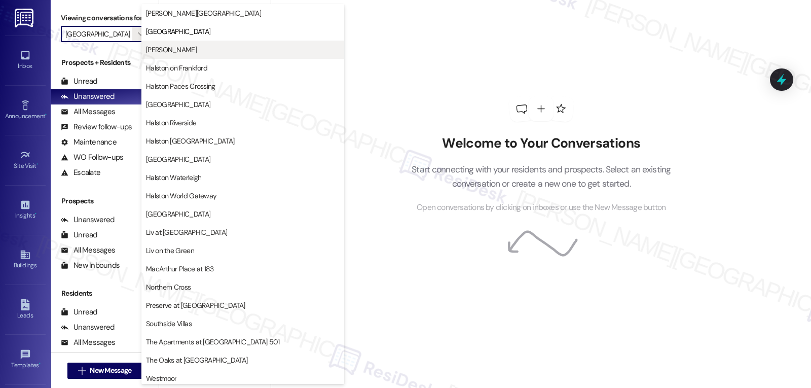
click at [197, 52] on span "[PERSON_NAME]" at bounding box center [171, 50] width 51 height 10
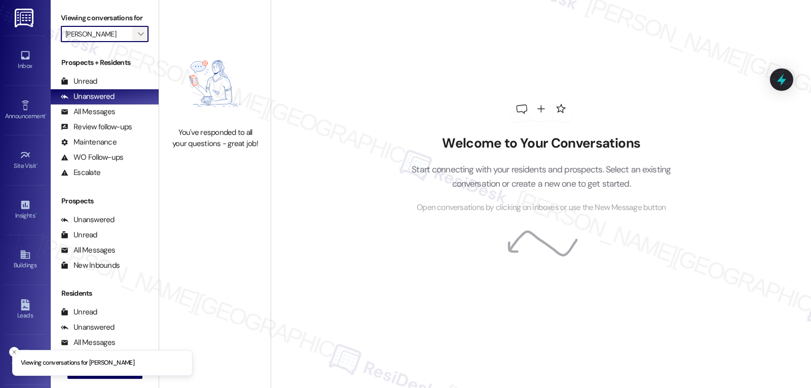
click at [136, 41] on span "" at bounding box center [141, 34] width 10 height 16
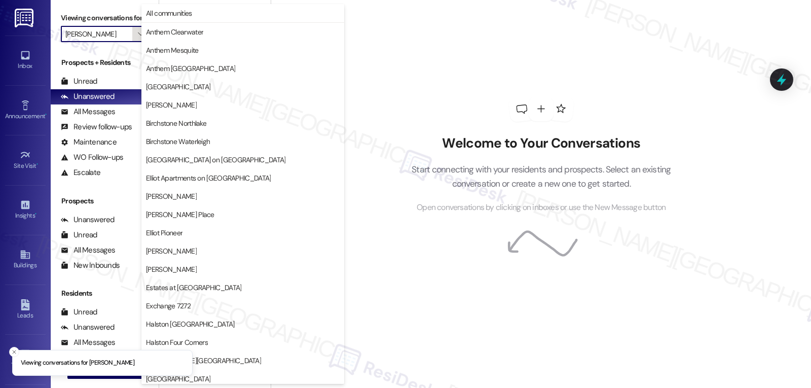
scroll to position [347, 0]
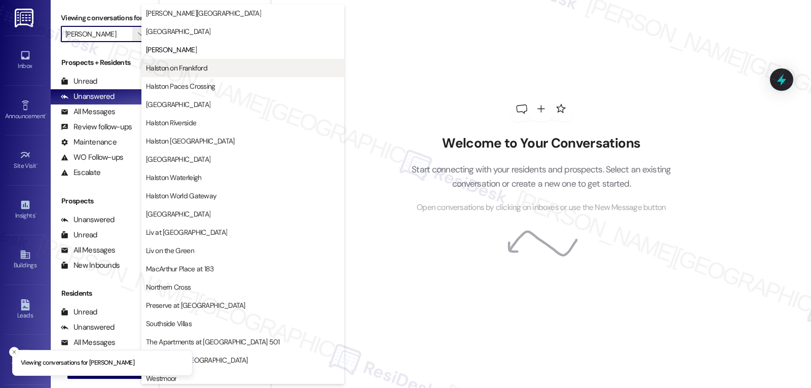
click at [193, 69] on span "Halston on Frankford" at bounding box center [176, 68] width 61 height 10
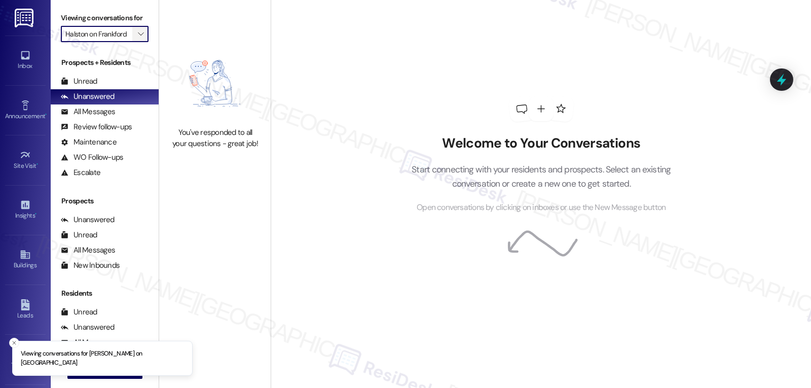
click at [138, 42] on span "" at bounding box center [141, 34] width 10 height 16
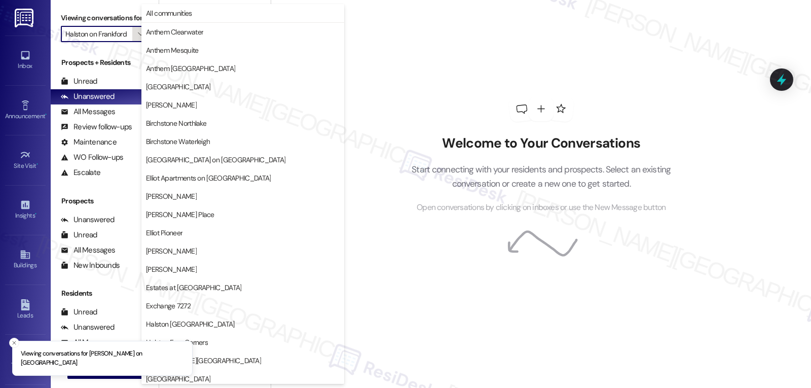
scroll to position [347, 0]
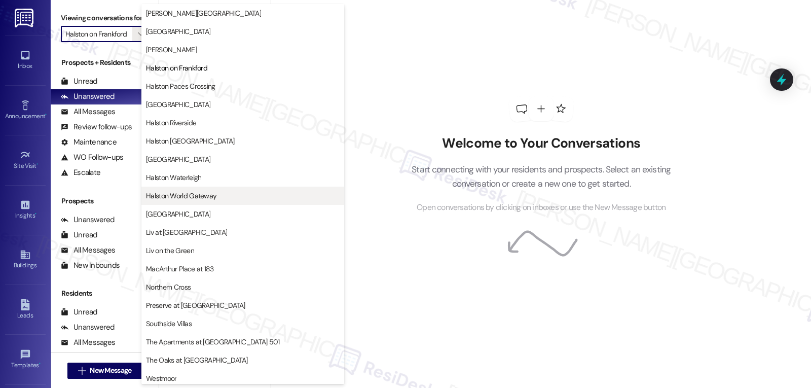
click at [197, 200] on span "Halston World Gateway" at bounding box center [181, 196] width 70 height 10
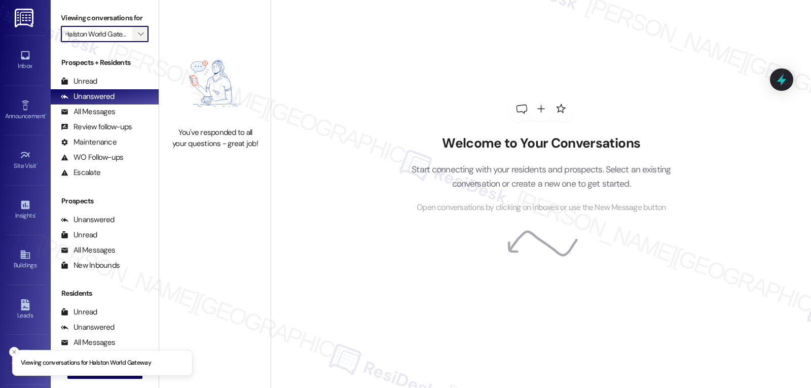
scroll to position [0, 9]
click at [136, 42] on span "" at bounding box center [141, 34] width 10 height 16
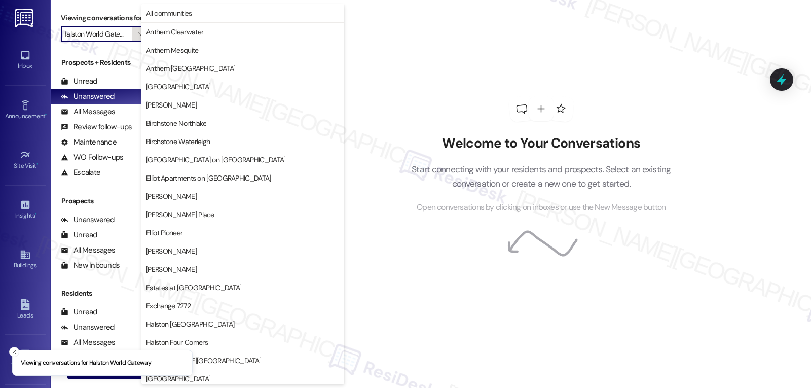
scroll to position [351, 0]
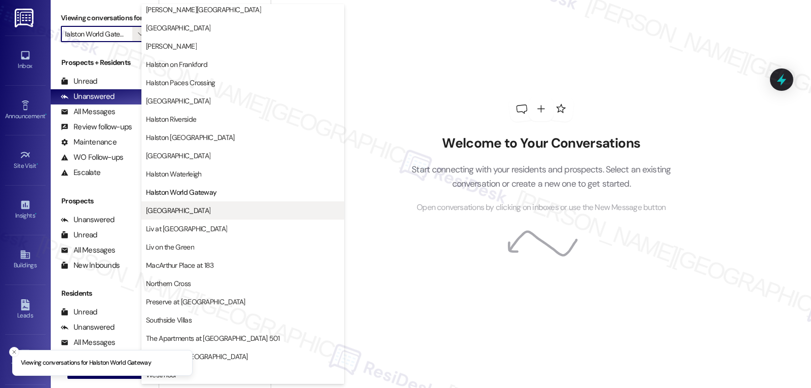
click at [207, 206] on span "[GEOGRAPHIC_DATA]" at bounding box center [243, 210] width 194 height 10
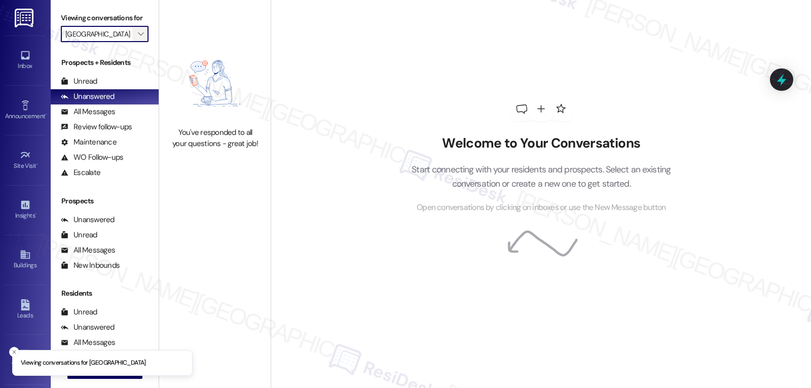
click at [136, 42] on span "" at bounding box center [141, 34] width 10 height 16
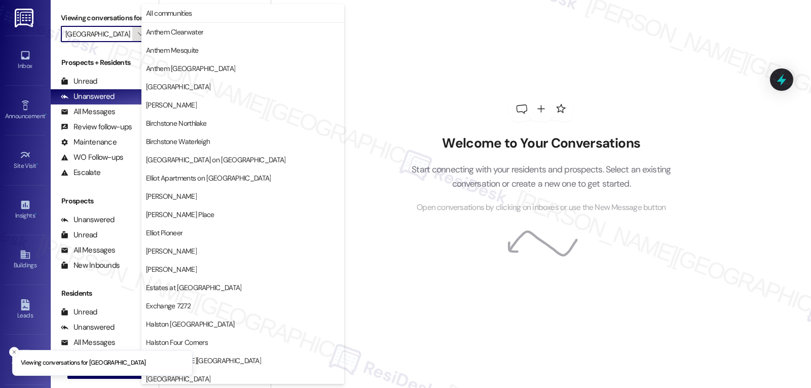
scroll to position [351, 0]
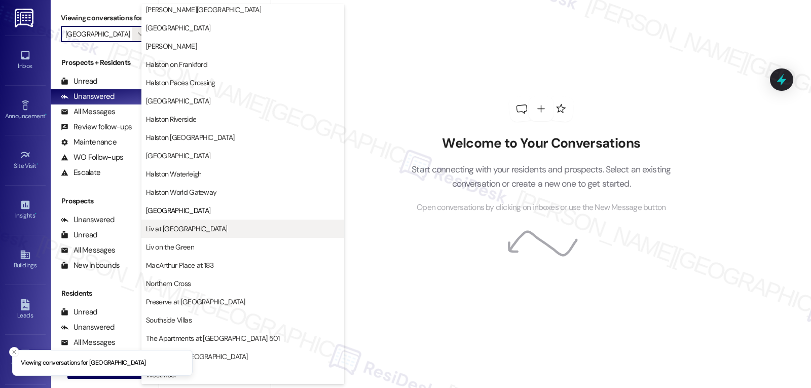
click at [207, 234] on button "Liv at [GEOGRAPHIC_DATA]" at bounding box center [242, 228] width 203 height 18
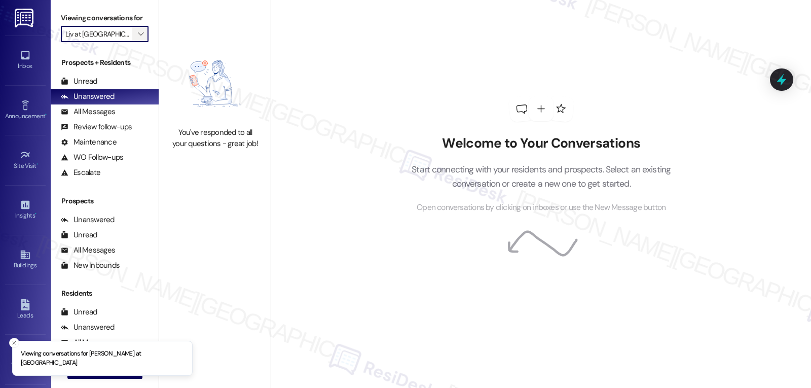
click at [138, 38] on icon "" at bounding box center [141, 34] width 6 height 8
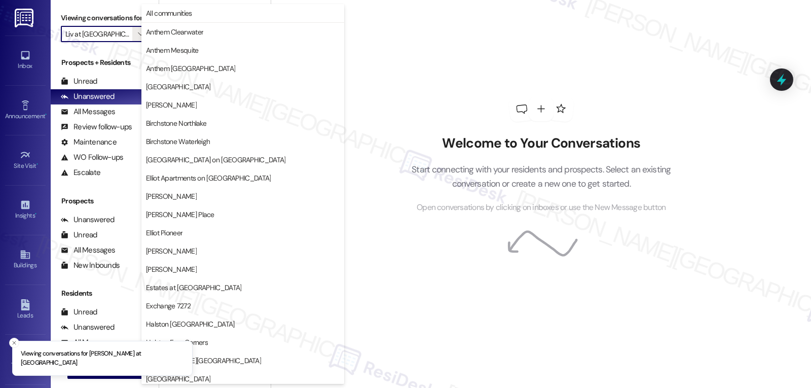
scroll to position [351, 0]
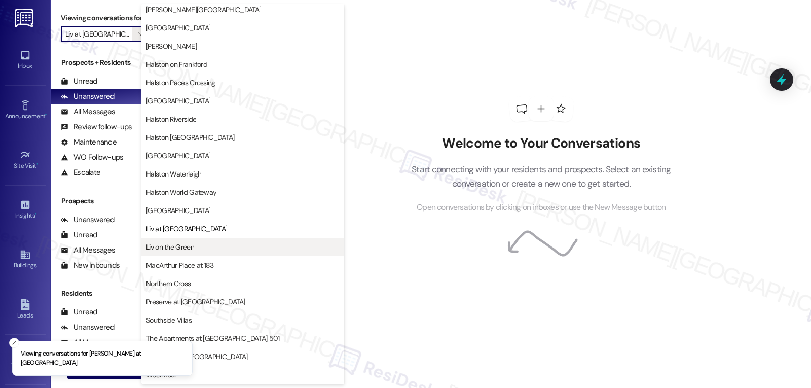
click at [230, 248] on span "Liv on the Green" at bounding box center [243, 247] width 194 height 10
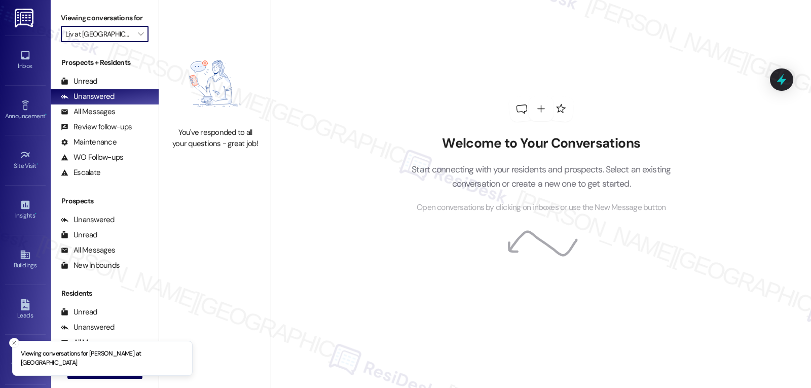
type input "Liv on the Green"
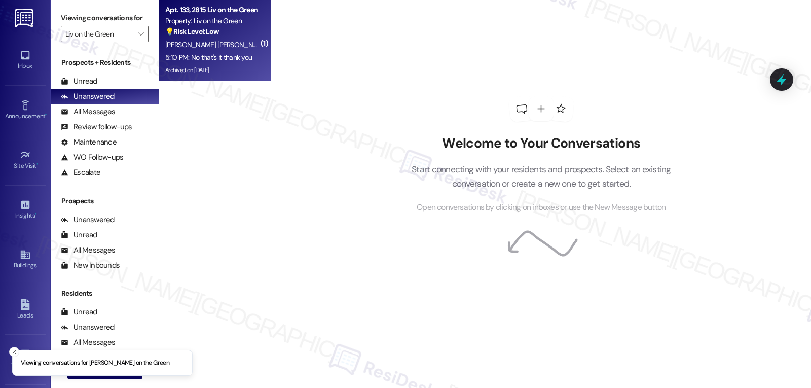
click at [271, 43] on span "J. Puentesvasquez" at bounding box center [321, 44] width 100 height 9
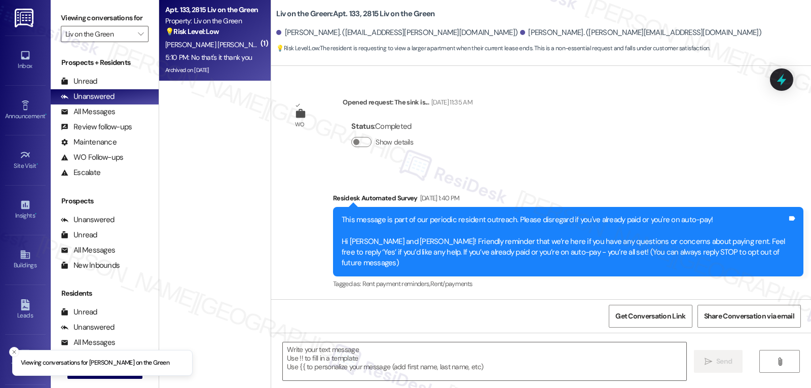
scroll to position [7383, 0]
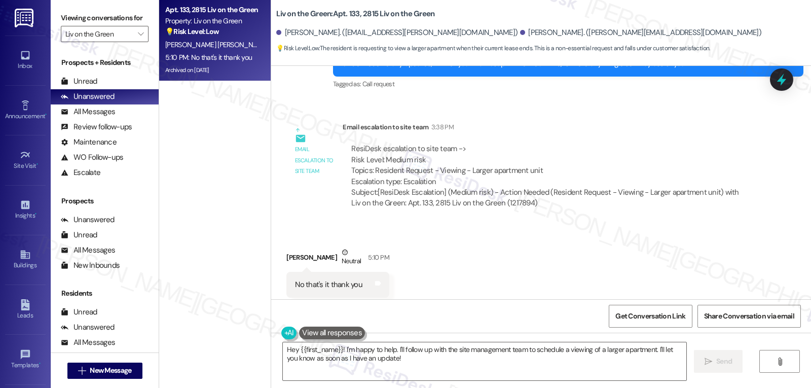
click at [286, 247] on div "Jose Puentesvasquez Neutral 5:10 PM" at bounding box center [337, 259] width 102 height 25
copy div "Jose"
click at [321, 363] on textarea "Hey {{first_name}}! I'm happy to help. I'll follow up with the site management …" at bounding box center [484, 361] width 403 height 38
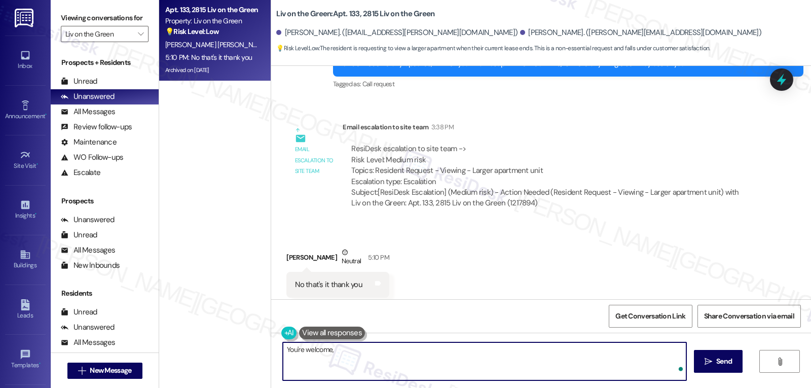
paste textarea "Jose"
click at [610, 356] on textarea "You're welcome, Jose! Please feel free to let me know if you have further conce…" at bounding box center [484, 361] width 403 height 38
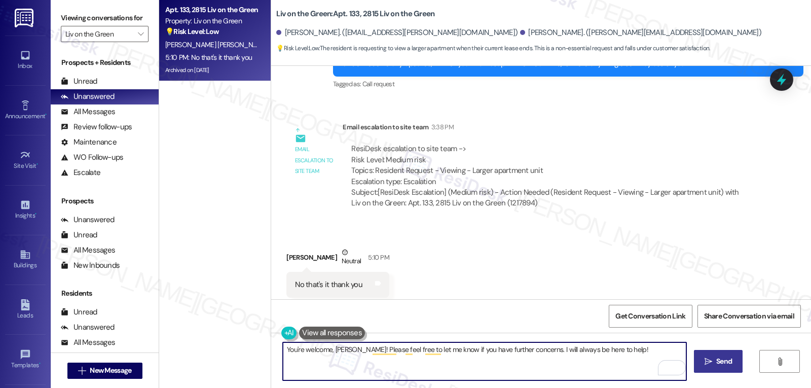
type textarea "You're welcome, Jose! Please feel free to let me know if you have further conce…"
click at [734, 363] on button " Send" at bounding box center [718, 361] width 49 height 23
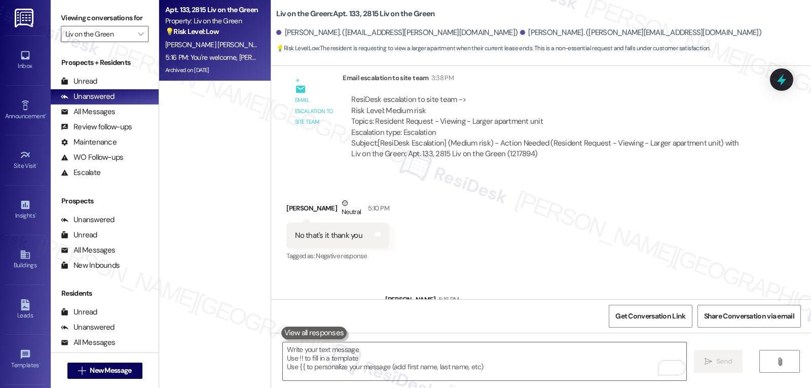
scroll to position [7453, 0]
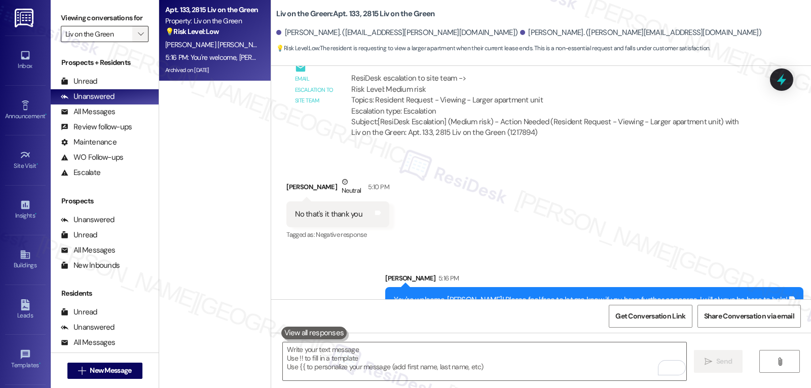
click at [136, 42] on span "" at bounding box center [141, 34] width 10 height 16
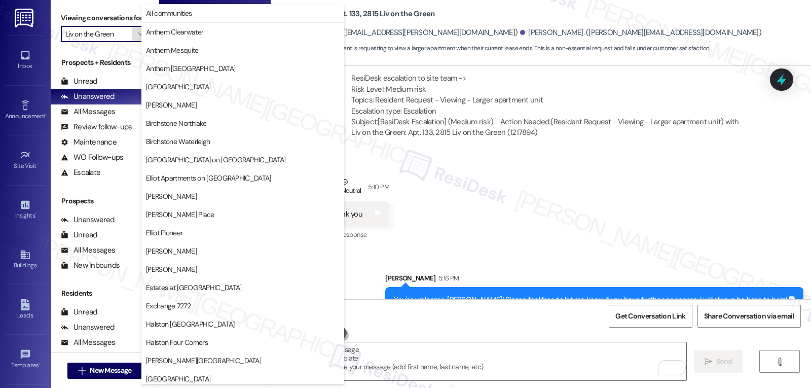
scroll to position [351, 0]
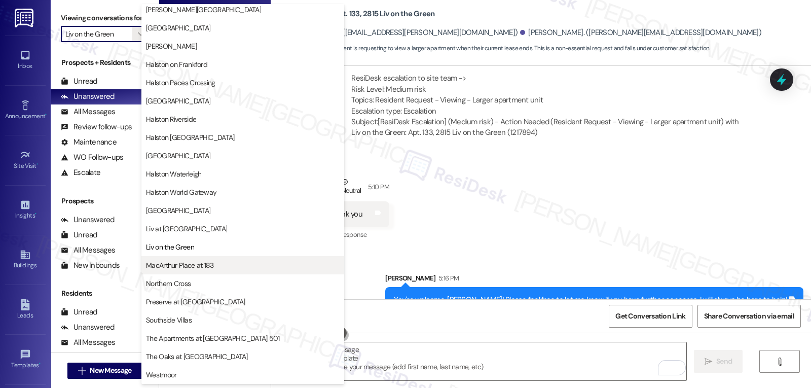
click at [184, 268] on span "MacArthur Place at 183" at bounding box center [180, 265] width 68 height 10
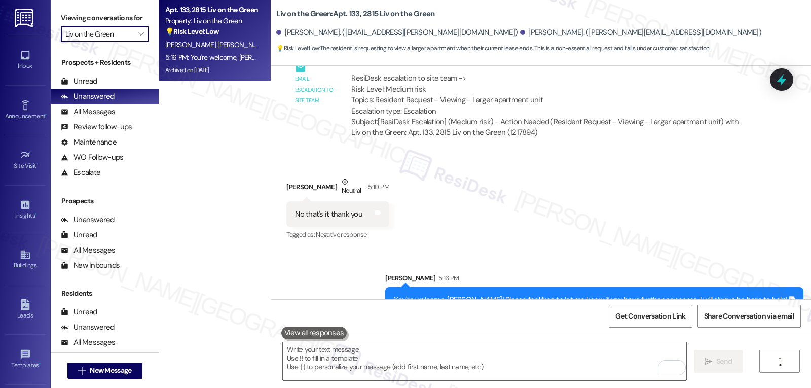
type input "MacArthur Place at 183"
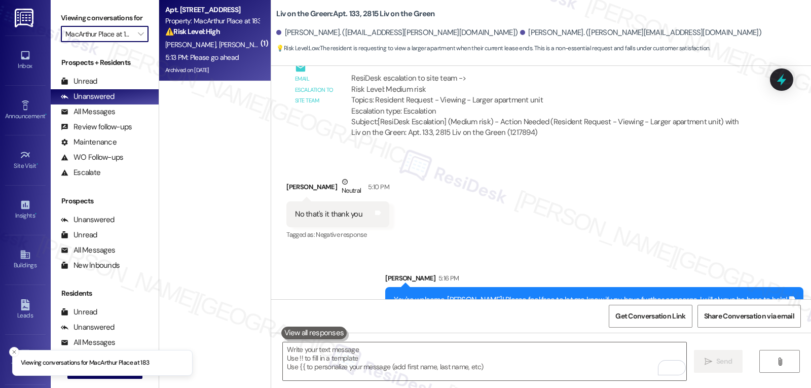
click at [208, 50] on div "[PERSON_NAME] [PERSON_NAME]" at bounding box center [212, 45] width 96 height 13
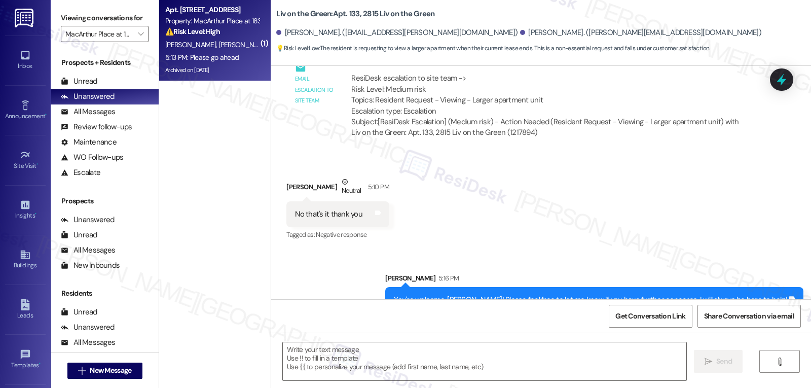
type textarea "Fetching suggested responses. Please feel free to read through the conversation…"
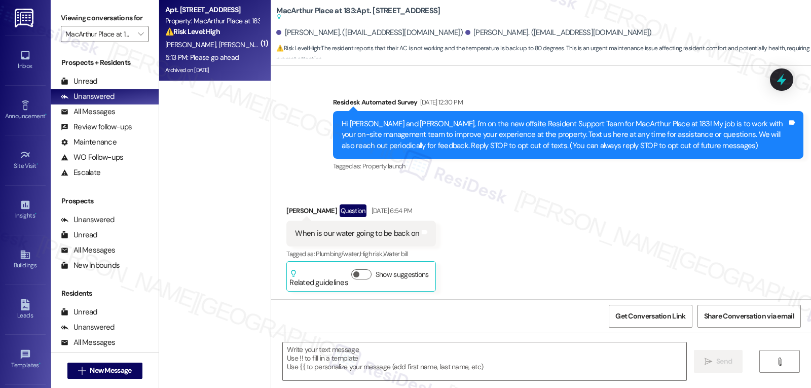
scroll to position [11288, 0]
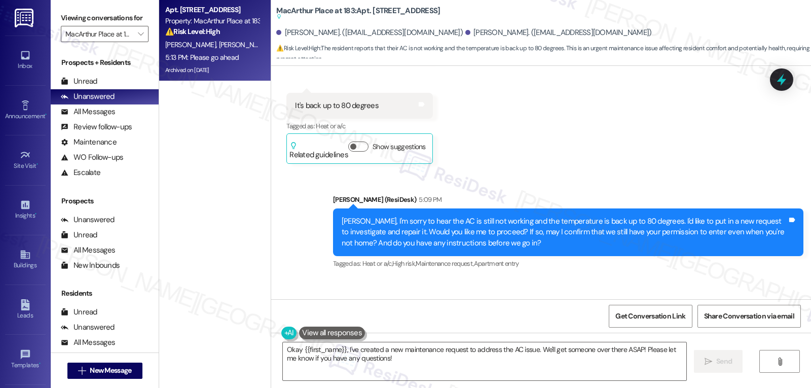
click at [517, 279] on div "Received via SMS Katherine Fields 5:13 PM Please go ahead Tags and notes Tagged…" at bounding box center [541, 322] width 540 height 86
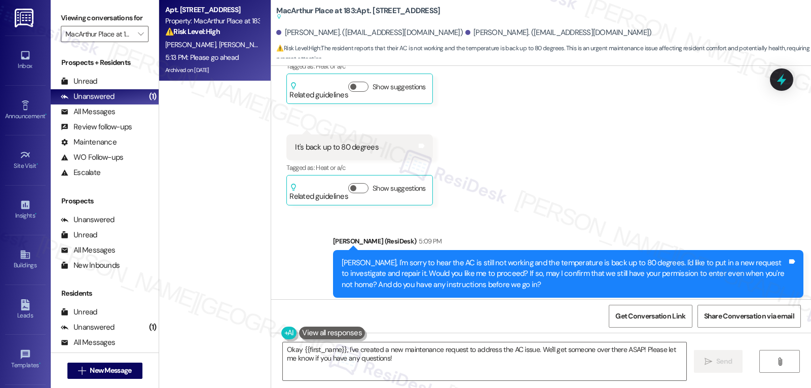
scroll to position [11289, 0]
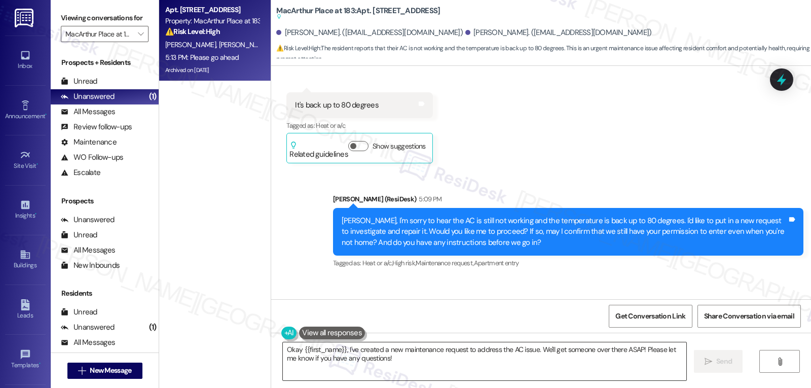
click at [412, 366] on textarea "Okay {{first_name}}, I've created a new maintenance request to address the AC i…" at bounding box center [484, 361] width 403 height 38
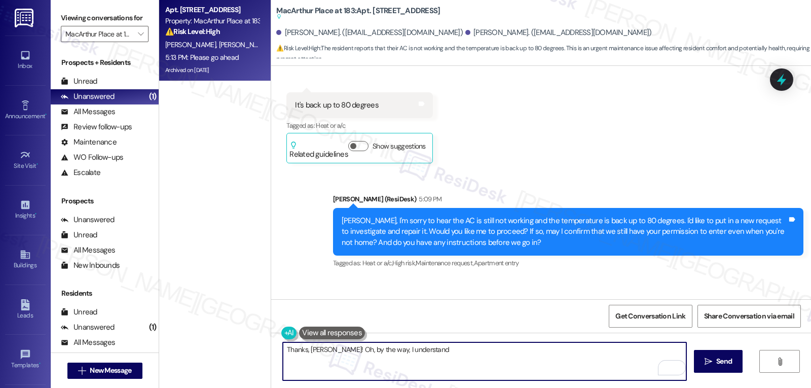
drag, startPoint x: 382, startPoint y: 350, endPoint x: 576, endPoint y: 370, distance: 195.1
click at [573, 369] on textarea "Thanks, Katherine! Oh, by the way, I understand" at bounding box center [484, 361] width 403 height 38
click at [559, 351] on textarea "Thanks, Katherine! Oh, by the way, I believe the technician was there earlier. …" at bounding box center [484, 361] width 403 height 38
type textarea "Thanks, Katherine! Oh, by the way, I believe the technician was there earlier. …"
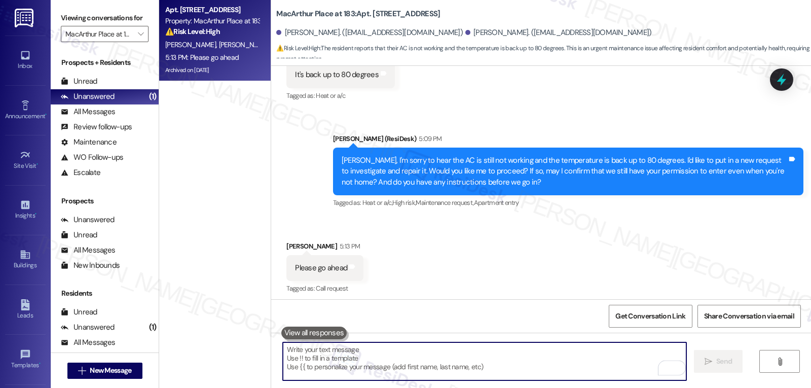
scroll to position [11258, 0]
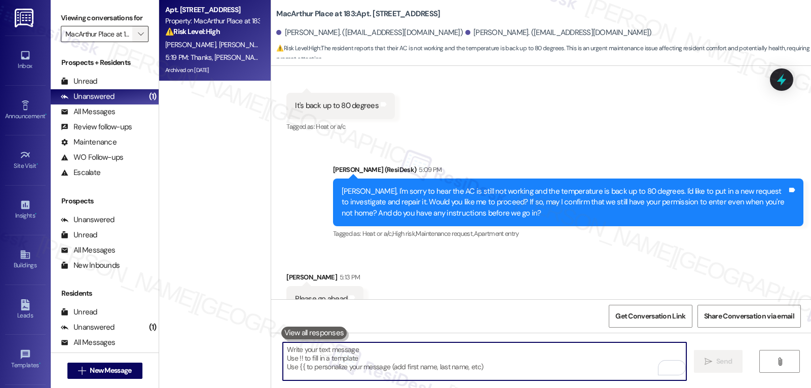
click at [138, 38] on icon "" at bounding box center [141, 34] width 6 height 8
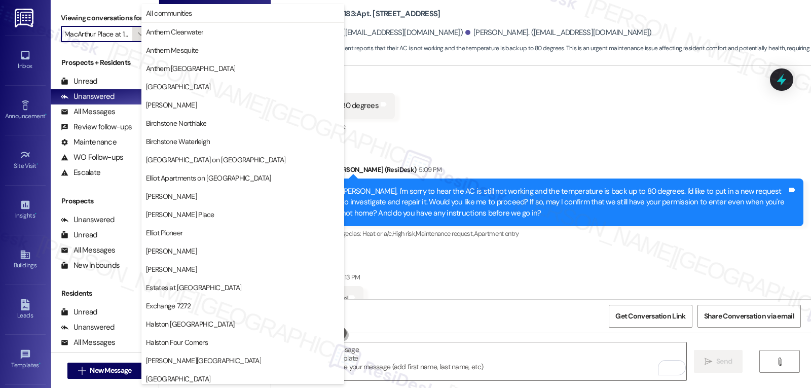
scroll to position [351, 0]
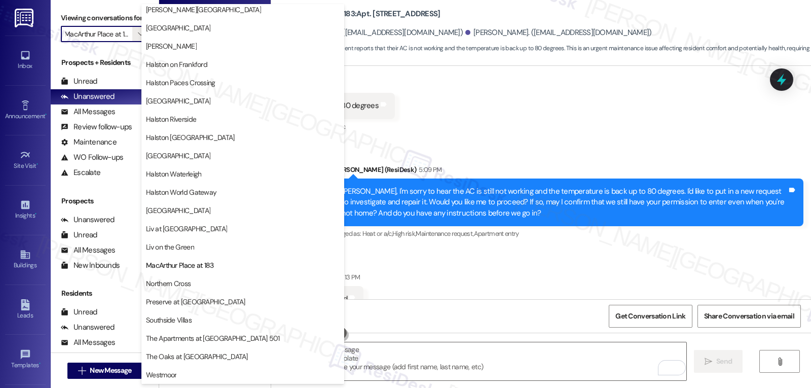
click at [197, 283] on span "Northern Cross" at bounding box center [243, 283] width 194 height 10
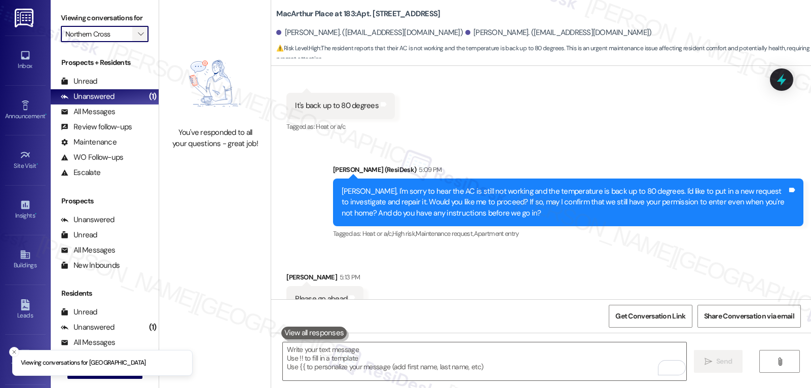
click at [138, 38] on icon "" at bounding box center [141, 34] width 6 height 8
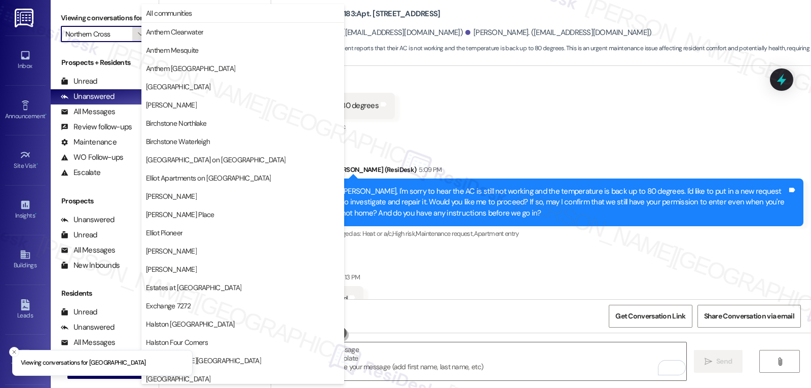
scroll to position [351, 0]
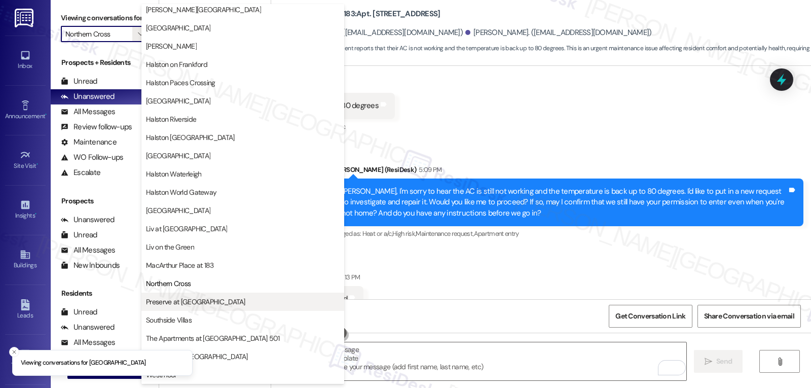
click at [193, 299] on span "Preserve at [GEOGRAPHIC_DATA]" at bounding box center [195, 302] width 99 height 10
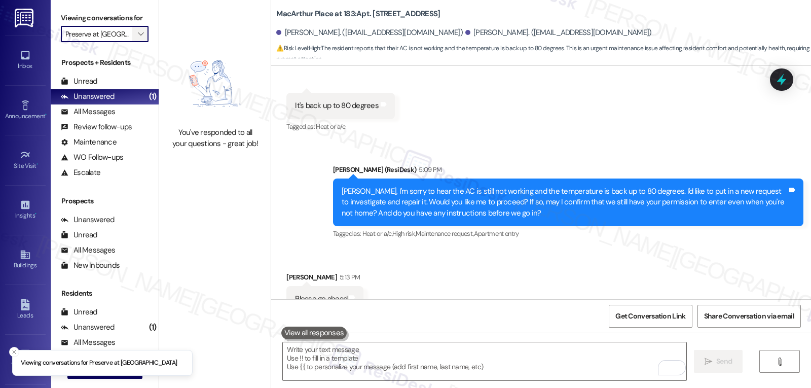
click at [136, 42] on span "" at bounding box center [141, 34] width 10 height 16
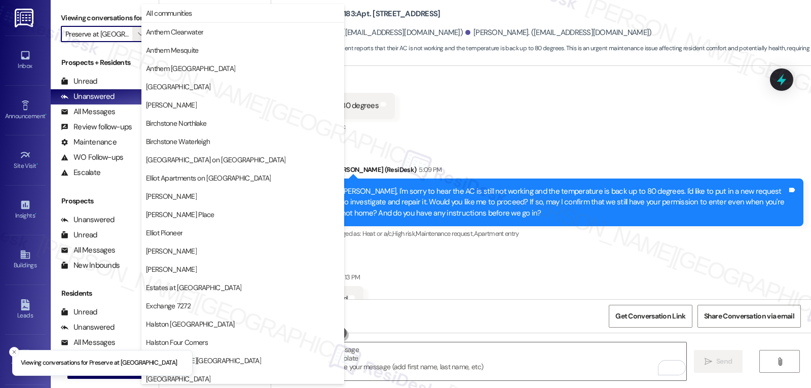
scroll to position [351, 0]
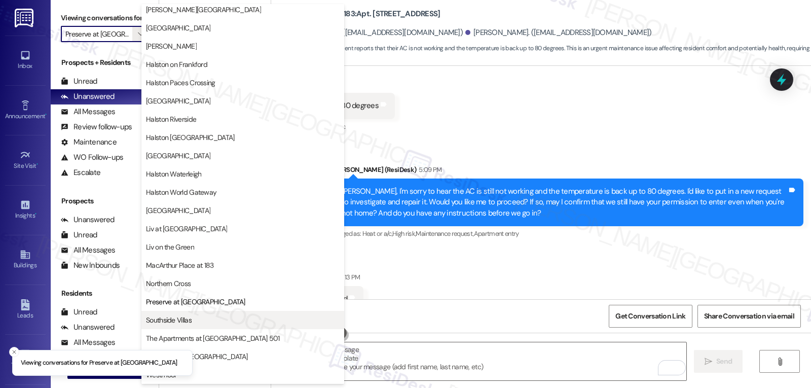
click at [202, 321] on span "Southside Villas" at bounding box center [243, 320] width 194 height 10
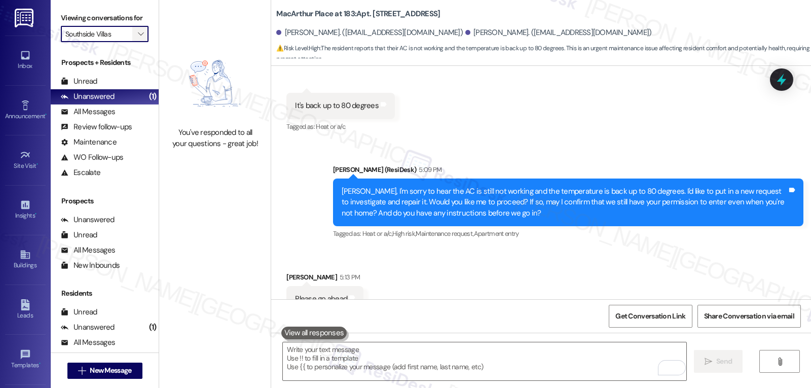
click at [138, 38] on icon "" at bounding box center [141, 34] width 6 height 8
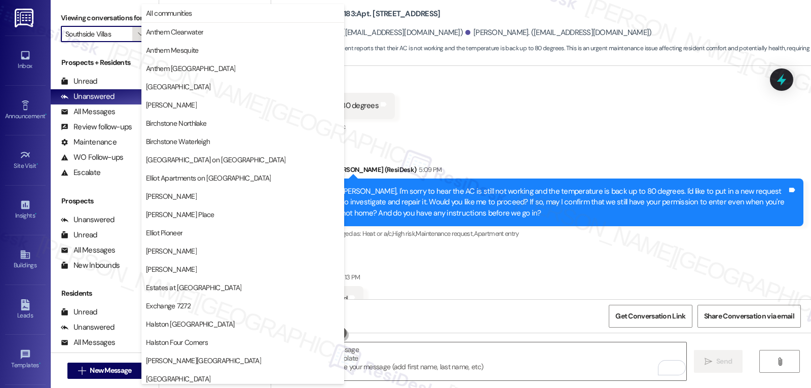
scroll to position [351, 0]
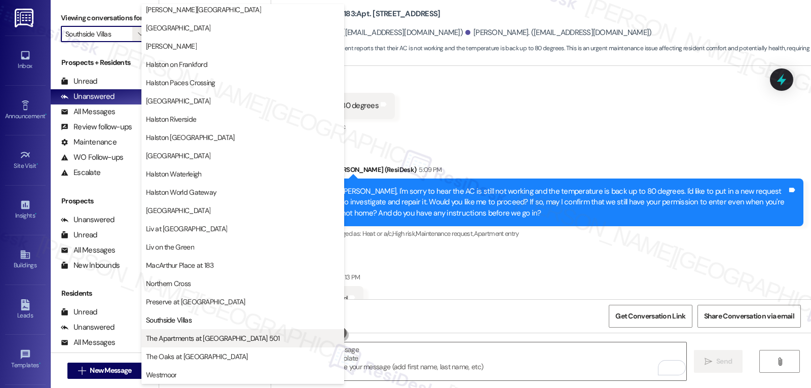
click at [230, 335] on span "The Apartments at [GEOGRAPHIC_DATA] 501" at bounding box center [213, 338] width 134 height 10
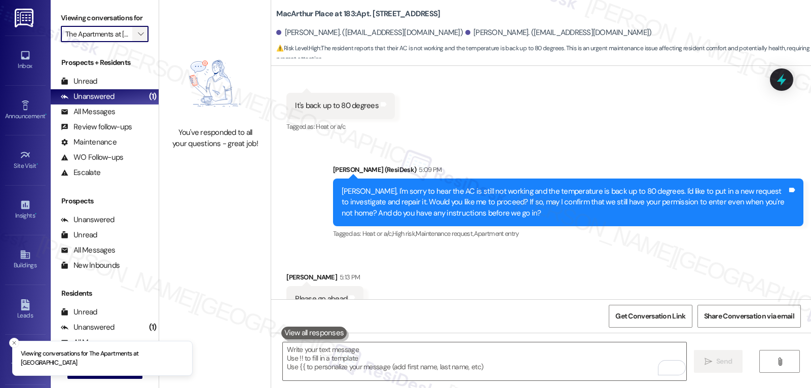
click at [138, 38] on icon "" at bounding box center [141, 34] width 6 height 8
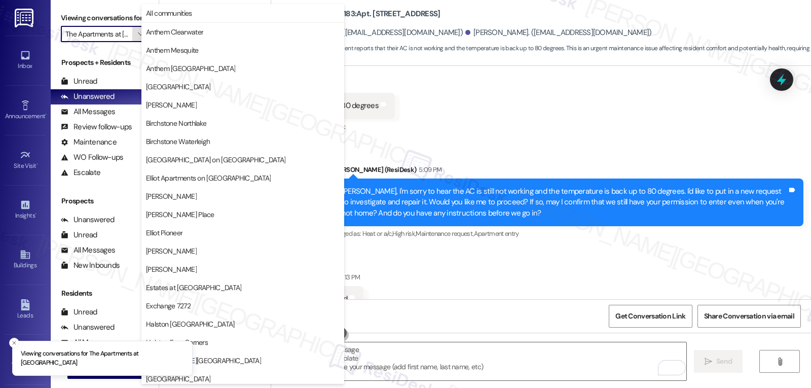
scroll to position [351, 0]
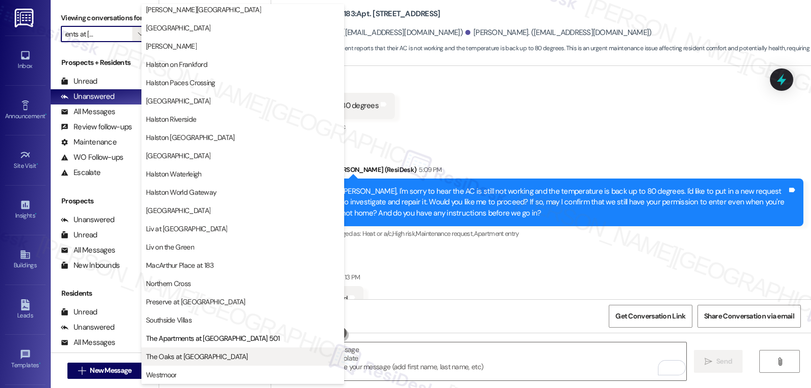
click at [236, 358] on span "The Oaks at [GEOGRAPHIC_DATA]" at bounding box center [243, 356] width 194 height 10
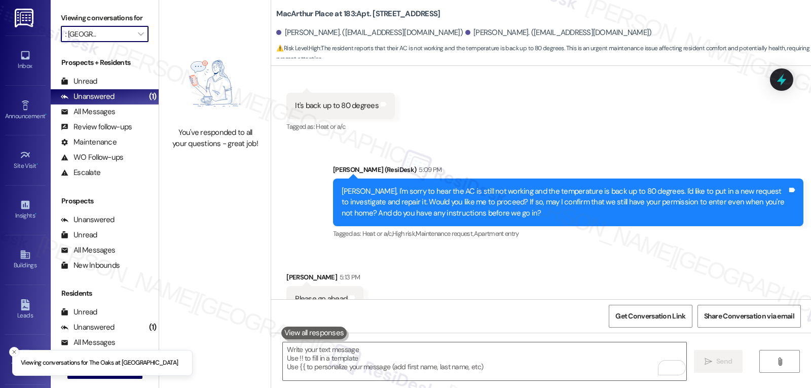
scroll to position [0, 14]
click at [138, 38] on icon "" at bounding box center [141, 34] width 6 height 8
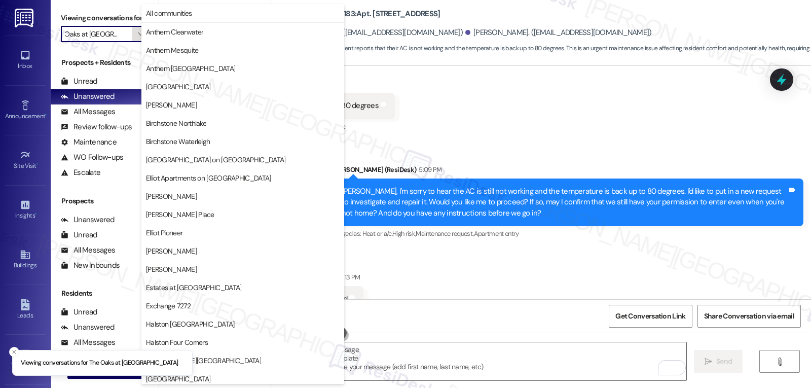
scroll to position [351, 0]
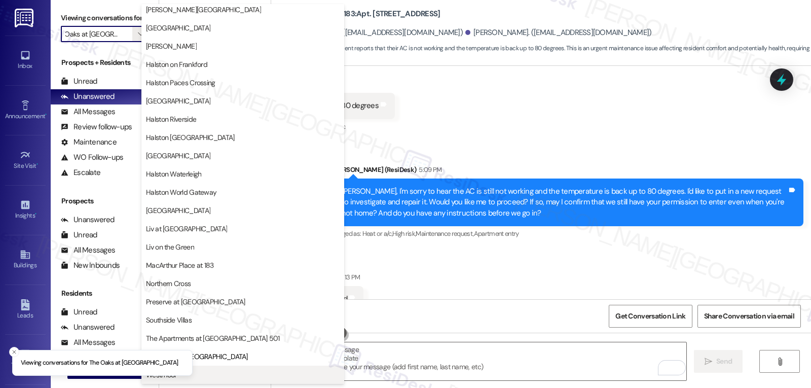
click at [240, 375] on span "Westmoor" at bounding box center [243, 374] width 194 height 10
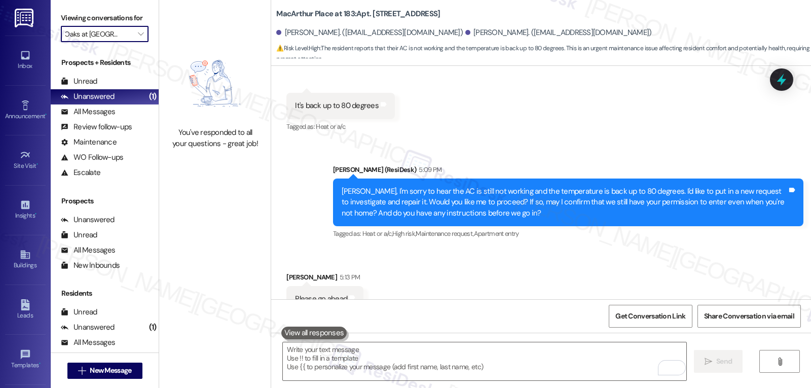
type input "Westmoor"
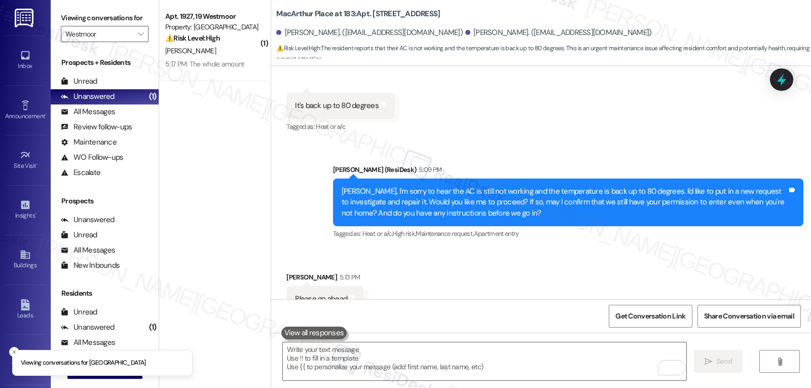
click at [196, 82] on div "( 1 ) Apt. 1927, 19 Westmoor Property: Westmoor ⚠️ Risk Level: High The residen…" at bounding box center [215, 158] width 112 height 316
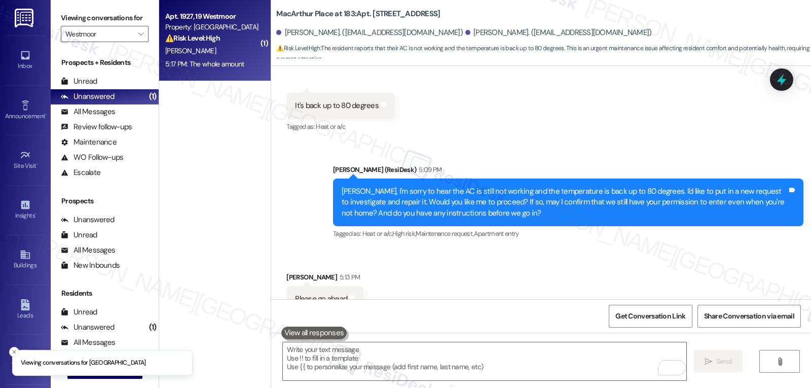
click at [196, 76] on div "Apt. 1927, 19 Westmoor Property: Westmoor ⚠️ Risk Level: High The resident is c…" at bounding box center [215, 40] width 112 height 81
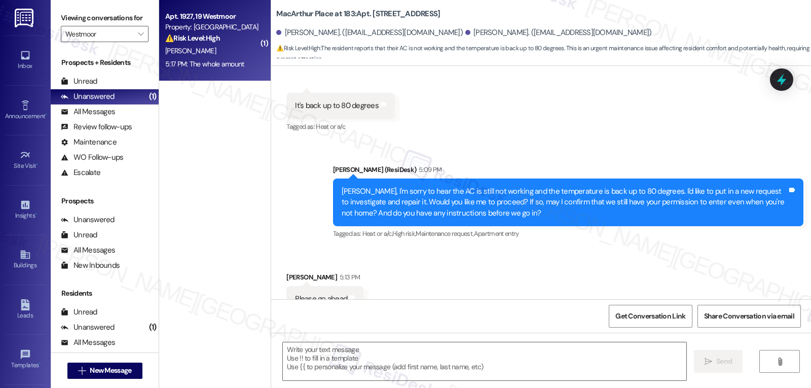
type textarea "Fetching suggested responses. Please feel free to read through the conversation…"
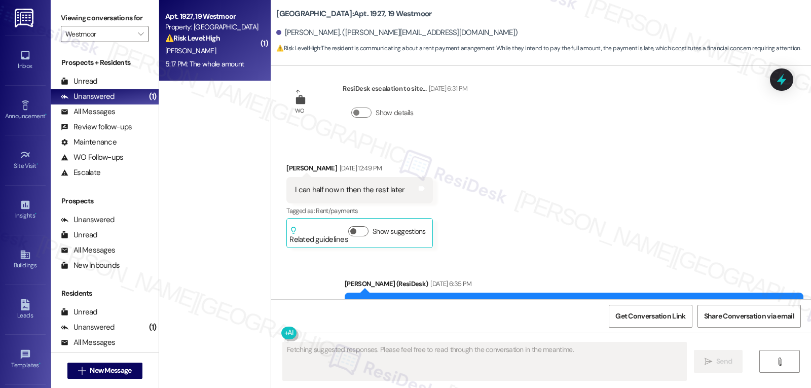
scroll to position [2050, 0]
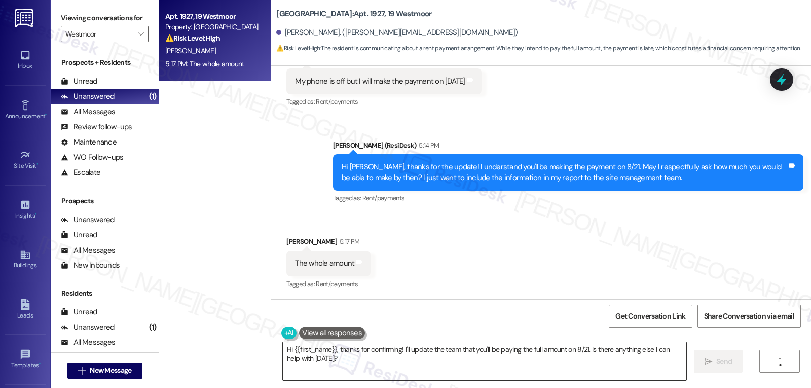
click at [361, 371] on textarea "Hi {{first_name}}, thanks for confirming! I'll update the team that you'll be p…" at bounding box center [484, 361] width 403 height 38
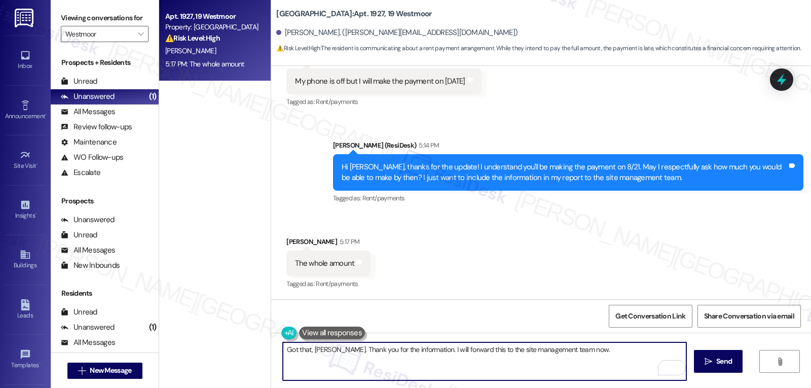
click at [418, 348] on textarea "Got that, Derrick. Thank you for the information. I will forward this to the si…" at bounding box center [484, 361] width 403 height 38
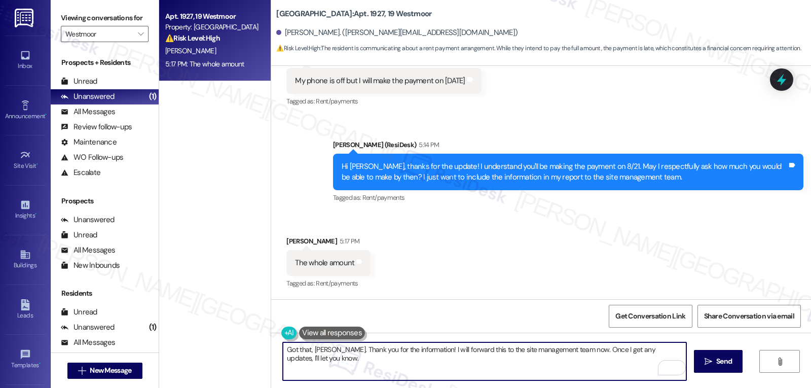
click at [505, 367] on textarea "Got that, Derrick. Thank you for the information! I will forward this to the si…" at bounding box center [484, 361] width 403 height 38
click at [635, 357] on textarea "Got that, Derrick. Thank you for the information! I will forward this to the si…" at bounding box center [484, 361] width 403 height 38
type textarea "Got that, Derrick. Thank you for the information! I will forward this to the si…"
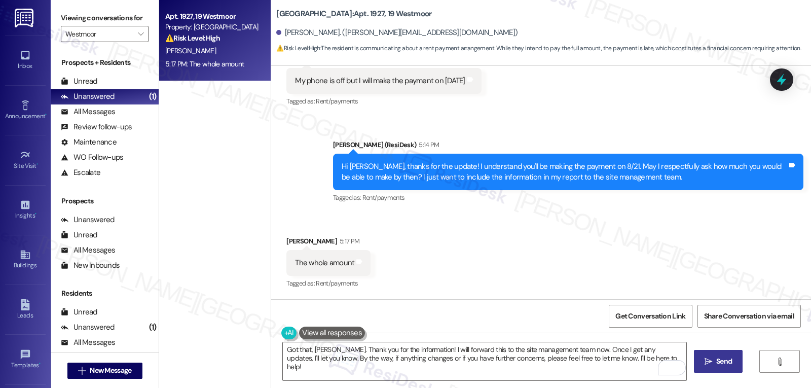
click at [705, 372] on button " Send" at bounding box center [718, 361] width 49 height 23
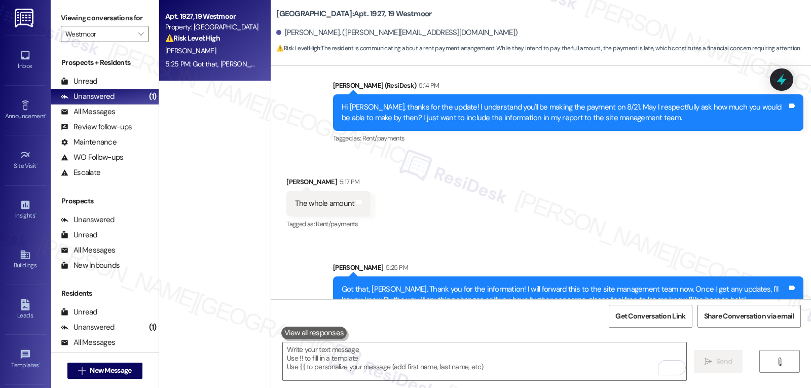
scroll to position [2131, 0]
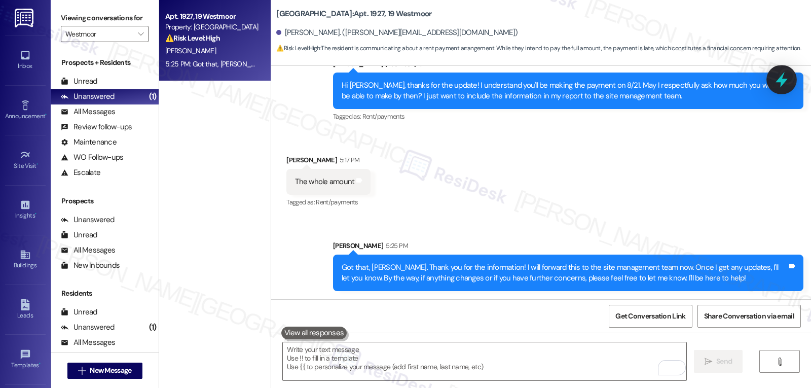
click at [787, 82] on icon at bounding box center [781, 79] width 17 height 17
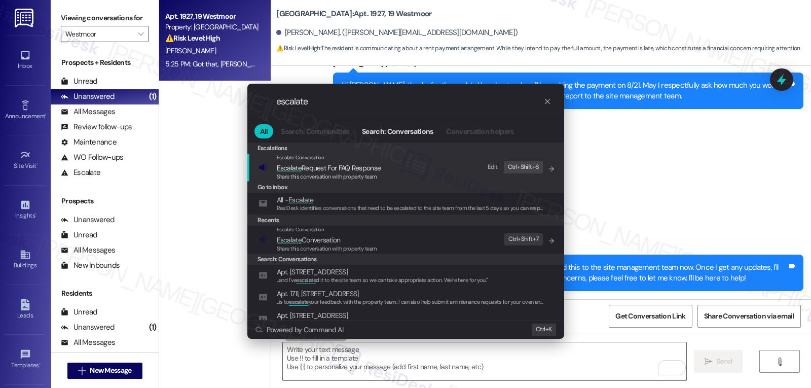
type input "escalate"
click at [309, 245] on span "Share this conversation with property team" at bounding box center [327, 248] width 100 height 7
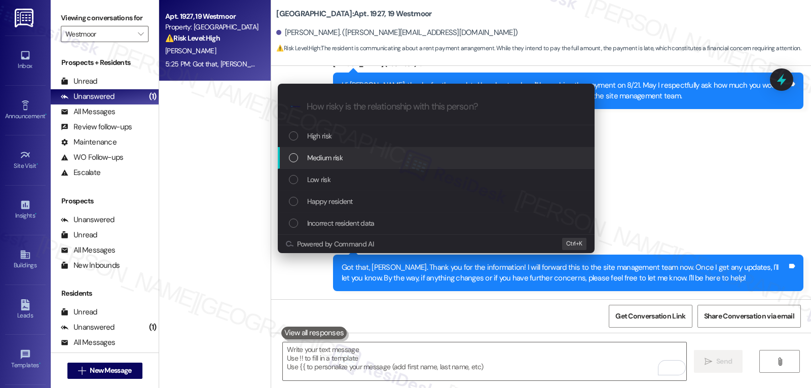
click at [339, 161] on span "Medium risk" at bounding box center [324, 157] width 35 height 11
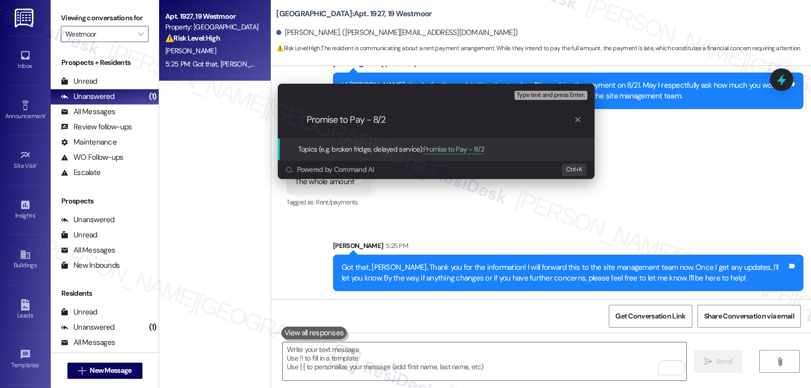
type input "Promise to Pay - 8/21"
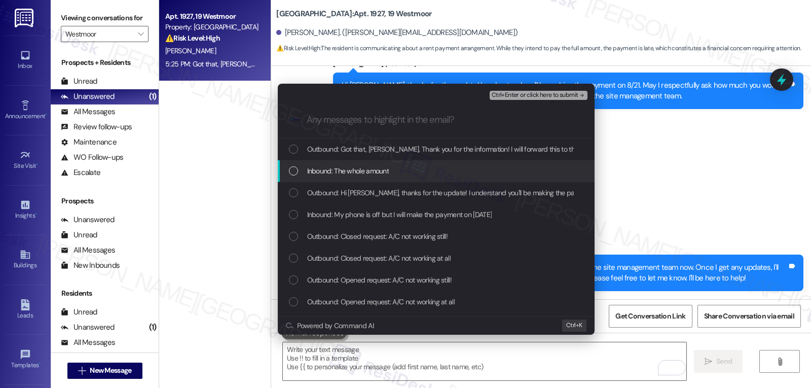
click at [309, 171] on span "Inbound: The whole amount" at bounding box center [348, 170] width 82 height 11
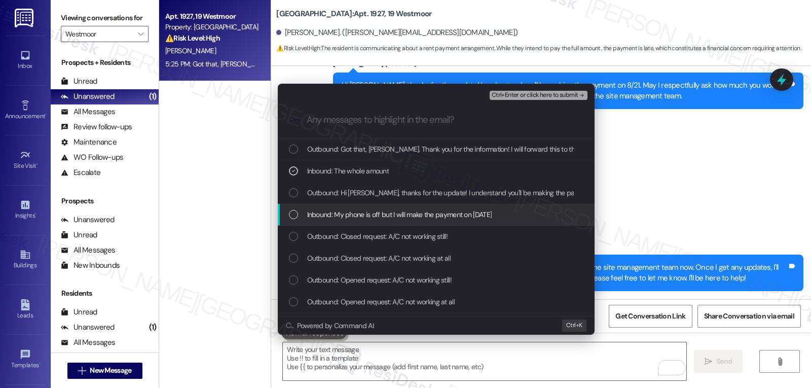
click at [290, 216] on div "List of options" at bounding box center [293, 214] width 9 height 9
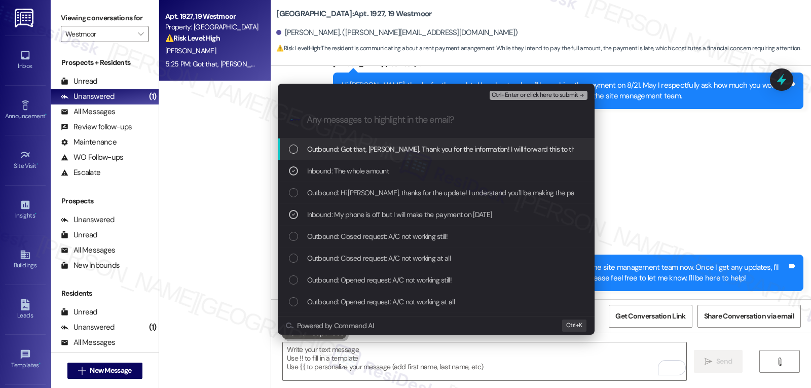
click at [528, 97] on span "Ctrl+Enter or click here to submit" at bounding box center [535, 95] width 87 height 7
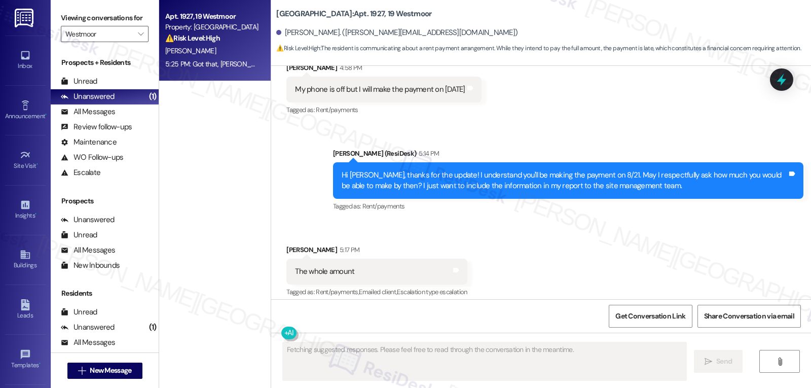
scroll to position [2050, 0]
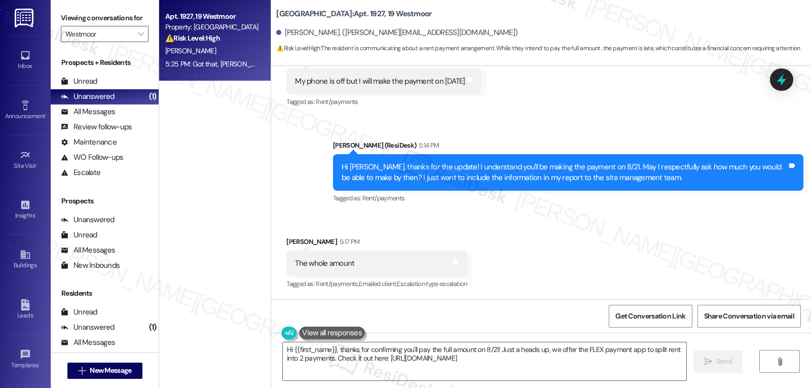
type textarea "Hi {{first_name}}, thanks for confirming you'll pay the full amount on 8/21! Ju…"
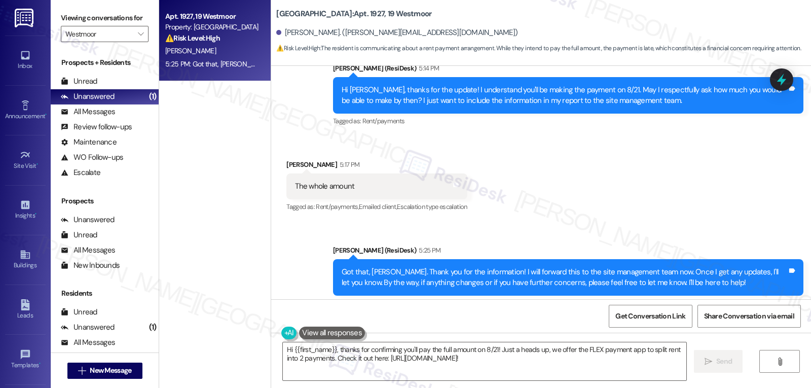
scroll to position [2146, 0]
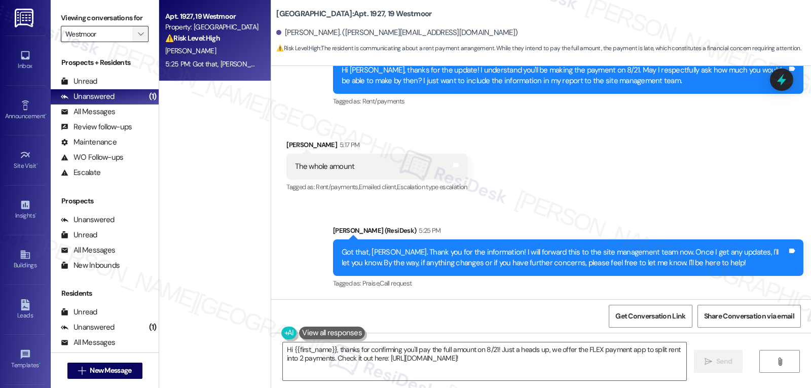
click at [137, 42] on span "" at bounding box center [141, 34] width 10 height 16
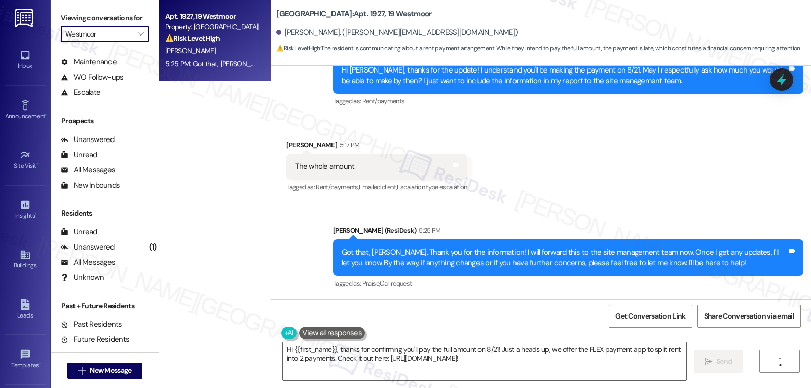
scroll to position [96, 0]
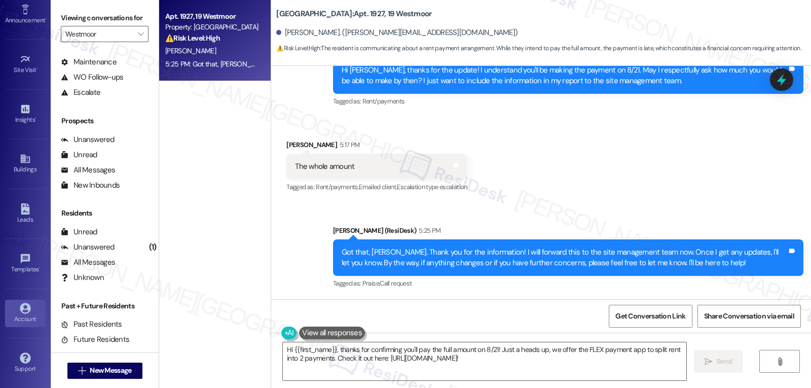
click at [20, 320] on div "Account" at bounding box center [25, 319] width 51 height 10
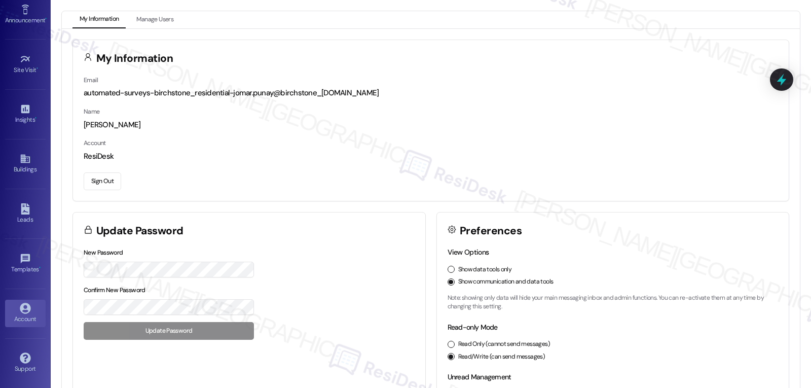
click at [105, 184] on button "Sign Out" at bounding box center [103, 181] width 38 height 18
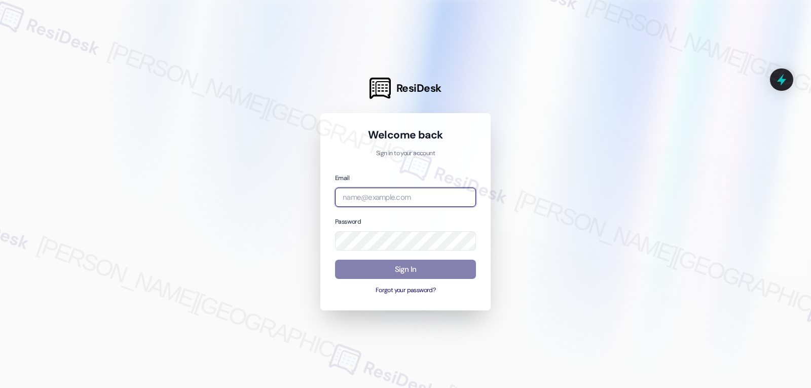
click at [397, 200] on input "email" at bounding box center [405, 198] width 141 height 20
click at [395, 201] on input "email" at bounding box center [405, 198] width 141 height 20
paste input "automated-surveys-willowbridge-jomar.punay@willowbridge.com"
type input "automated-surveys-willowbridge-jomar.punay@willowbridge.com"
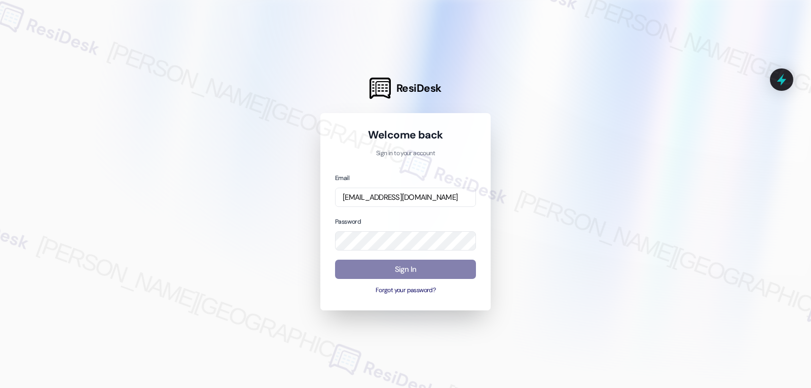
click at [409, 171] on div "Welcome back Sign in to your account Email automated-surveys-willowbridge-jomar…" at bounding box center [405, 212] width 141 height 168
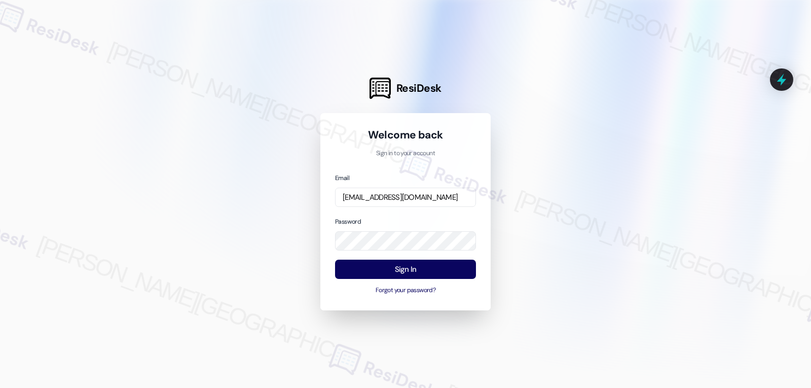
click at [404, 212] on div "Email automated-surveys-willowbridge-jomar.punay@willowbridge.com Password Sign…" at bounding box center [405, 233] width 141 height 123
click at [407, 272] on button "Sign In" at bounding box center [405, 270] width 141 height 20
